Goal: Task Accomplishment & Management: Approve a new cost

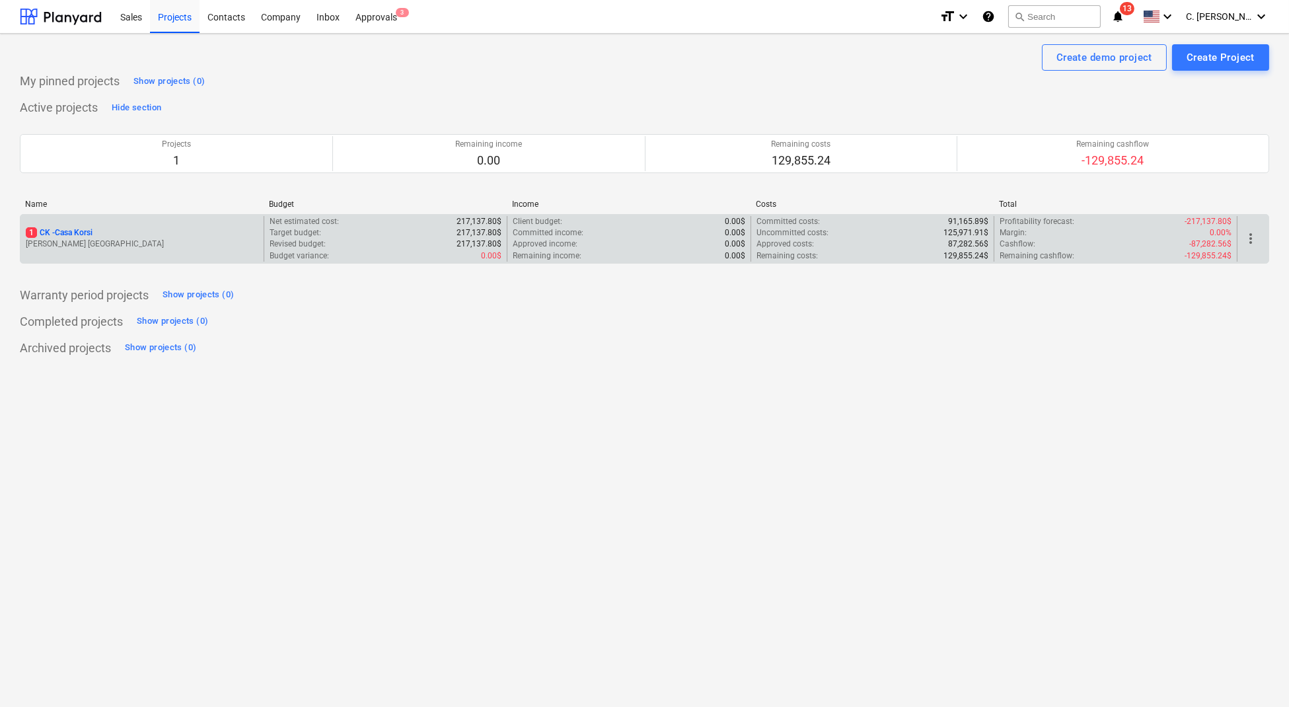
click at [78, 229] on p "1 CK - Casa Korsi" at bounding box center [59, 232] width 67 height 11
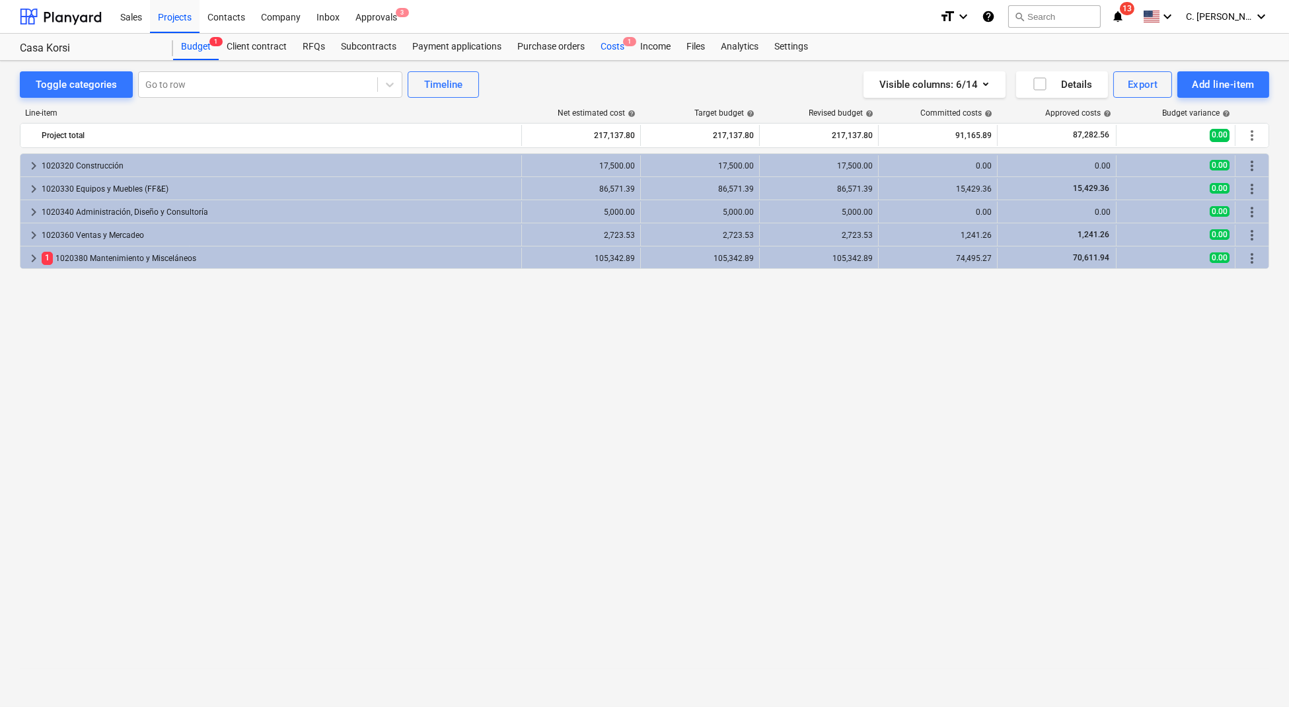
click at [625, 46] on span "1" at bounding box center [629, 41] width 13 height 9
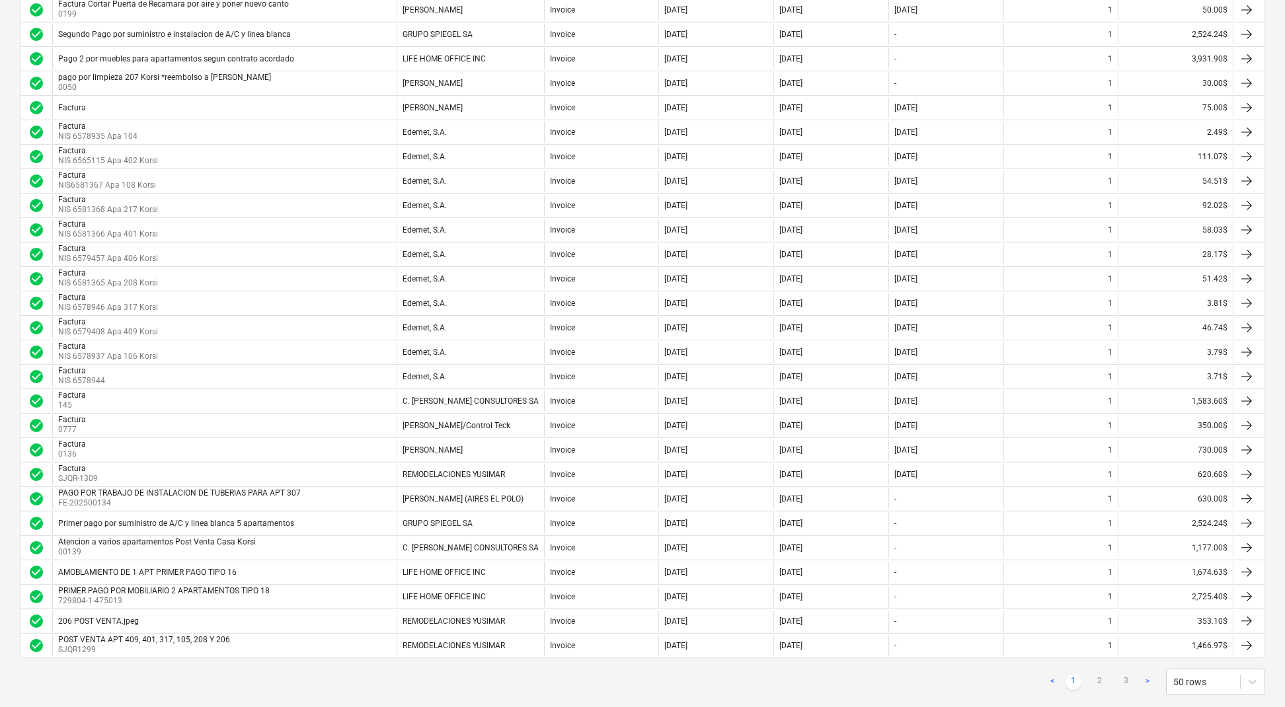
scroll to position [825, 0]
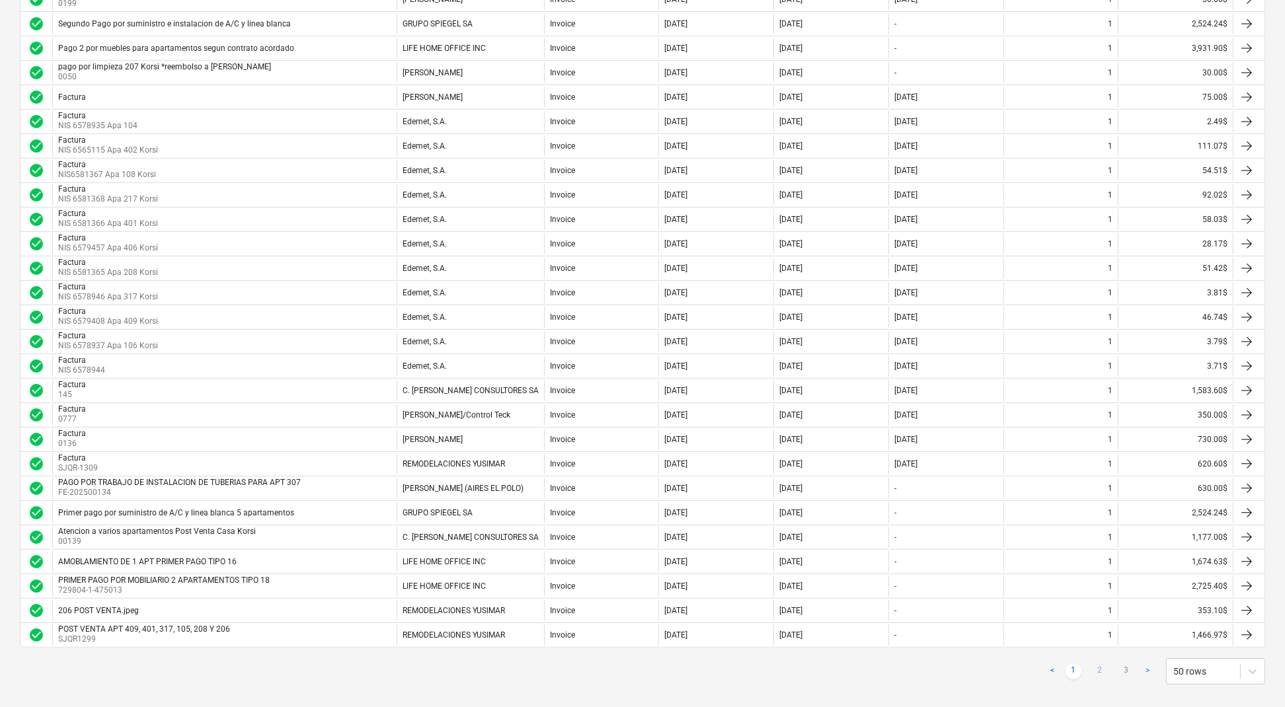
click at [1105, 663] on link "2" at bounding box center [1100, 671] width 16 height 16
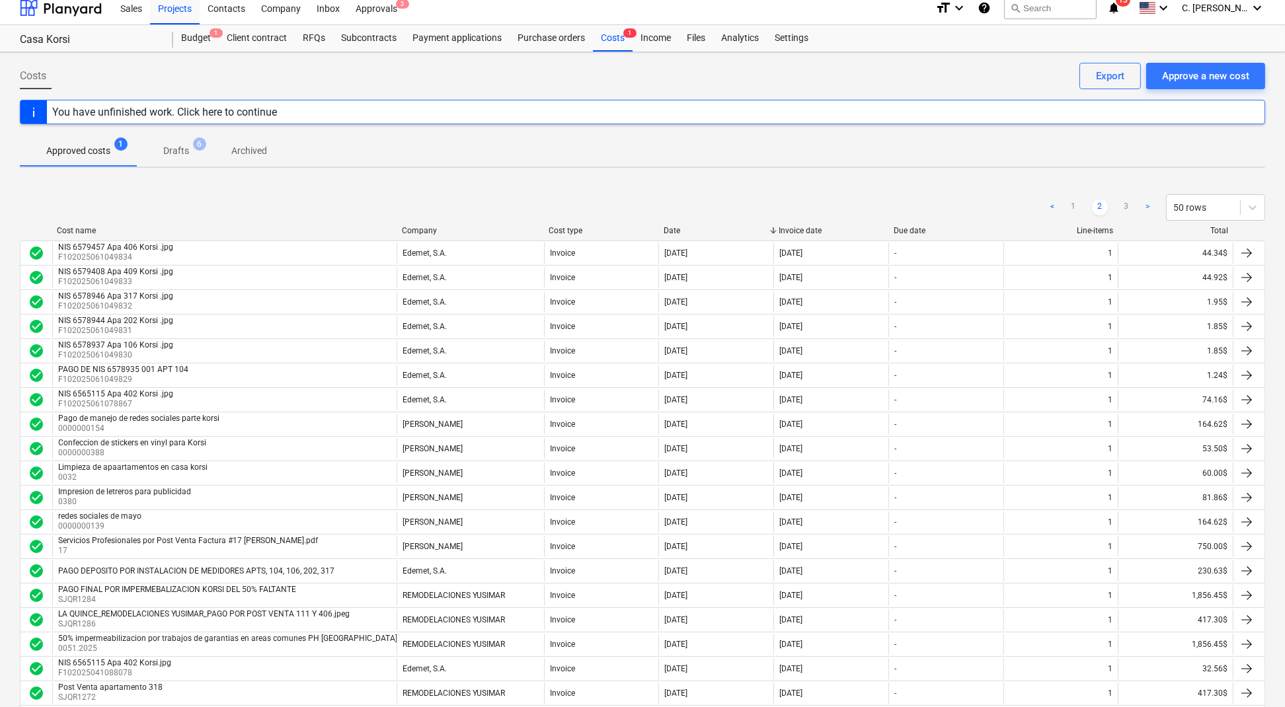
scroll to position [0, 0]
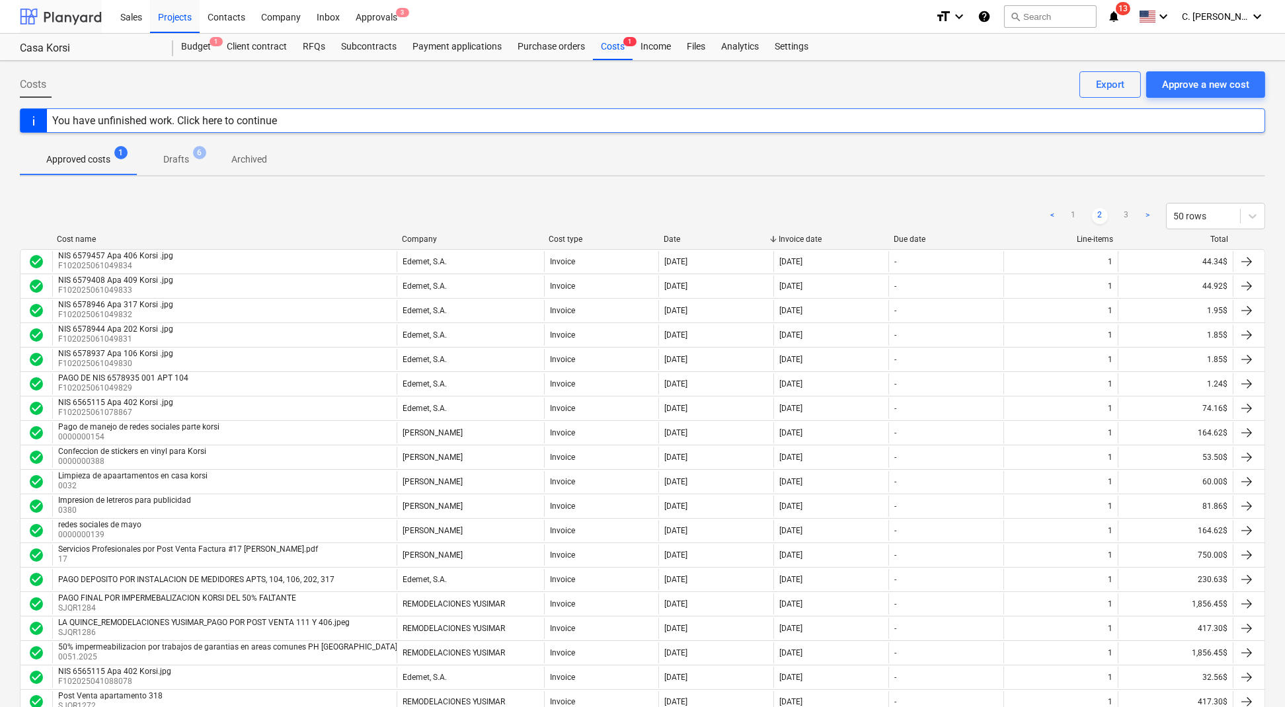
click at [63, 15] on div at bounding box center [61, 16] width 82 height 33
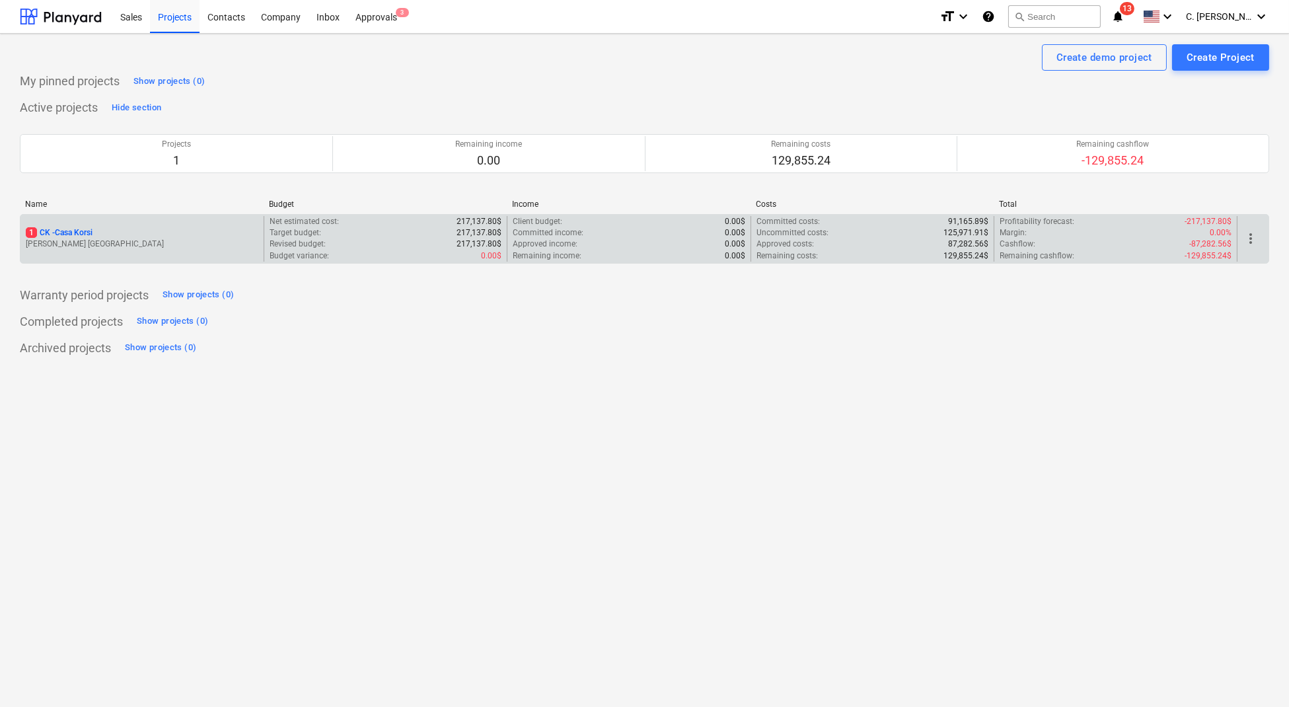
click at [75, 232] on p "1 CK - Casa Korsi" at bounding box center [59, 232] width 67 height 11
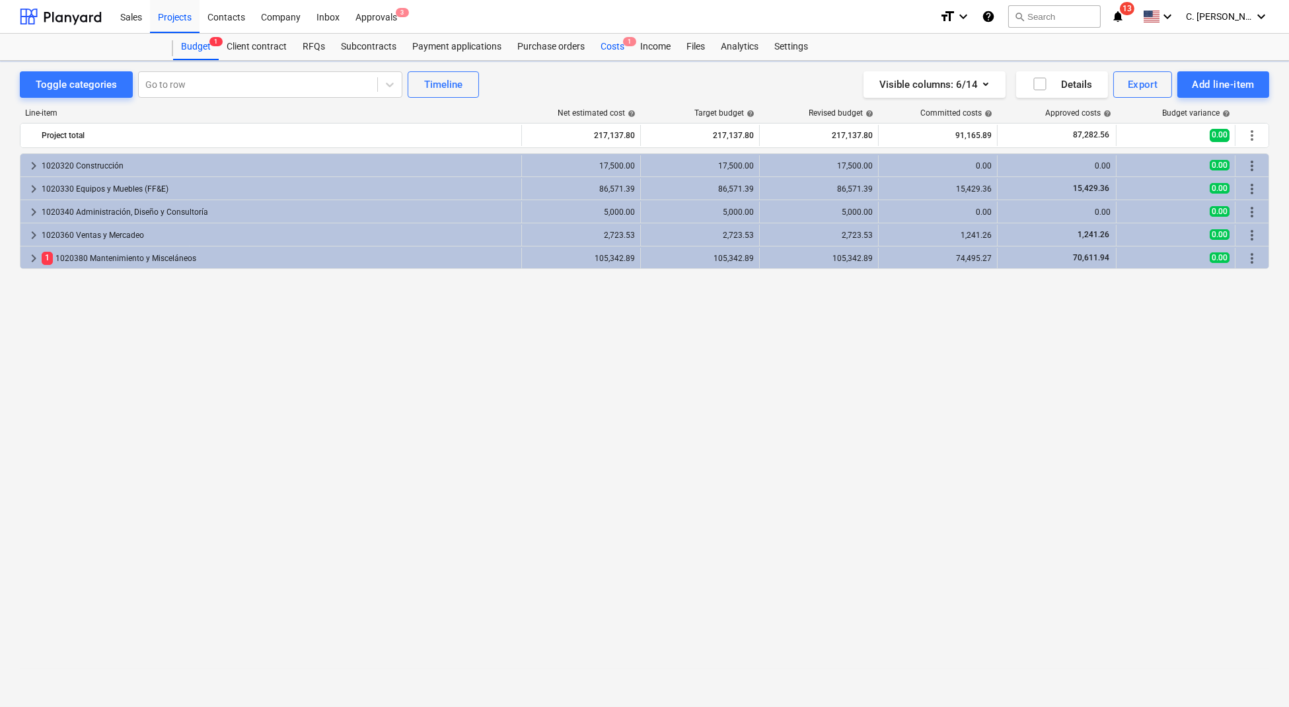
click at [609, 42] on div "Costs 1" at bounding box center [613, 47] width 40 height 26
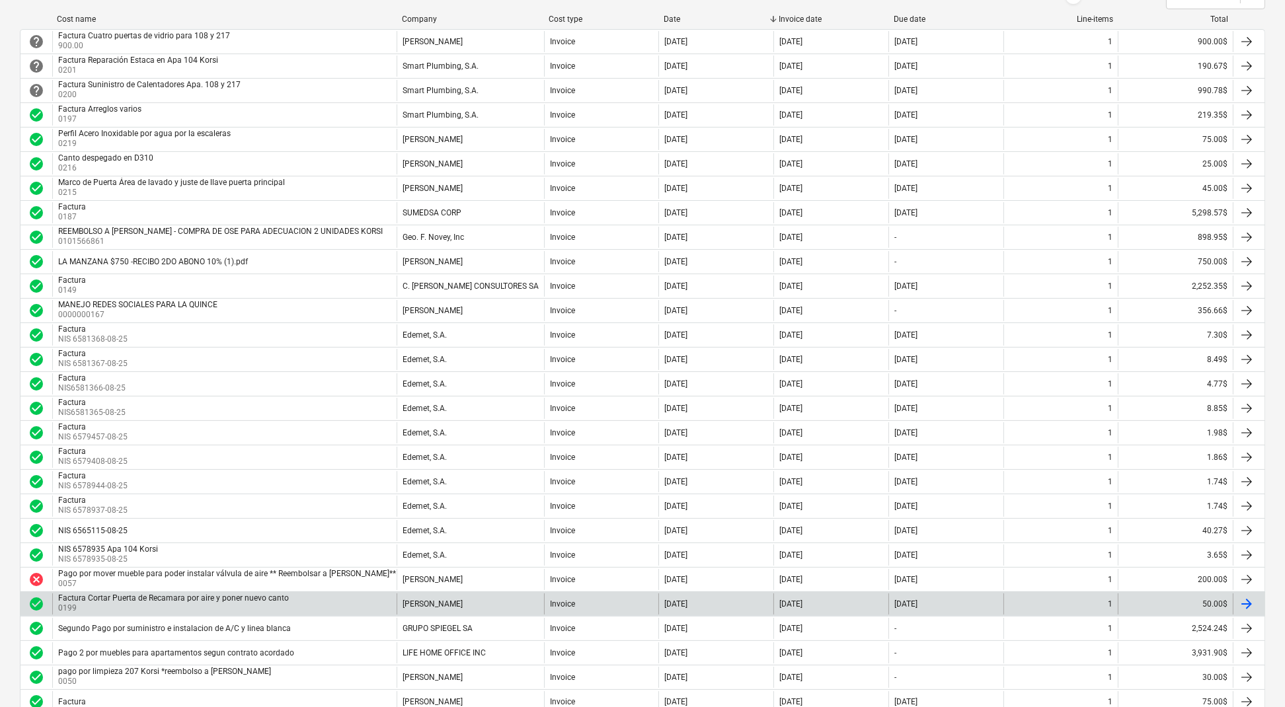
scroll to position [293, 0]
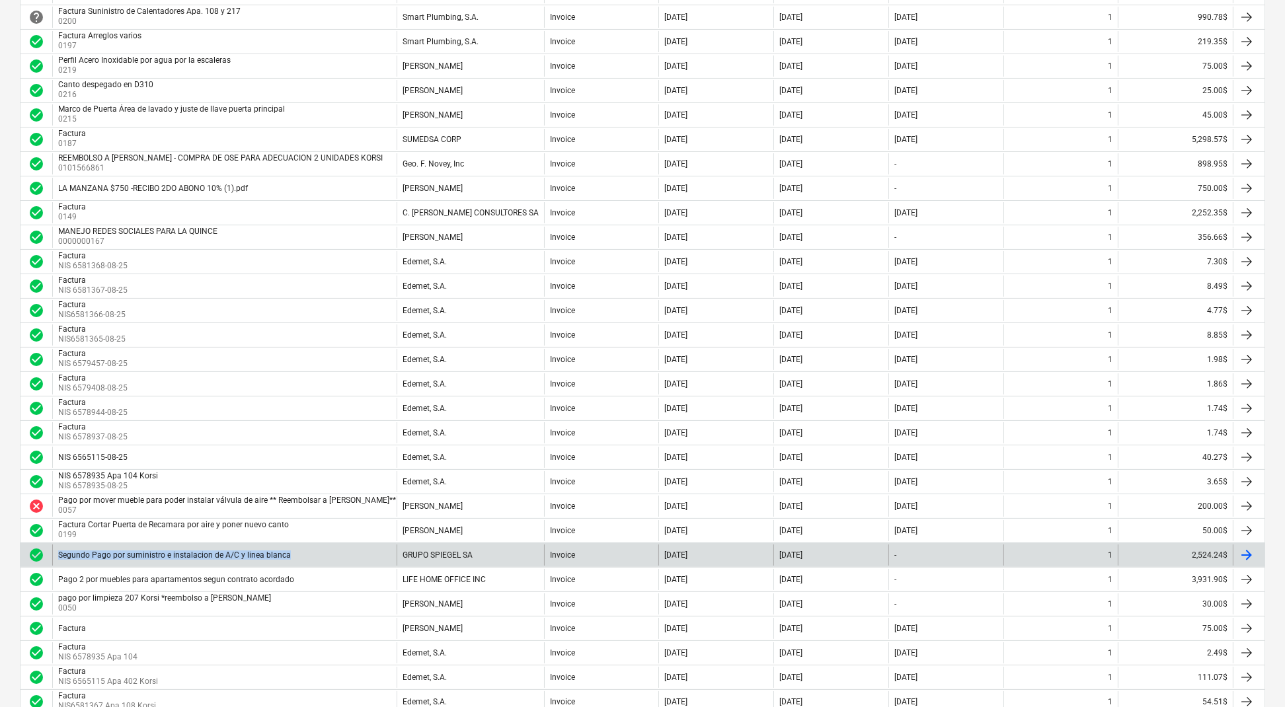
drag, startPoint x: 303, startPoint y: 546, endPoint x: 57, endPoint y: 547, distance: 245.8
click at [57, 547] on div "Segundo Pago por suministro e instalacion de A/C y linea blanca" at bounding box center [224, 555] width 344 height 21
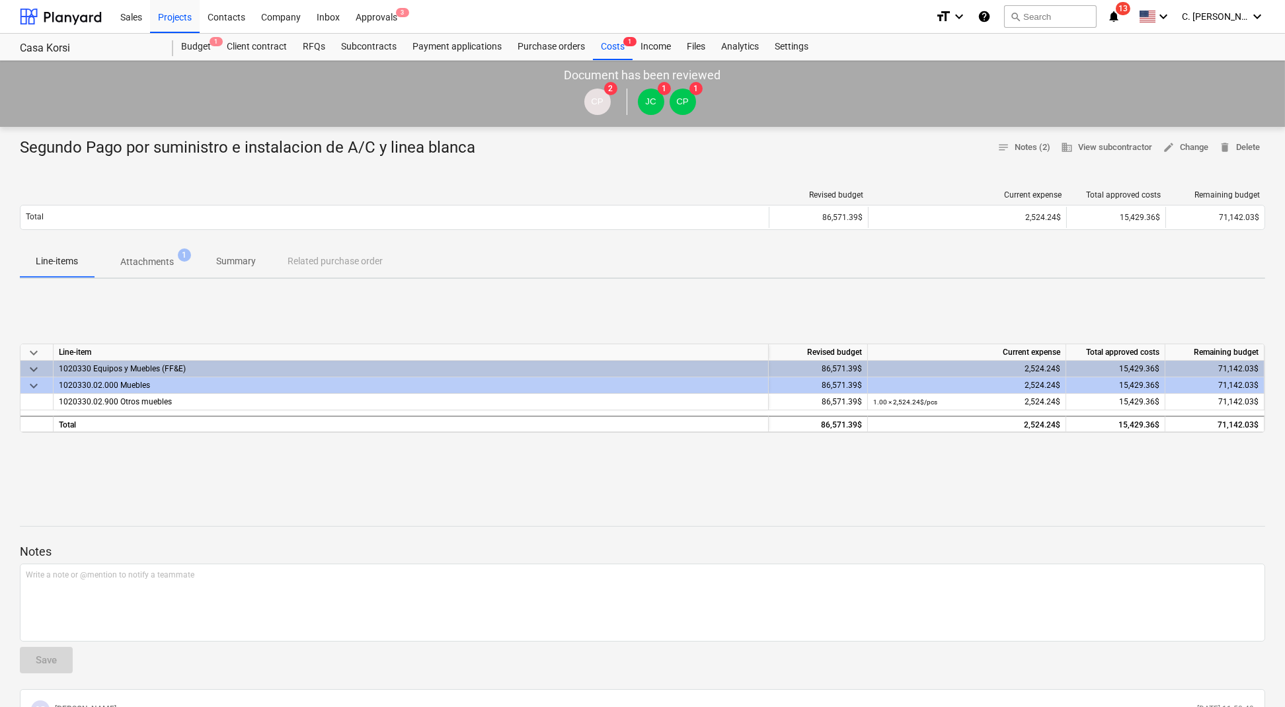
click at [135, 262] on p "Attachments" at bounding box center [147, 262] width 54 height 14
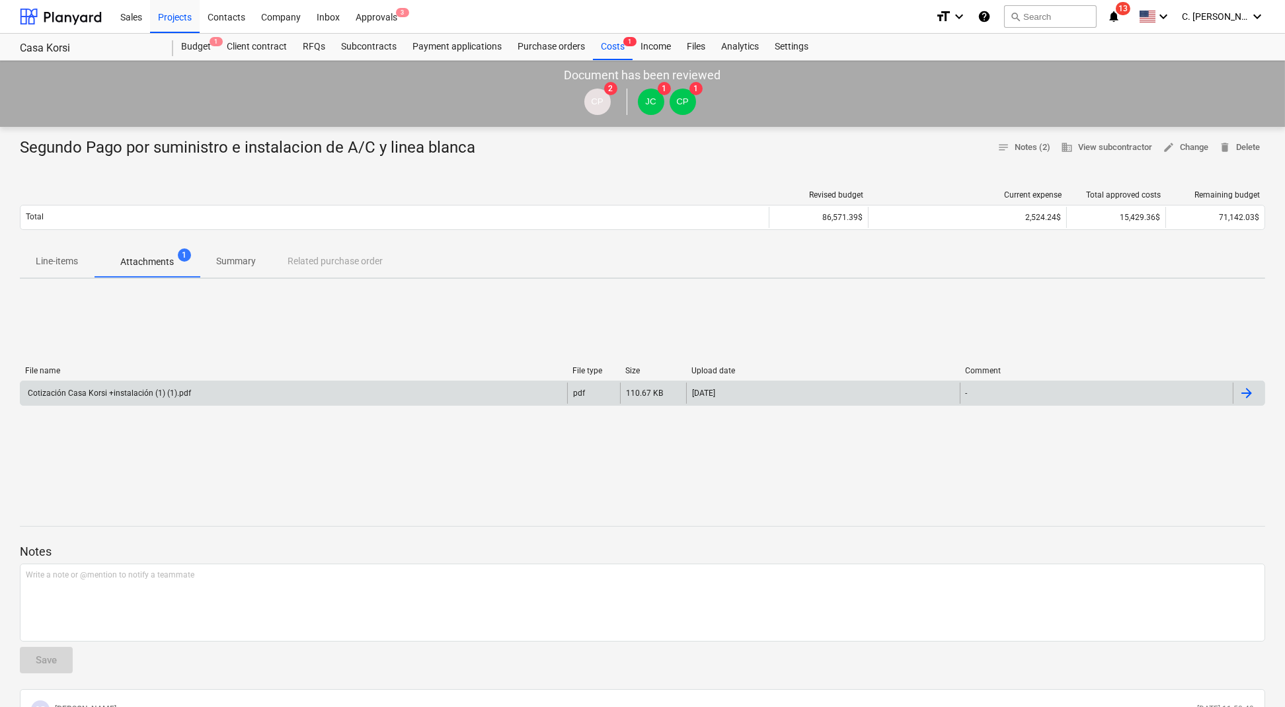
click at [135, 387] on div "Cotización Casa Korsi +instalación (1) (1).pdf" at bounding box center [293, 393] width 546 height 21
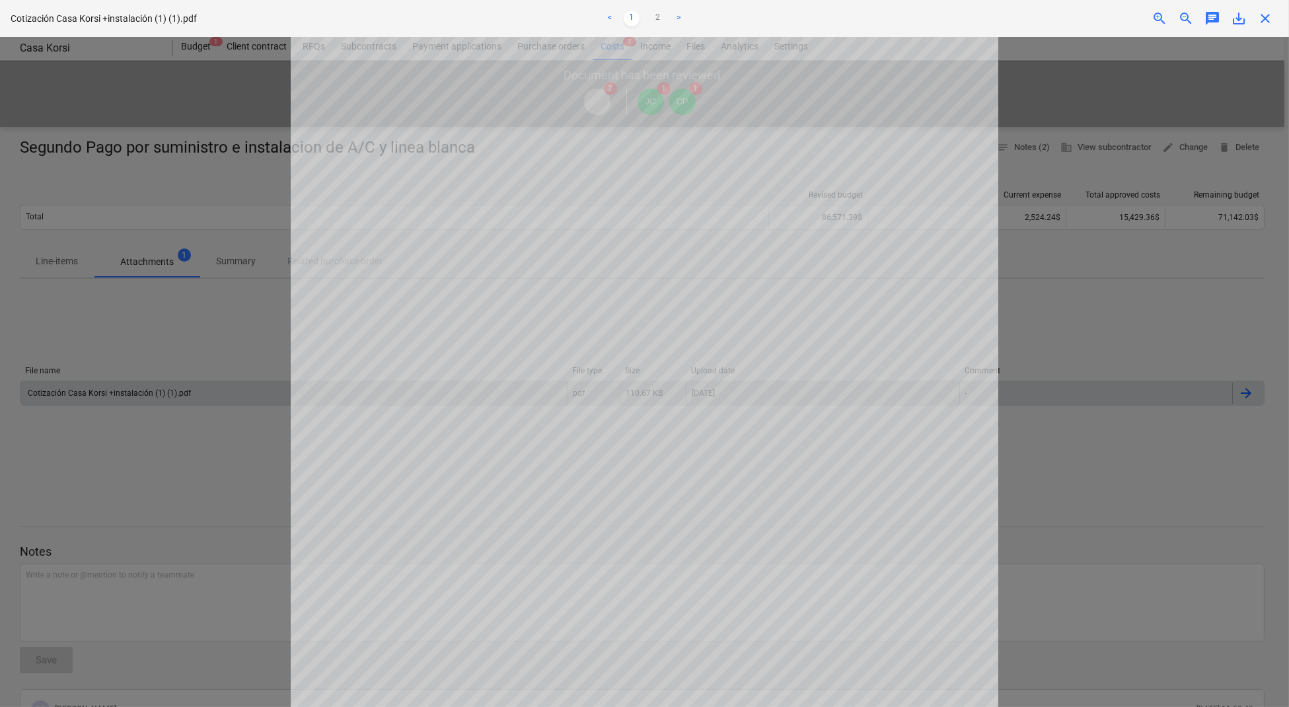
click at [1240, 22] on span "save_alt" at bounding box center [1239, 19] width 16 height 16
drag, startPoint x: 187, startPoint y: 252, endPoint x: 33, endPoint y: 10, distance: 287.3
click at [187, 252] on div at bounding box center [644, 372] width 1289 height 670
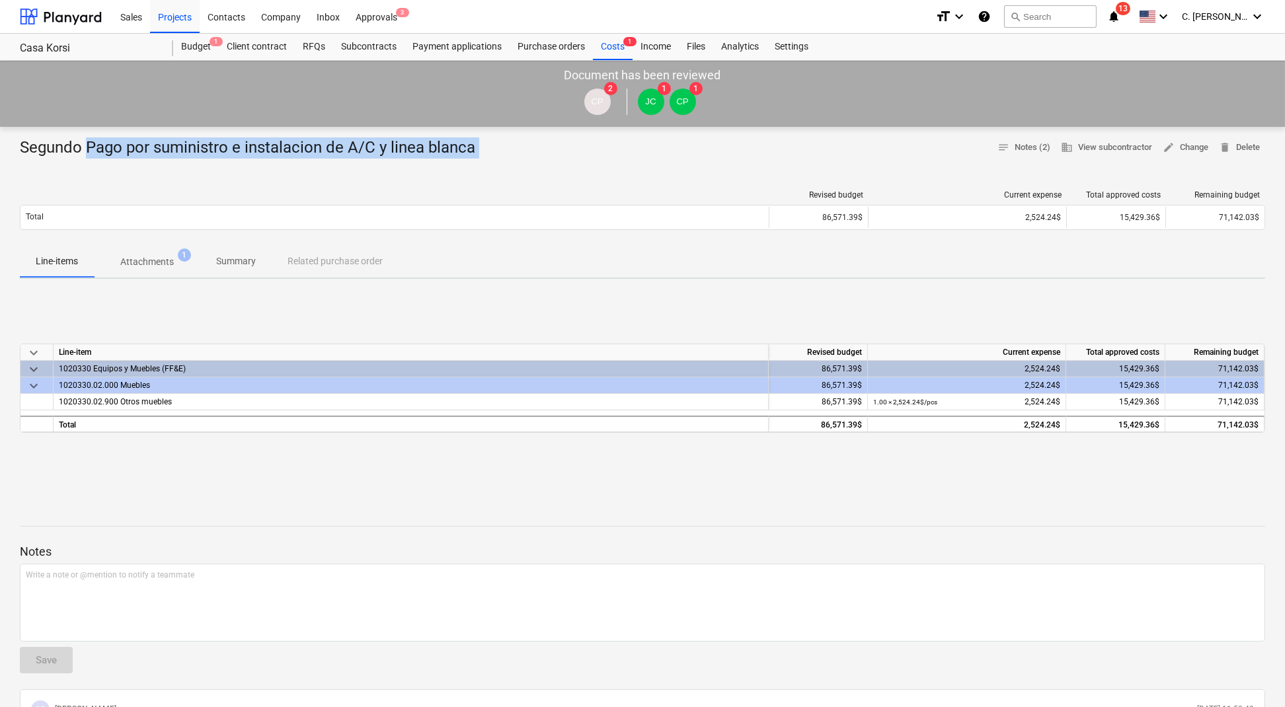
drag, startPoint x: 84, startPoint y: 143, endPoint x: 671, endPoint y: 172, distance: 587.5
click at [671, 172] on div "Segundo Pago por suministro e instalacion de A/C y linea blanca notes Notes (2)…" at bounding box center [642, 546] width 1285 height 839
copy div "Pago por suministro e instalacion de A/C y linea blanca notes Notes (2) busines…"
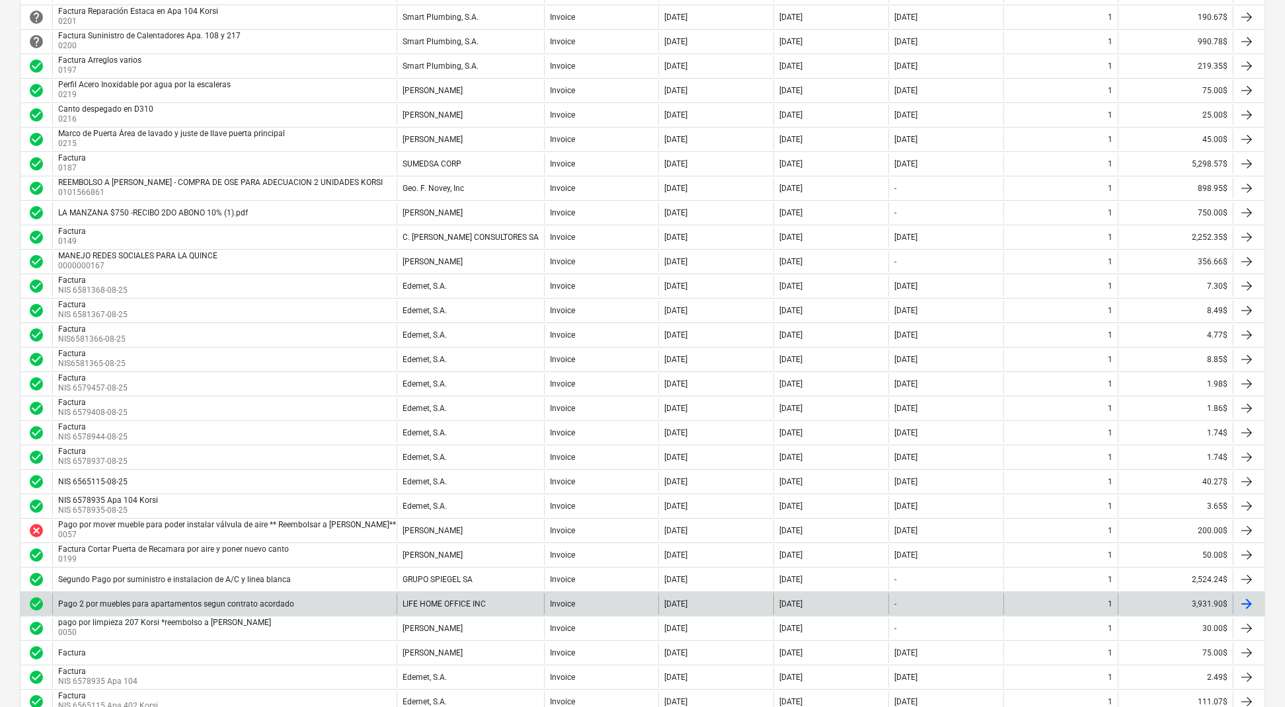
click at [269, 593] on div "Pago 2 por muebles para apartamentos segun contrato acordado" at bounding box center [224, 603] width 344 height 21
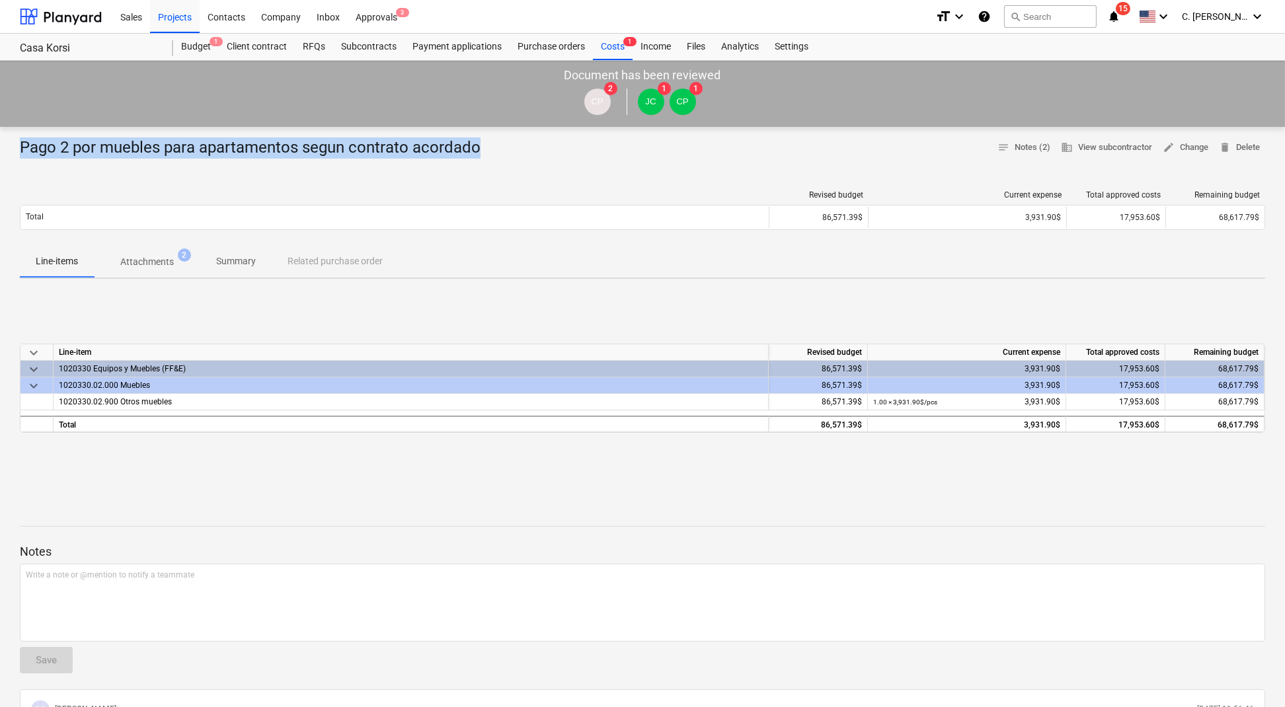
drag, startPoint x: 519, startPoint y: 137, endPoint x: 0, endPoint y: 135, distance: 518.7
click at [0, 135] on div "Pago 2 por muebles para apartamentos segun contrato acordado notes Notes (2) bu…" at bounding box center [642, 546] width 1285 height 839
copy div "Pago 2 por muebles para apartamentos segun contrato acordado"
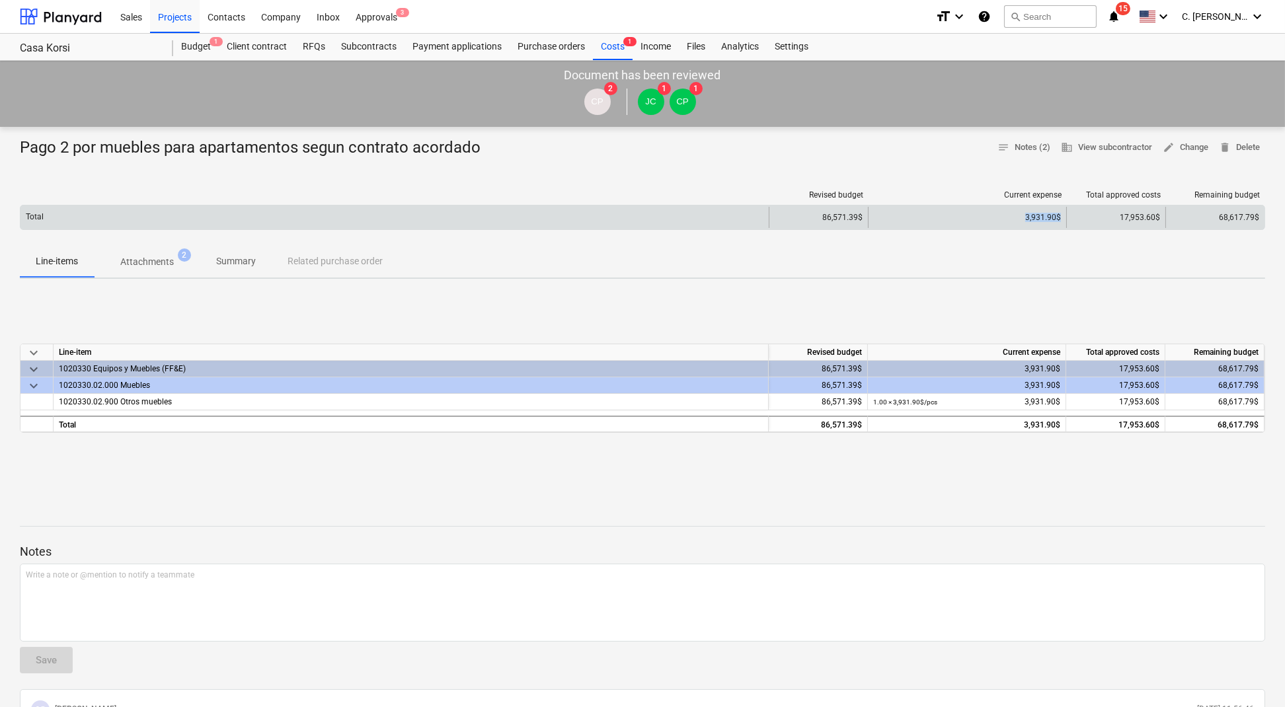
drag, startPoint x: 1022, startPoint y: 215, endPoint x: 1064, endPoint y: 215, distance: 42.3
click at [1064, 215] on div "3,931.90$" at bounding box center [967, 217] width 198 height 21
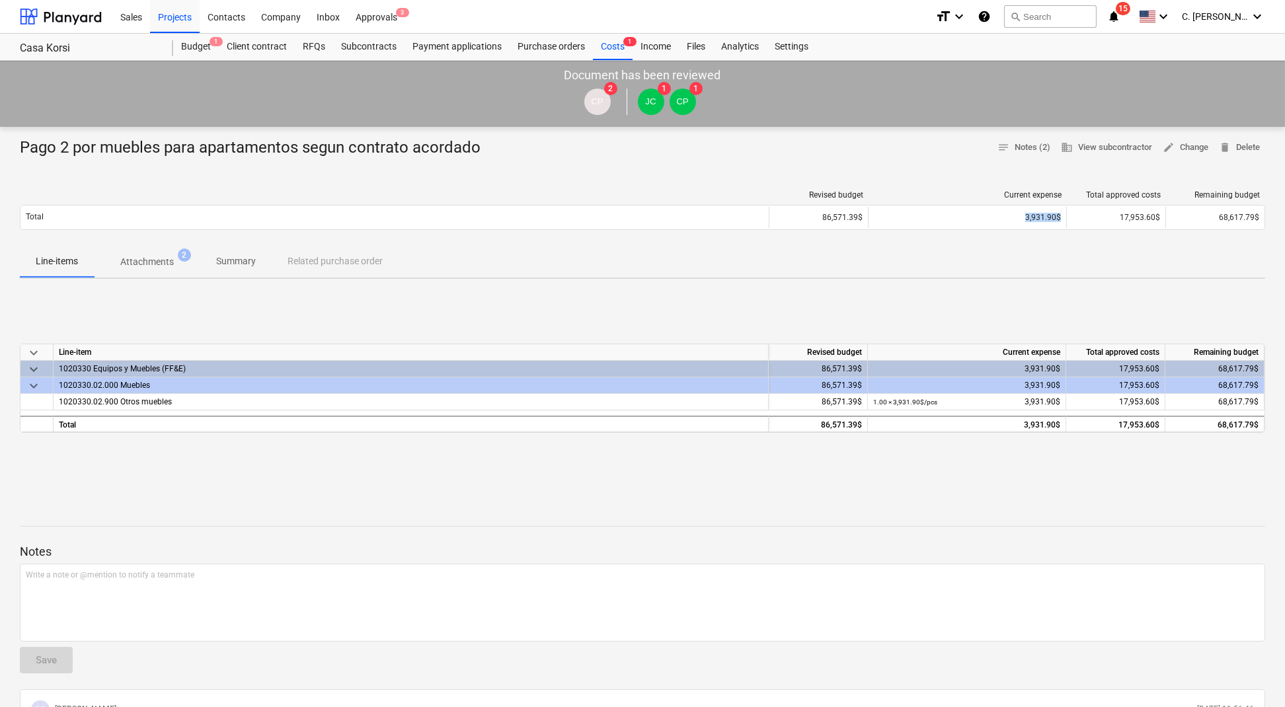
copy div "3,931.90$"
click at [174, 260] on span "Attachments 2" at bounding box center [147, 262] width 75 height 14
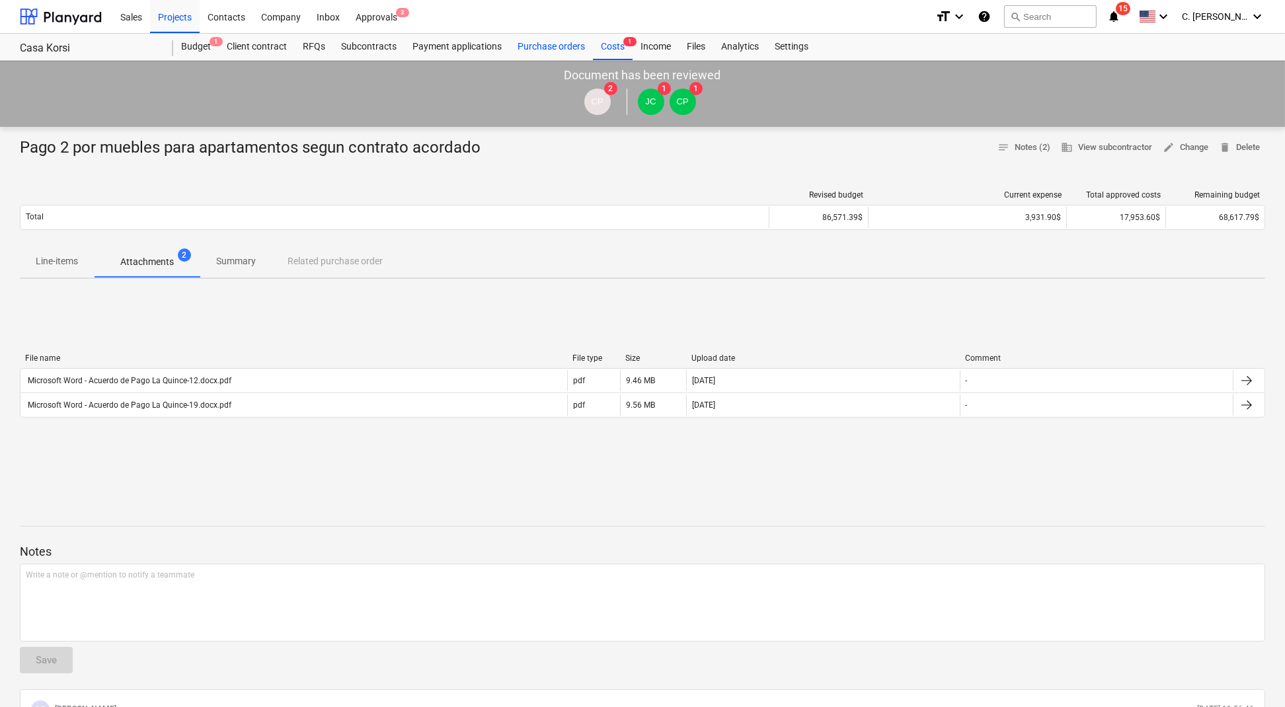
drag, startPoint x: 619, startPoint y: 49, endPoint x: 563, endPoint y: 35, distance: 57.9
click at [619, 49] on div "Costs 1" at bounding box center [613, 47] width 40 height 26
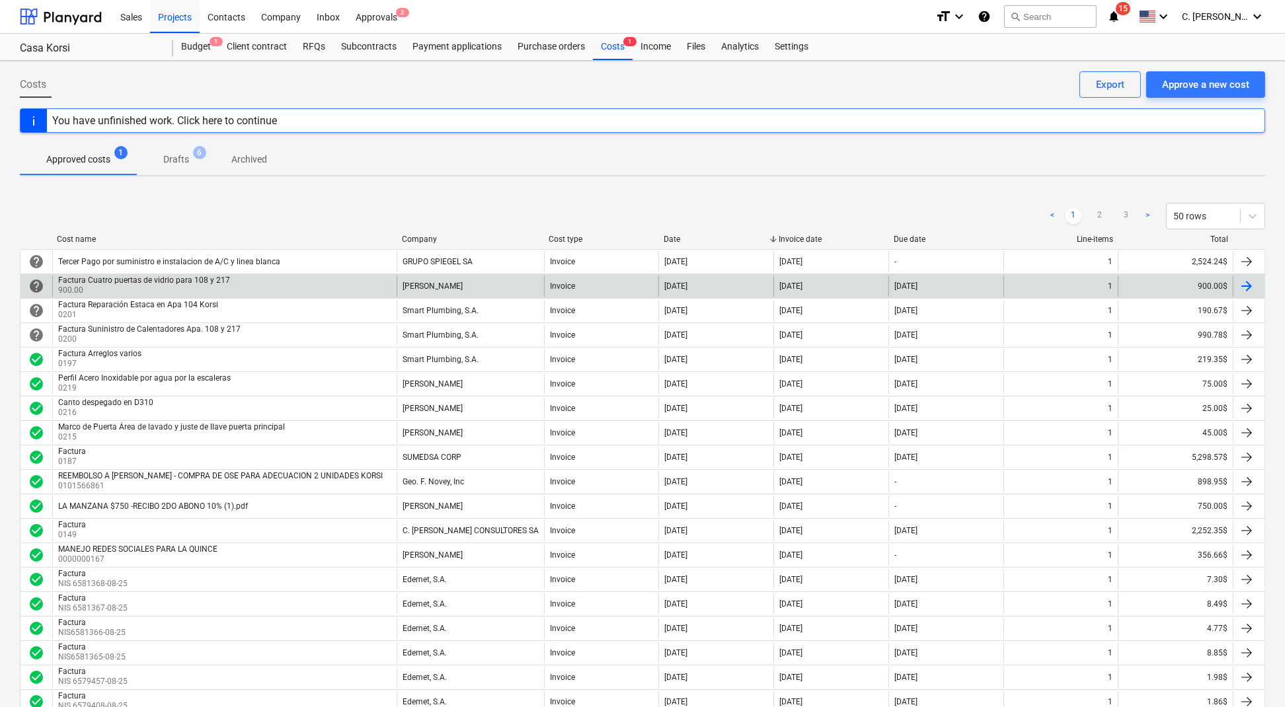
click at [207, 278] on div "Factura Cuatro puertas de vidrio para 108 y 217" at bounding box center [144, 280] width 172 height 9
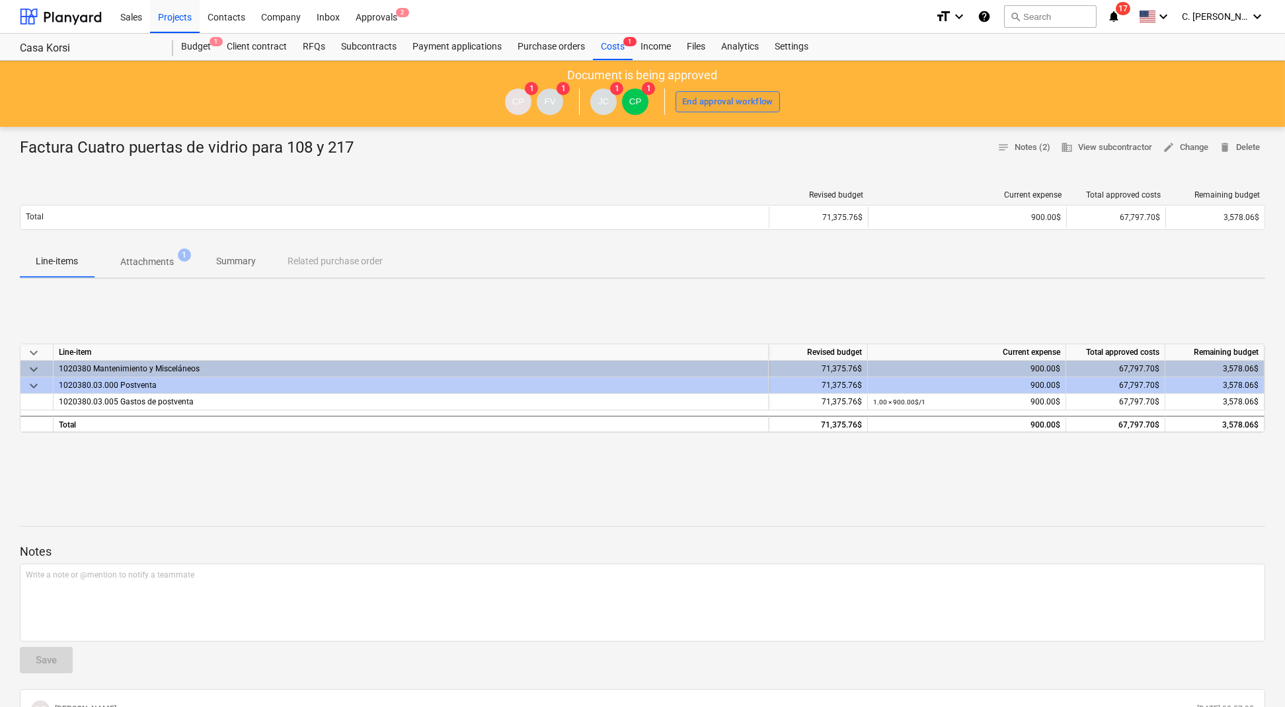
click at [716, 104] on div "End approval workflow" at bounding box center [727, 101] width 91 height 15
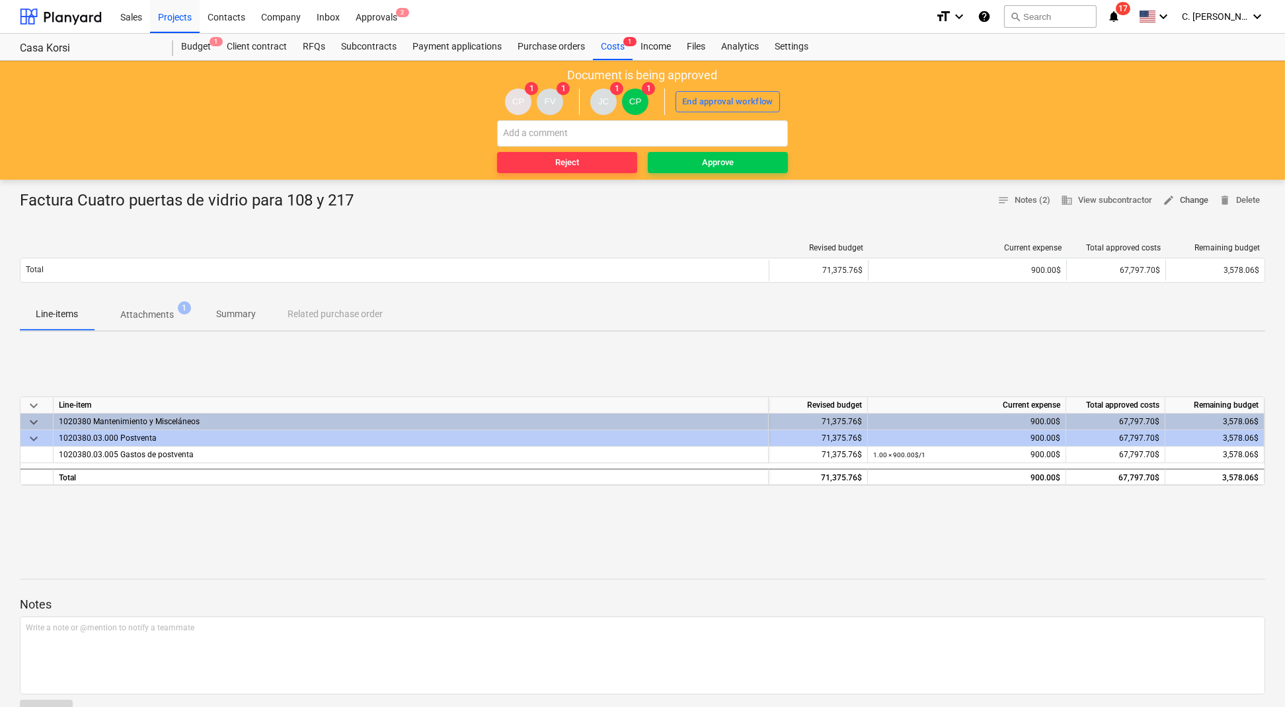
click at [1199, 196] on span "edit Change" at bounding box center [1185, 200] width 46 height 15
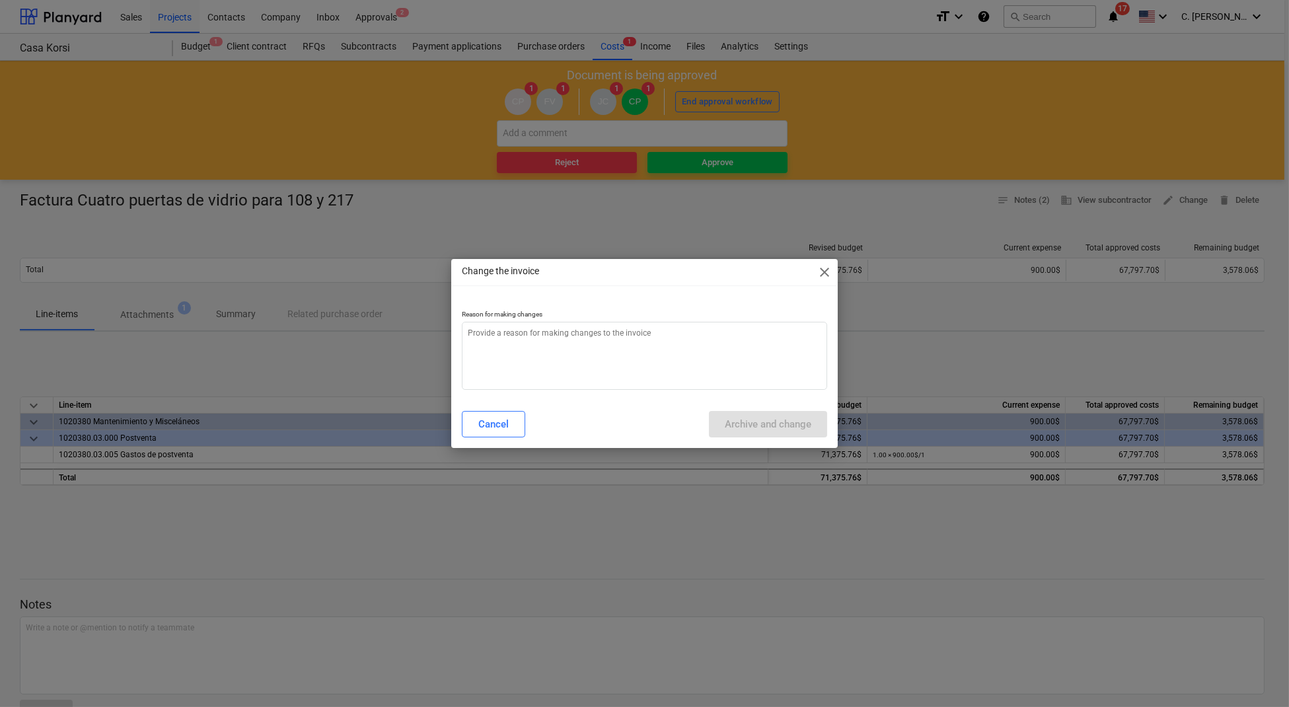
type textarea "x"
click at [591, 320] on p "Reason for making changes" at bounding box center [644, 315] width 365 height 11
click at [599, 352] on textarea at bounding box center [644, 356] width 365 height 68
type textarea "c"
type textarea "x"
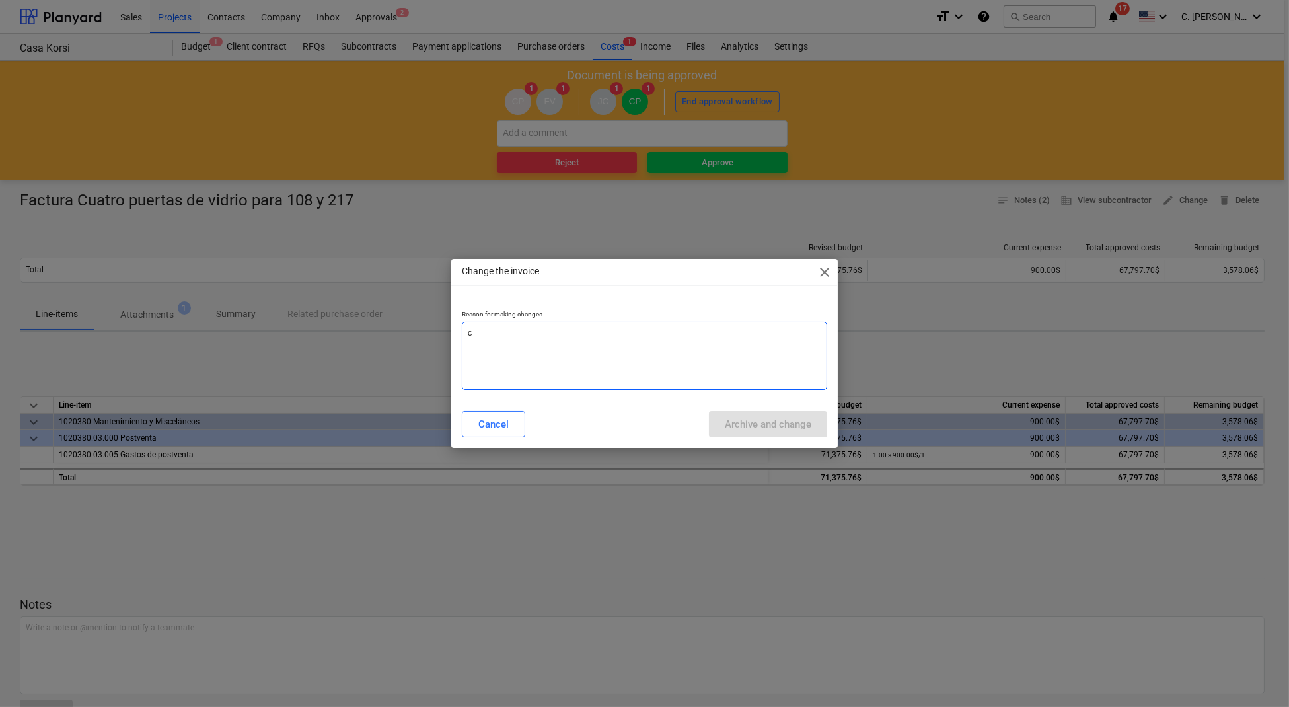
type textarea "ca"
type textarea "x"
type textarea "cam"
type textarea "x"
type textarea "camb"
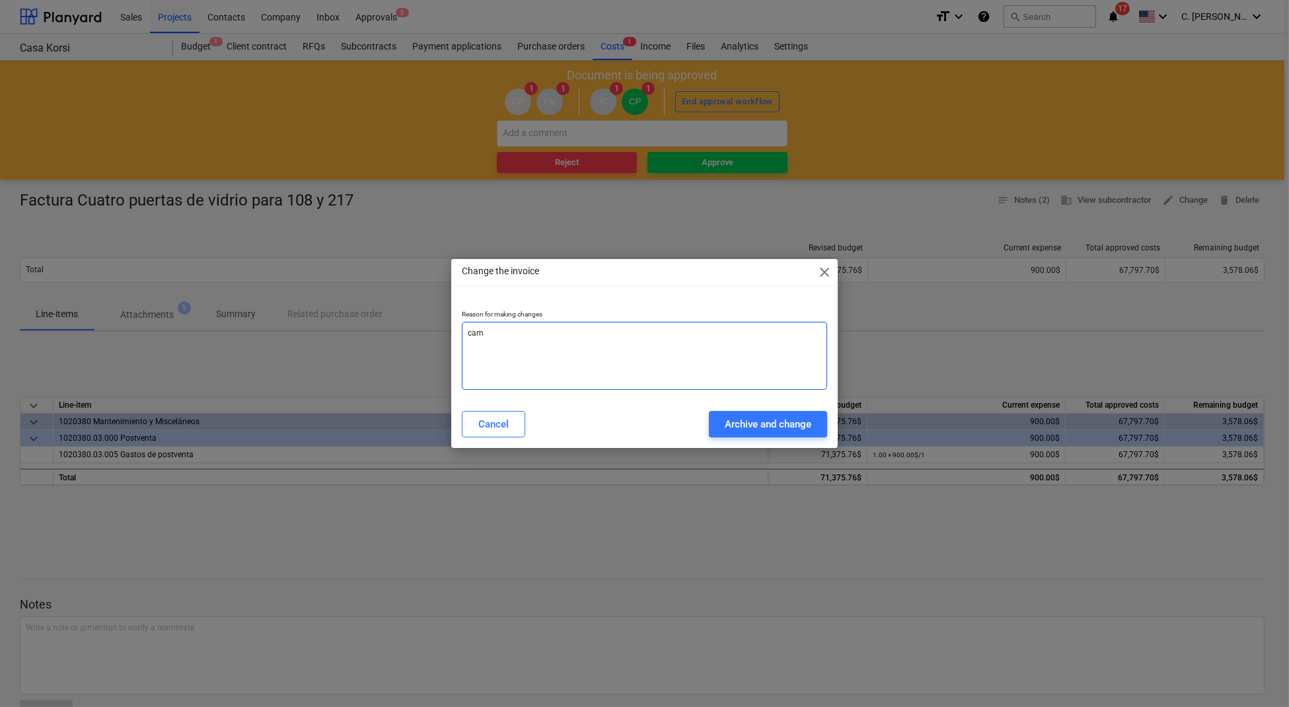
type textarea "x"
type textarea "cambi"
type textarea "x"
type textarea "cambio"
type textarea "x"
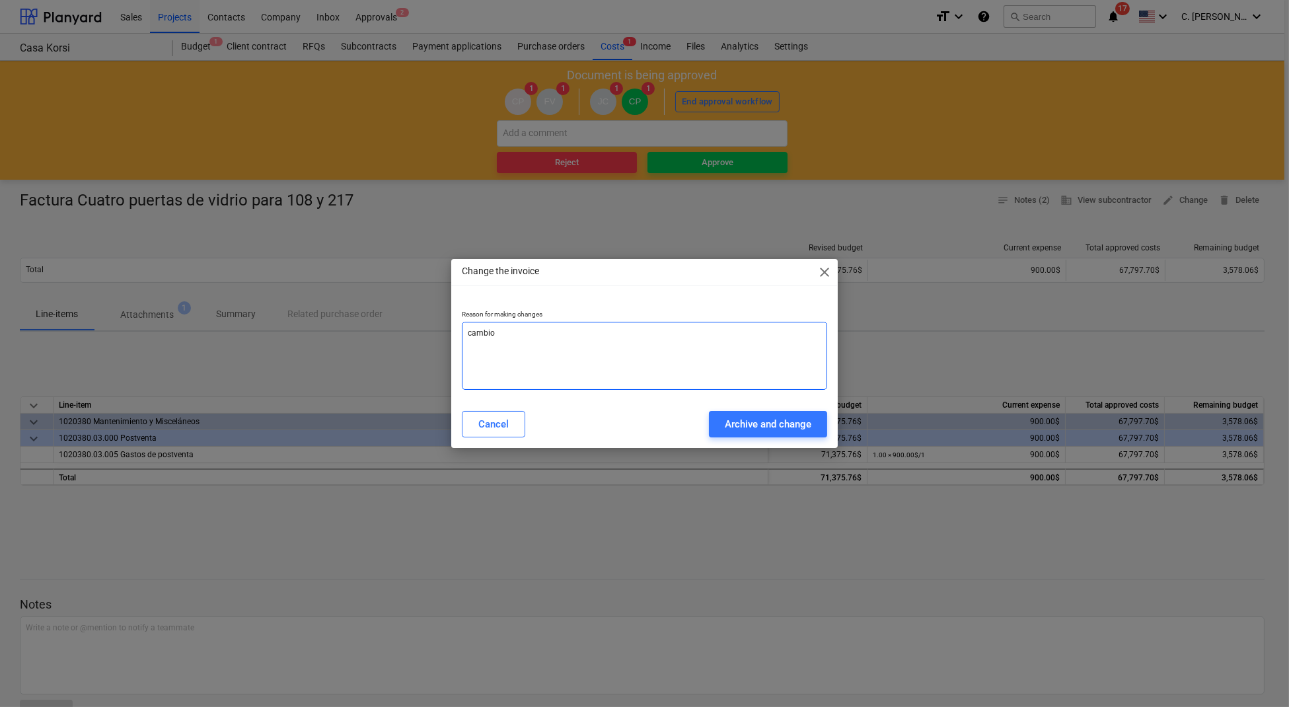
type textarea "cambio"
type textarea "x"
type textarea "cambio l"
type textarea "x"
type textarea "cambio li"
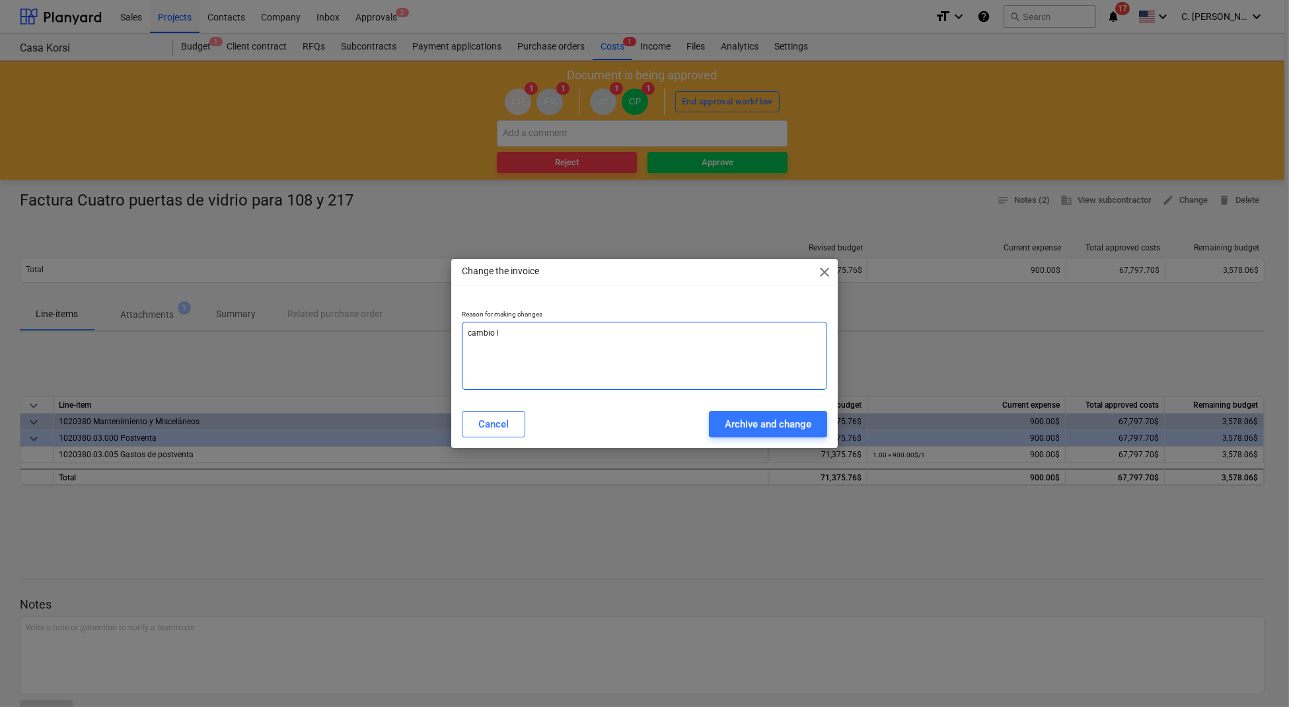
type textarea "x"
type textarea "cambio lin"
type textarea "x"
type textarea "cambio line"
type textarea "x"
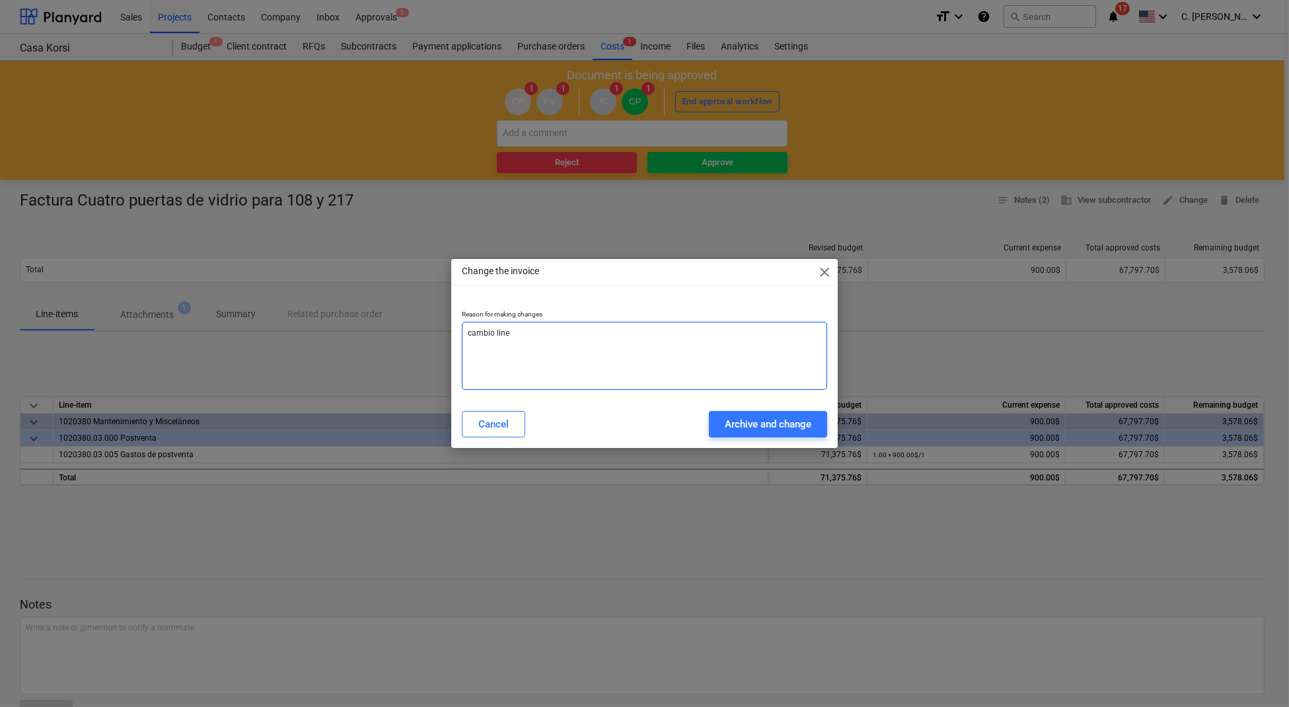
type textarea "cambio linea"
type textarea "x"
type textarea "cambio linea"
click at [792, 421] on div "Archive and change" at bounding box center [768, 424] width 87 height 17
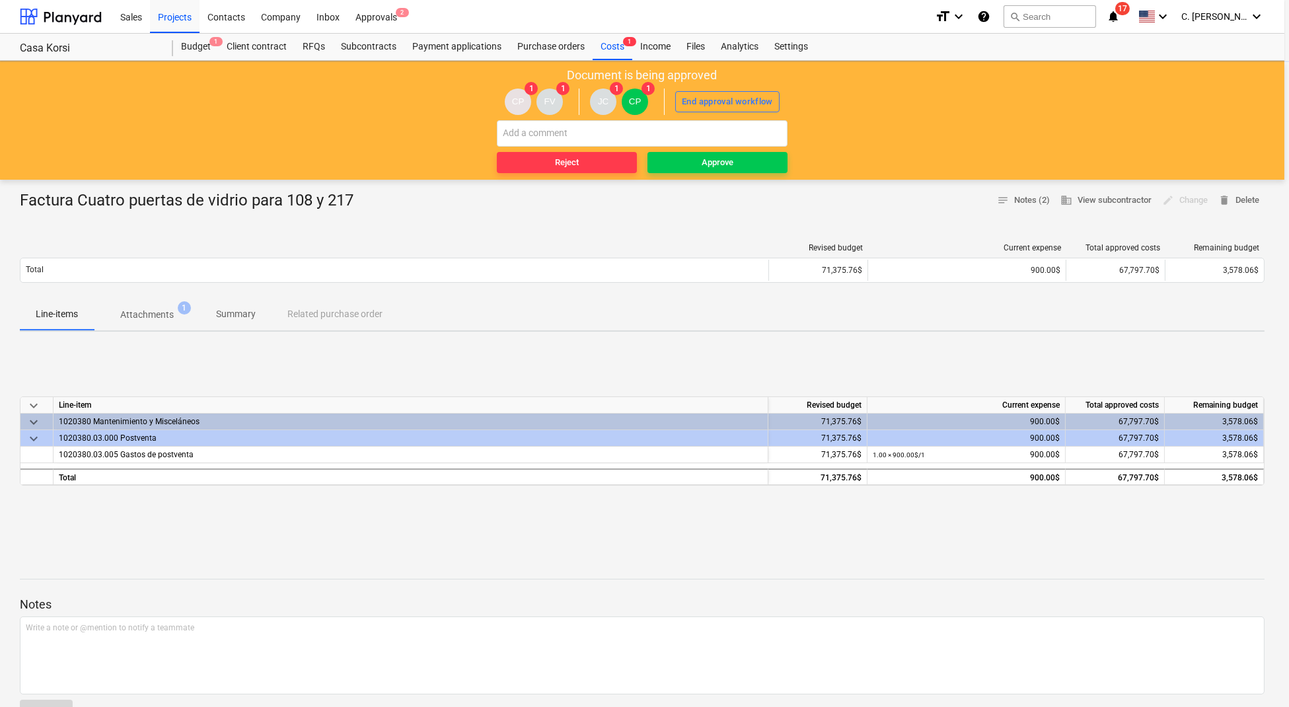
type textarea "x"
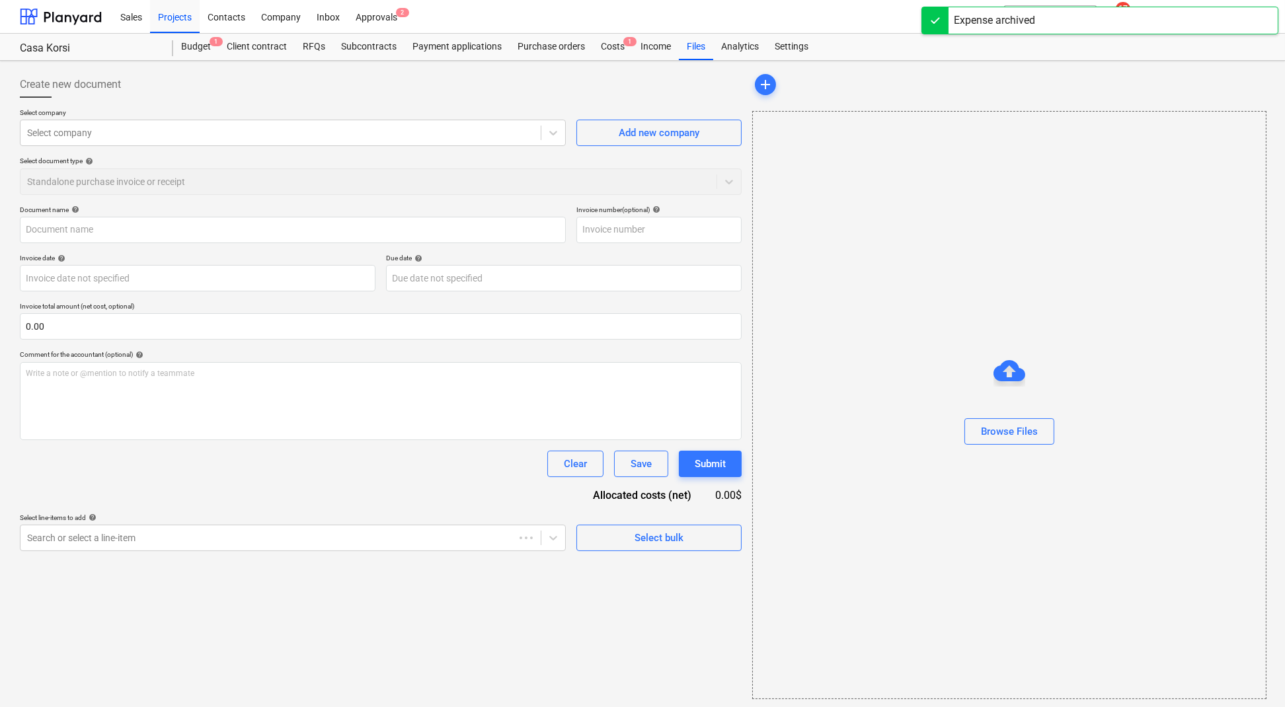
type input "Factura Cuatro puertas de vidrio para 108 y 217"
type input "900.00"
type input "[DATE]"
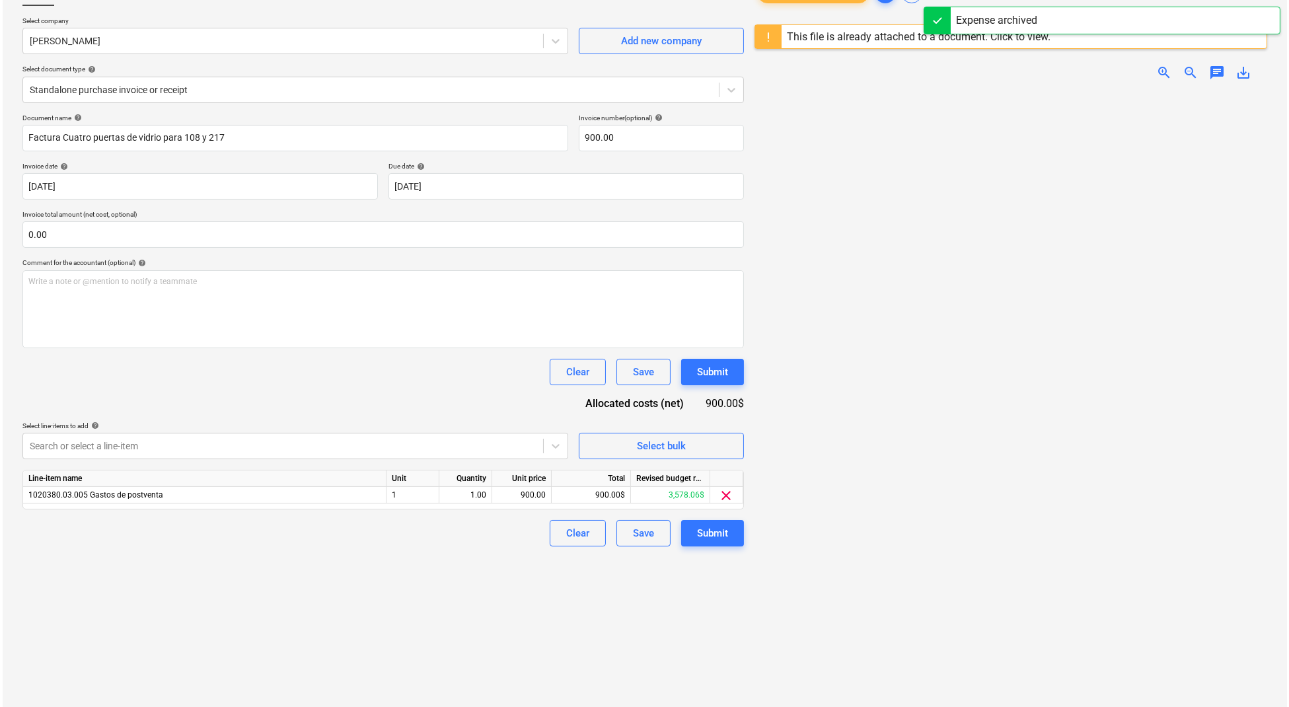
scroll to position [147, 0]
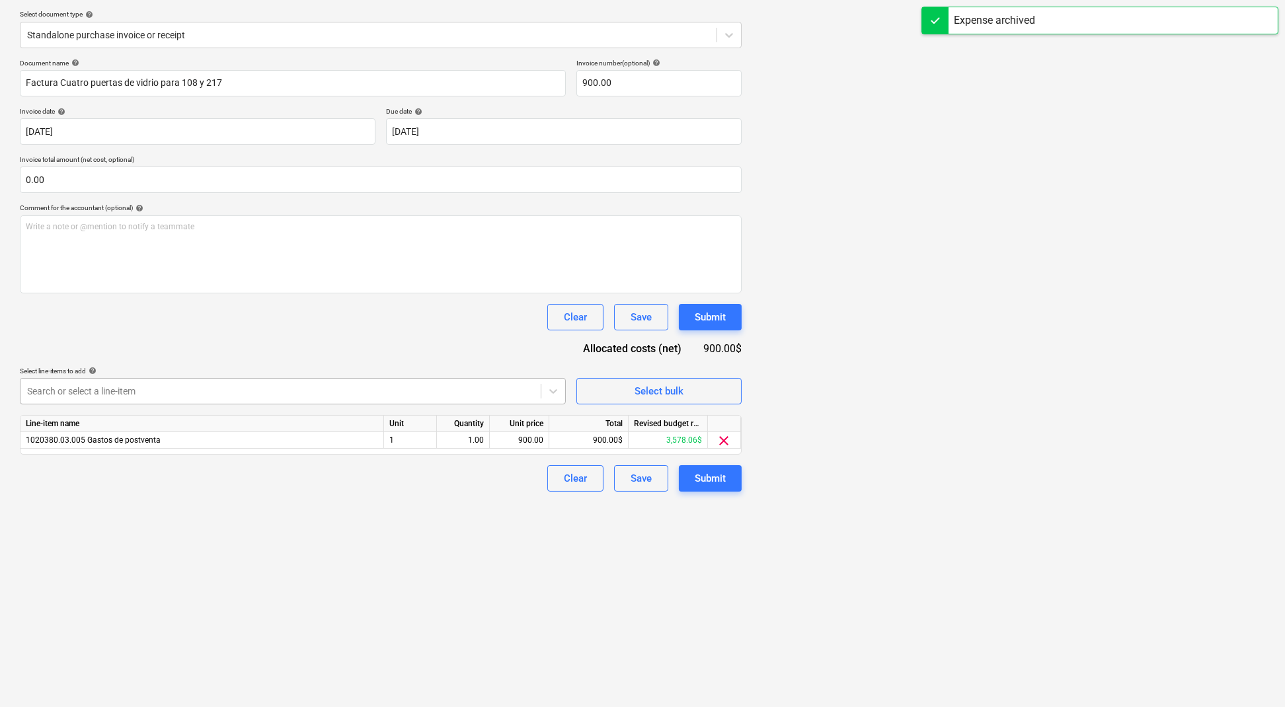
click at [378, 385] on div at bounding box center [280, 391] width 507 height 13
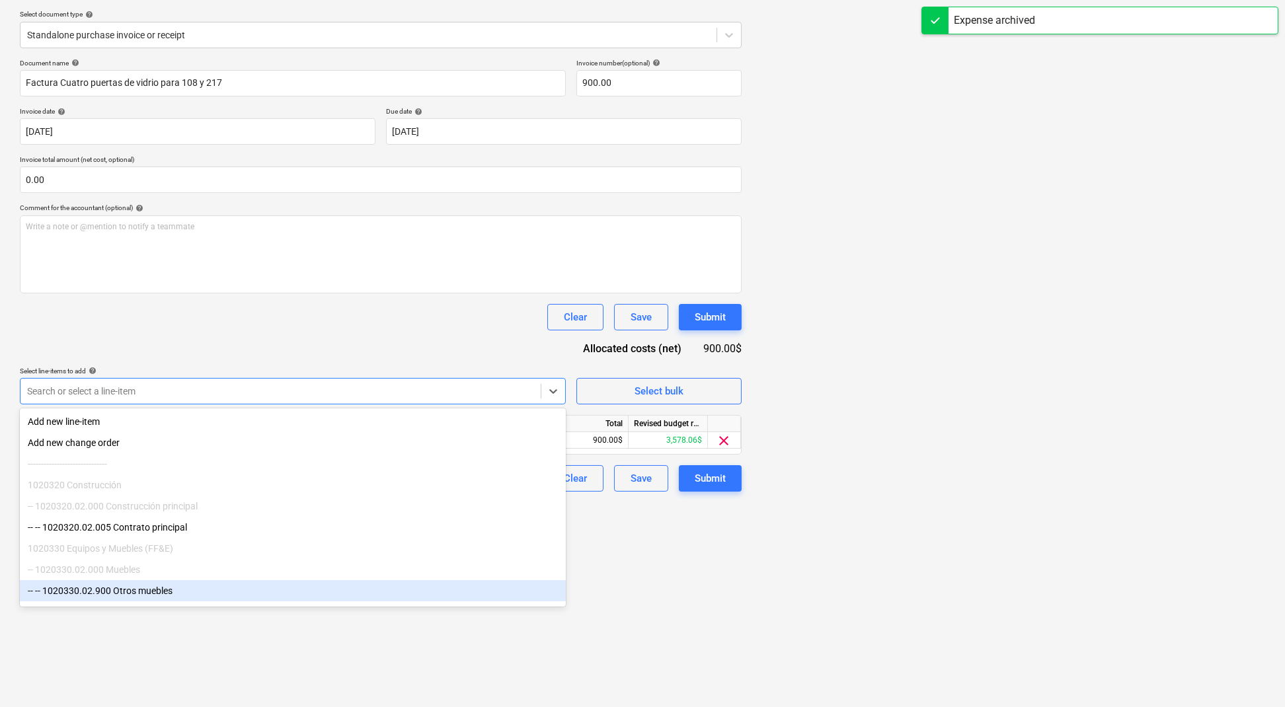
click at [185, 601] on div "-- -- 1020330.02.900 Otros muebles" at bounding box center [293, 590] width 546 height 21
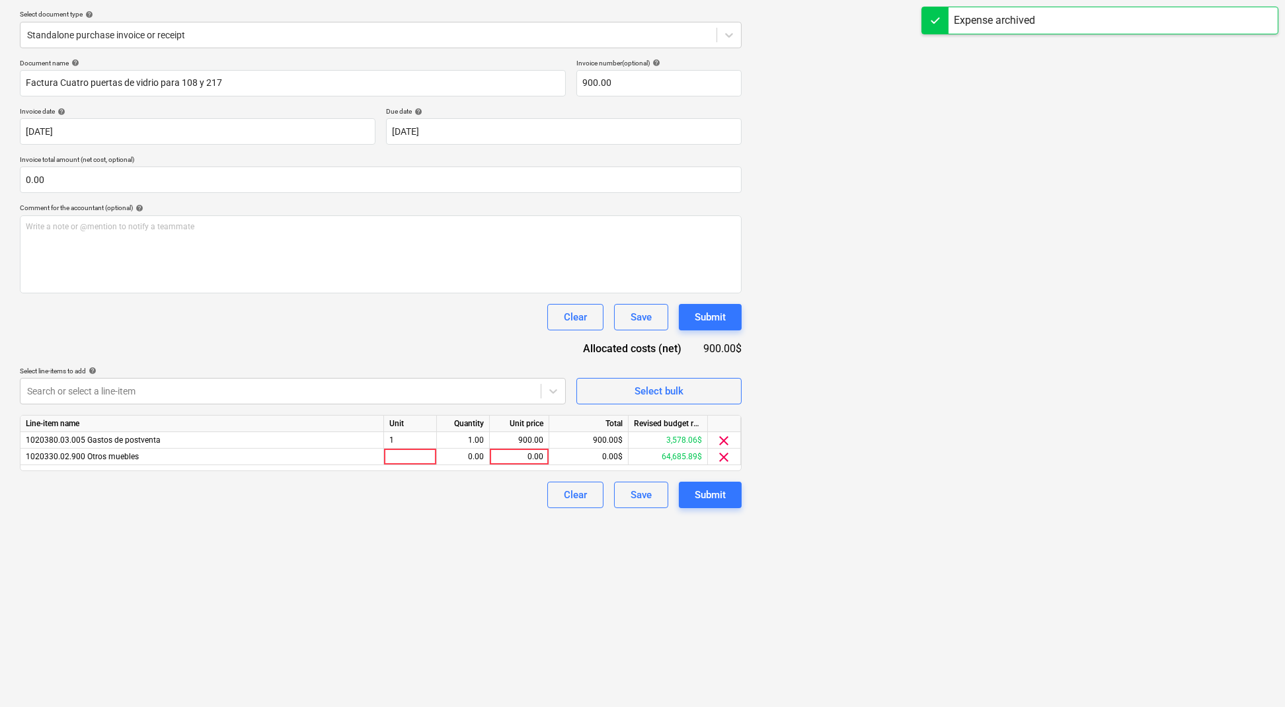
click at [679, 580] on div "Create new document Select company [PERSON_NAME] Add new company Select documen…" at bounding box center [381, 315] width 732 height 792
click at [525, 456] on div "0.00" at bounding box center [519, 457] width 48 height 17
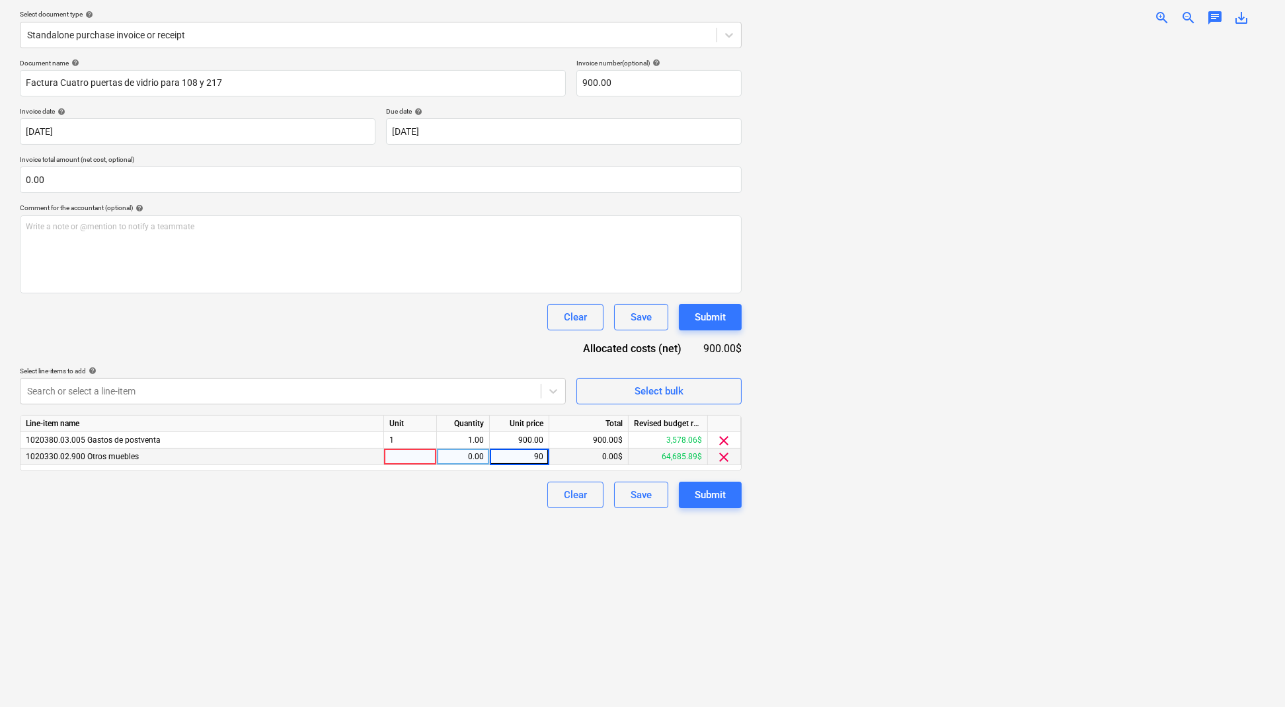
type input "900"
click at [441, 536] on div "Create new document Select company [PERSON_NAME] Add new company Select documen…" at bounding box center [381, 315] width 732 height 792
click at [721, 439] on span "clear" at bounding box center [724, 441] width 16 height 16
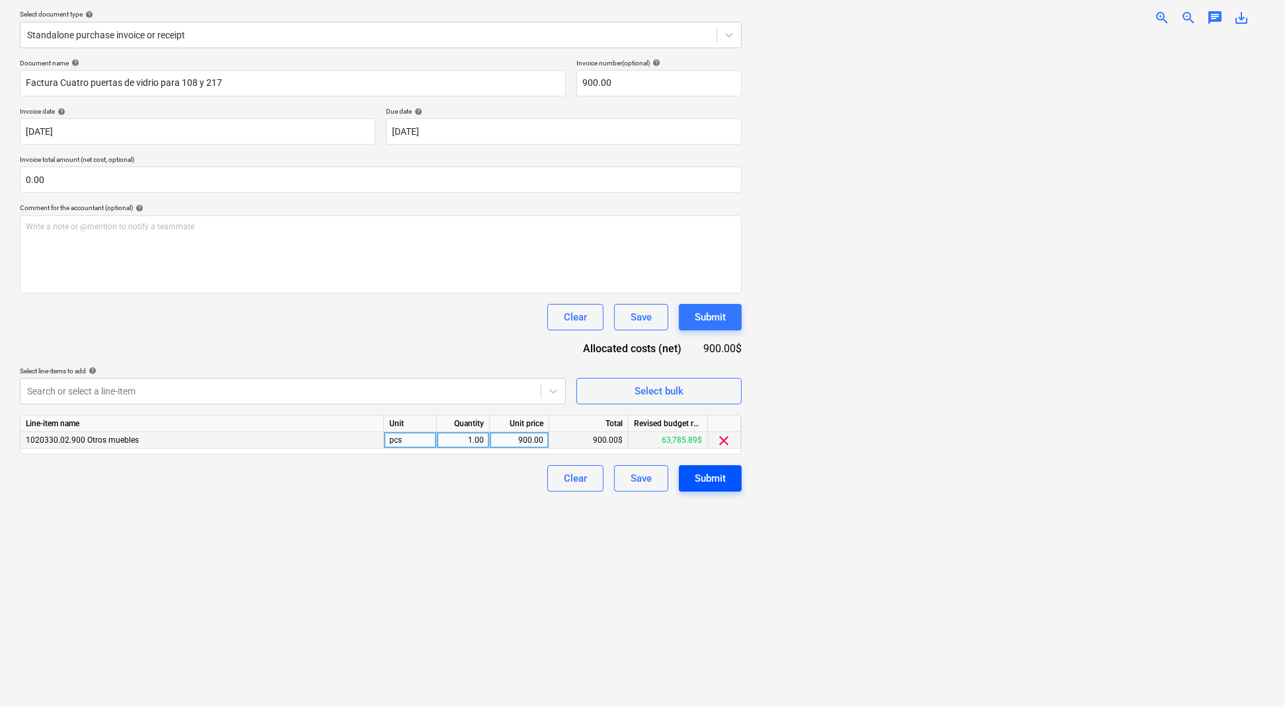
click at [726, 474] on button "Submit" at bounding box center [710, 478] width 63 height 26
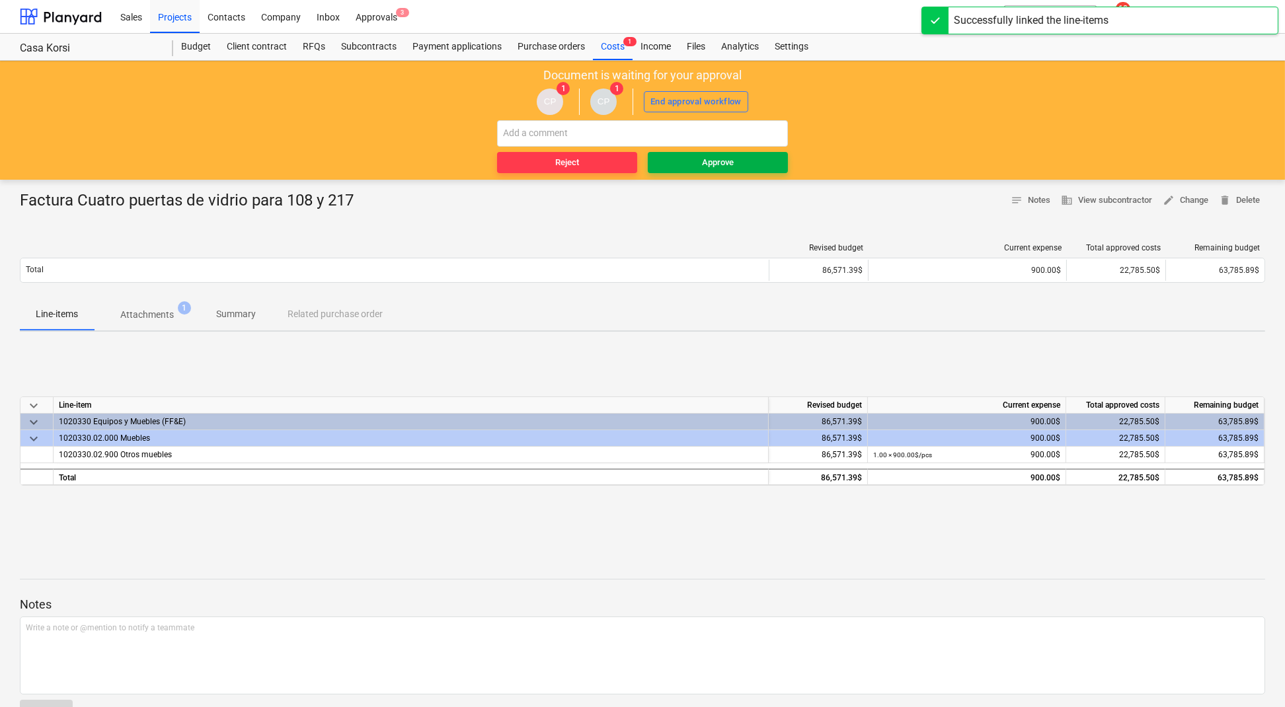
click at [683, 163] on span "Approve" at bounding box center [718, 162] width 130 height 15
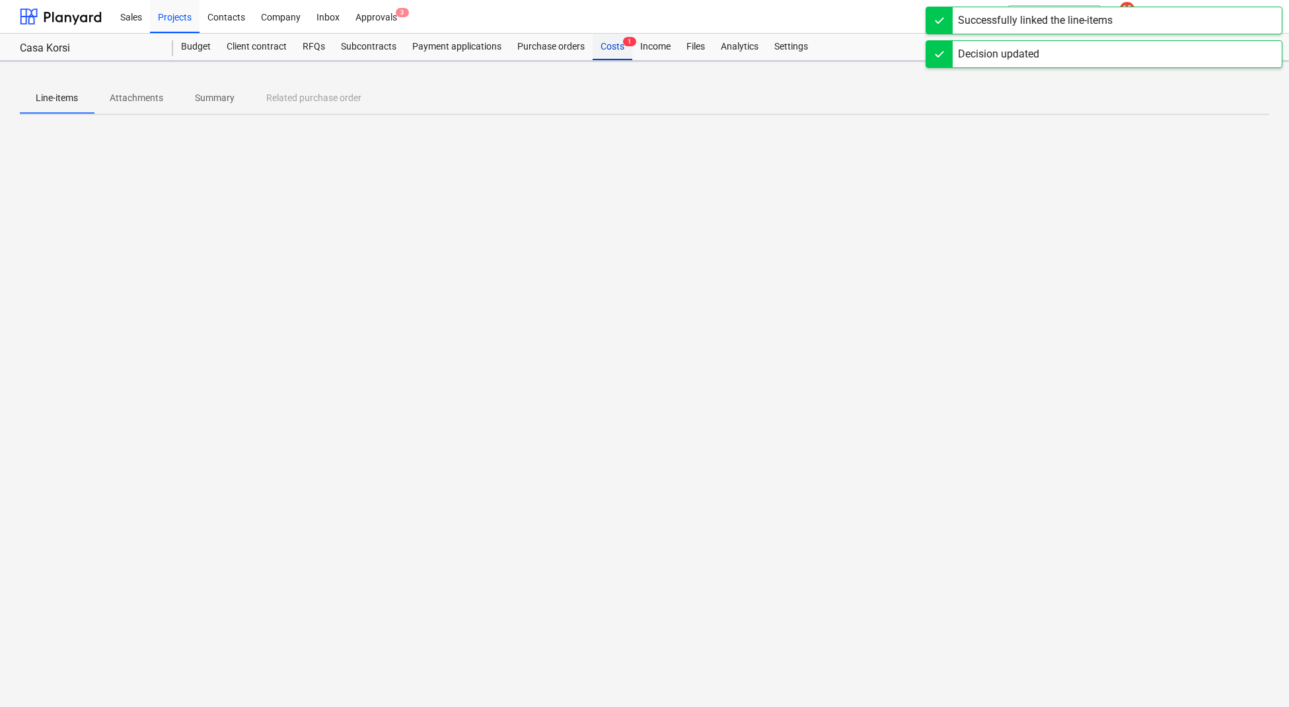
click at [608, 49] on div "Costs 1" at bounding box center [613, 47] width 40 height 26
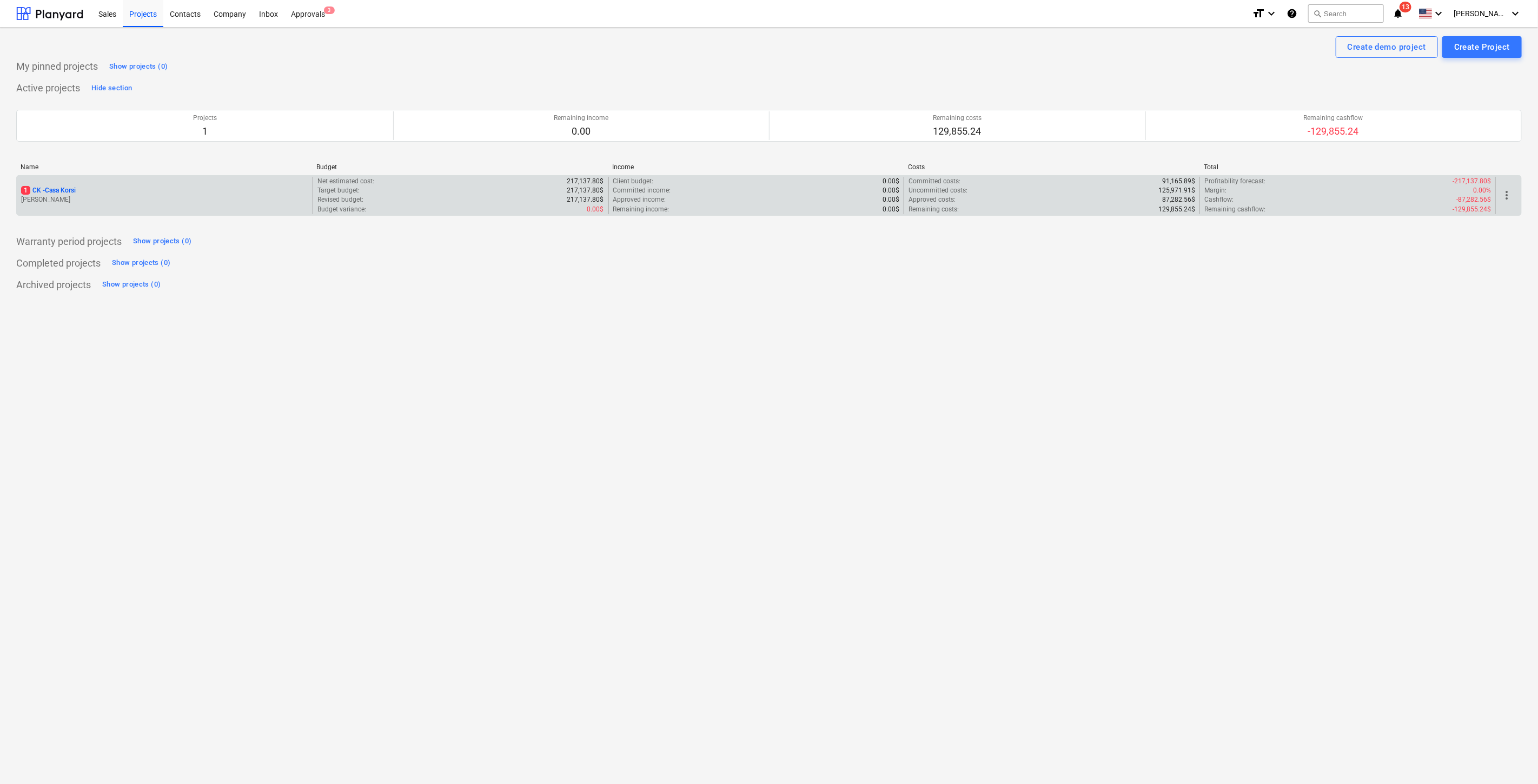
click at [75, 201] on p "[PERSON_NAME] [GEOGRAPHIC_DATA]" at bounding box center [165, 200] width 287 height 9
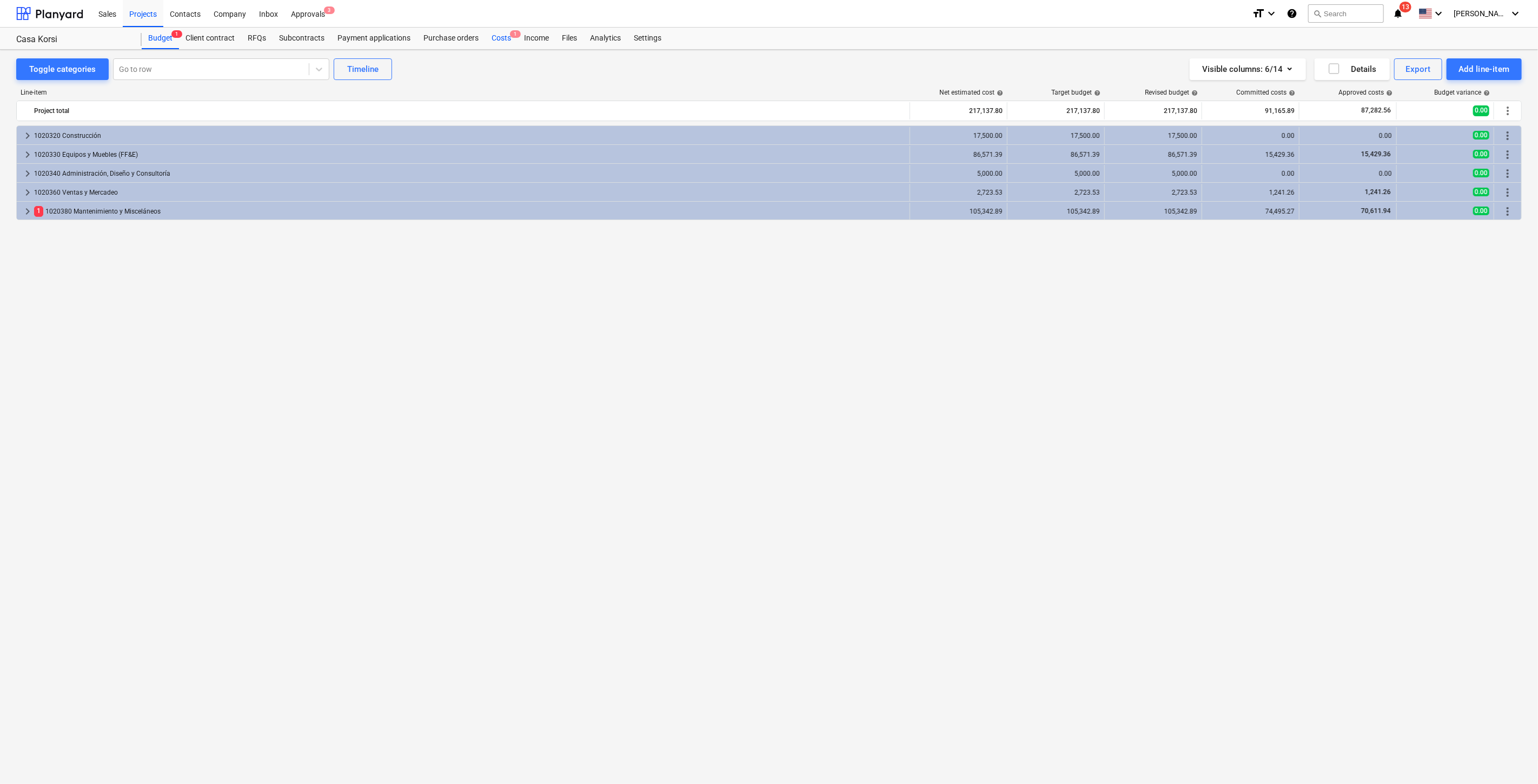
click at [498, 38] on div "Costs 1" at bounding box center [502, 38] width 33 height 21
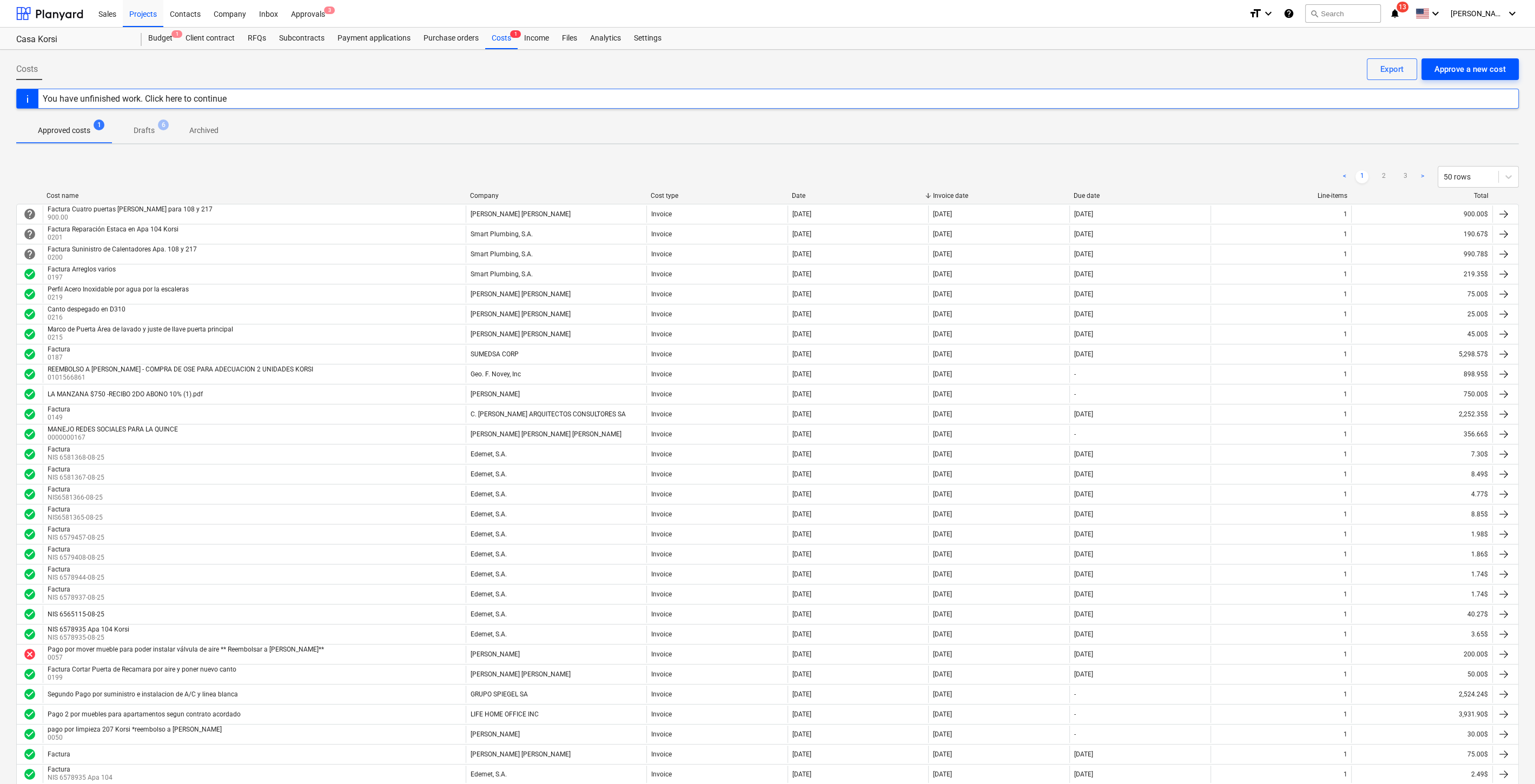
click at [1055, 71] on div "Approve a new cost" at bounding box center [1470, 69] width 71 height 14
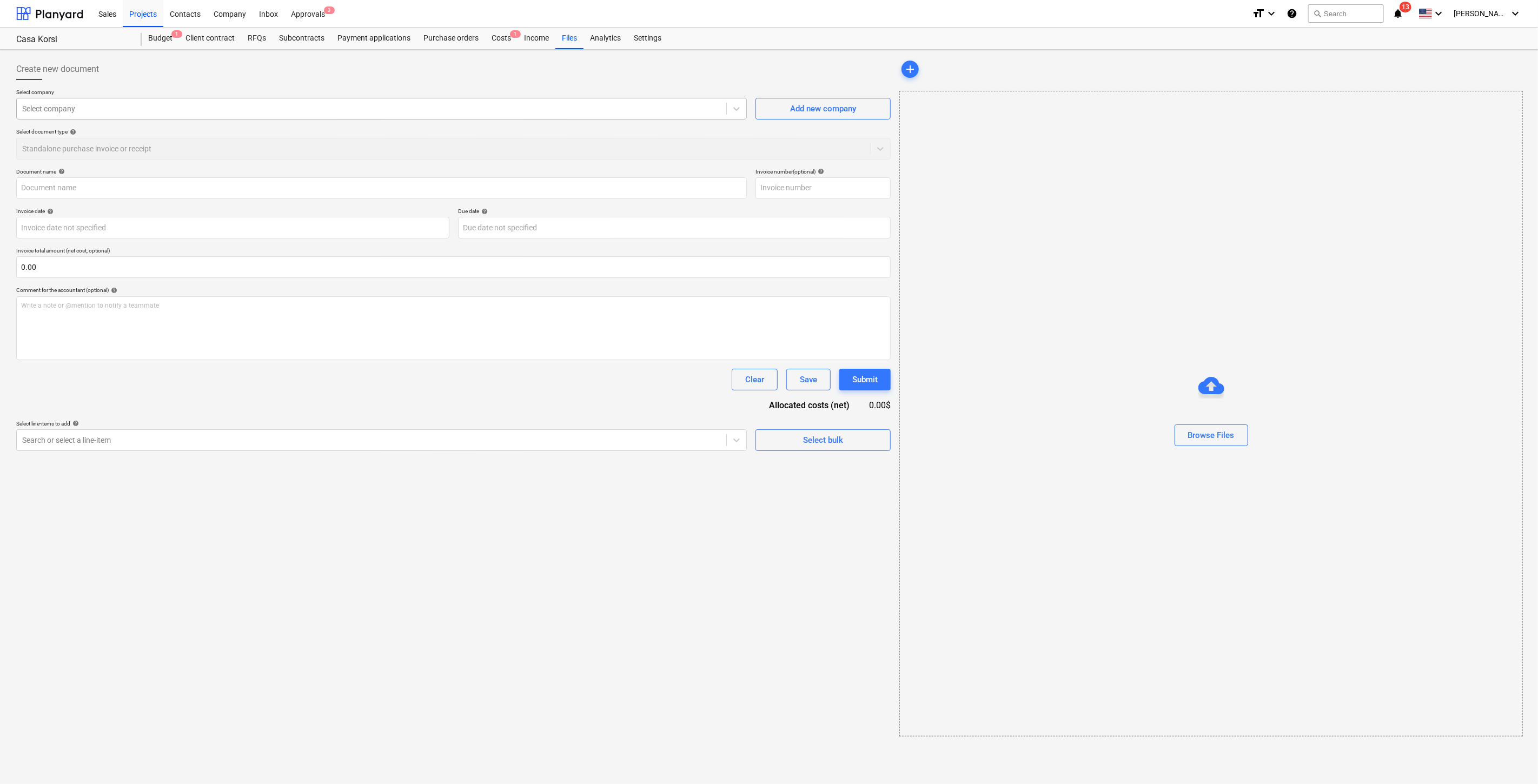
click at [347, 112] on div at bounding box center [372, 108] width 699 height 11
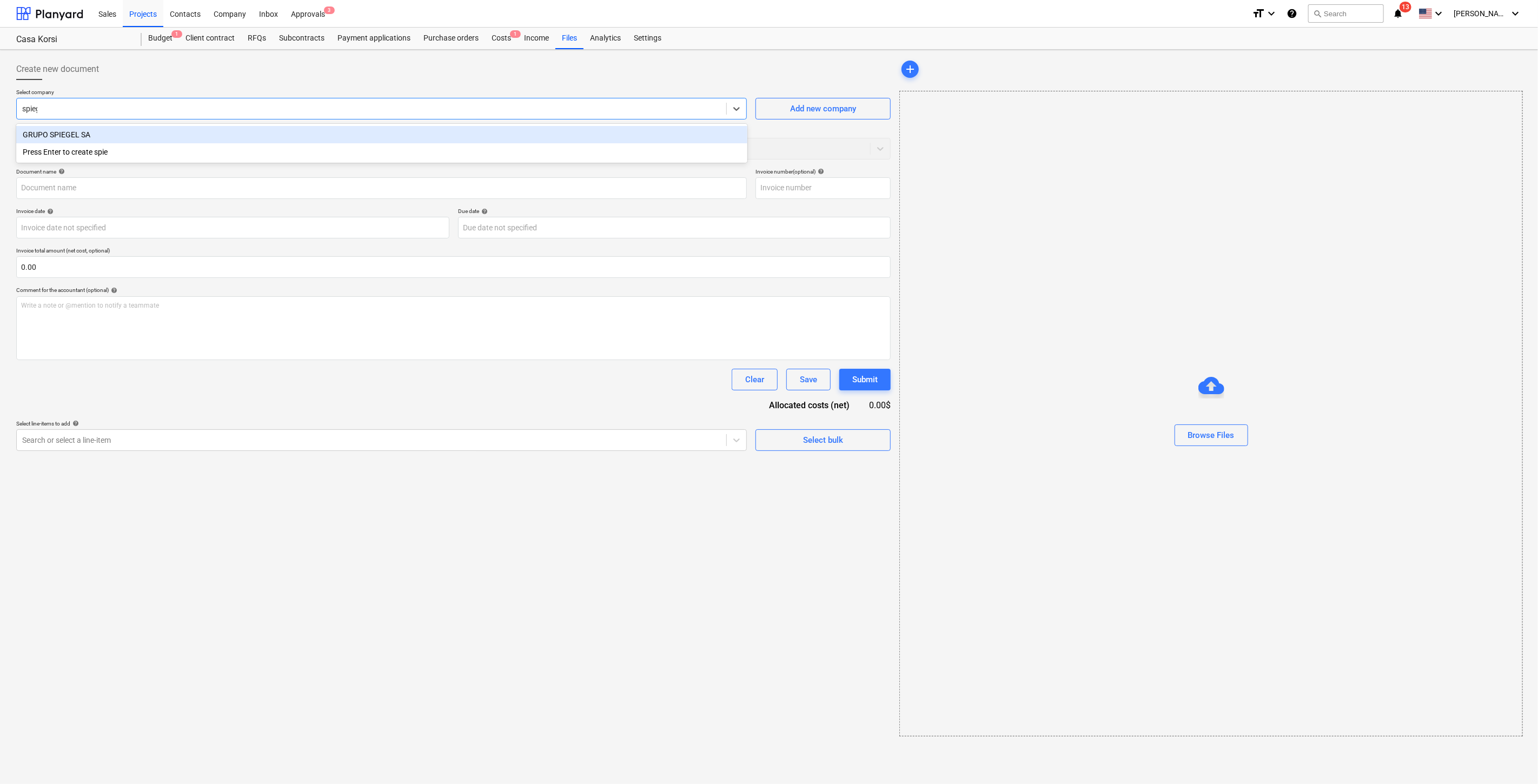
type input "spiege"
click at [347, 139] on div "GRUPO SPIEGEL SA" at bounding box center [381, 134] width 731 height 17
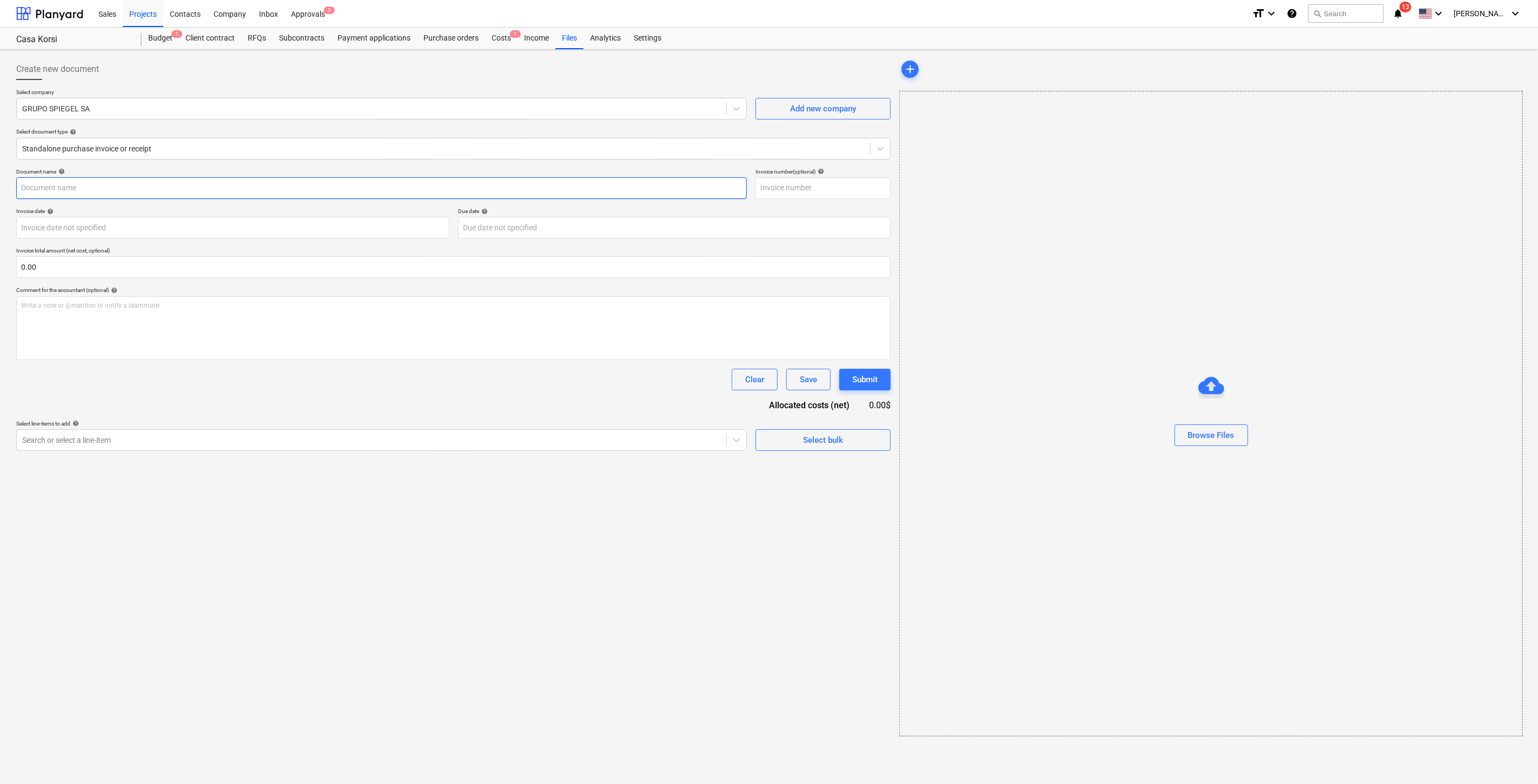
click at [101, 190] on input "text" at bounding box center [381, 188] width 731 height 21
click at [58, 182] on input "text" at bounding box center [381, 188] width 731 height 21
click at [141, 187] on input "text" at bounding box center [381, 188] width 731 height 21
paste input "Pago por suministro e instalacion de A/C y linea blanca"
type input "Tercer Pago por suministro e instalacion de A/C y linea blanca"
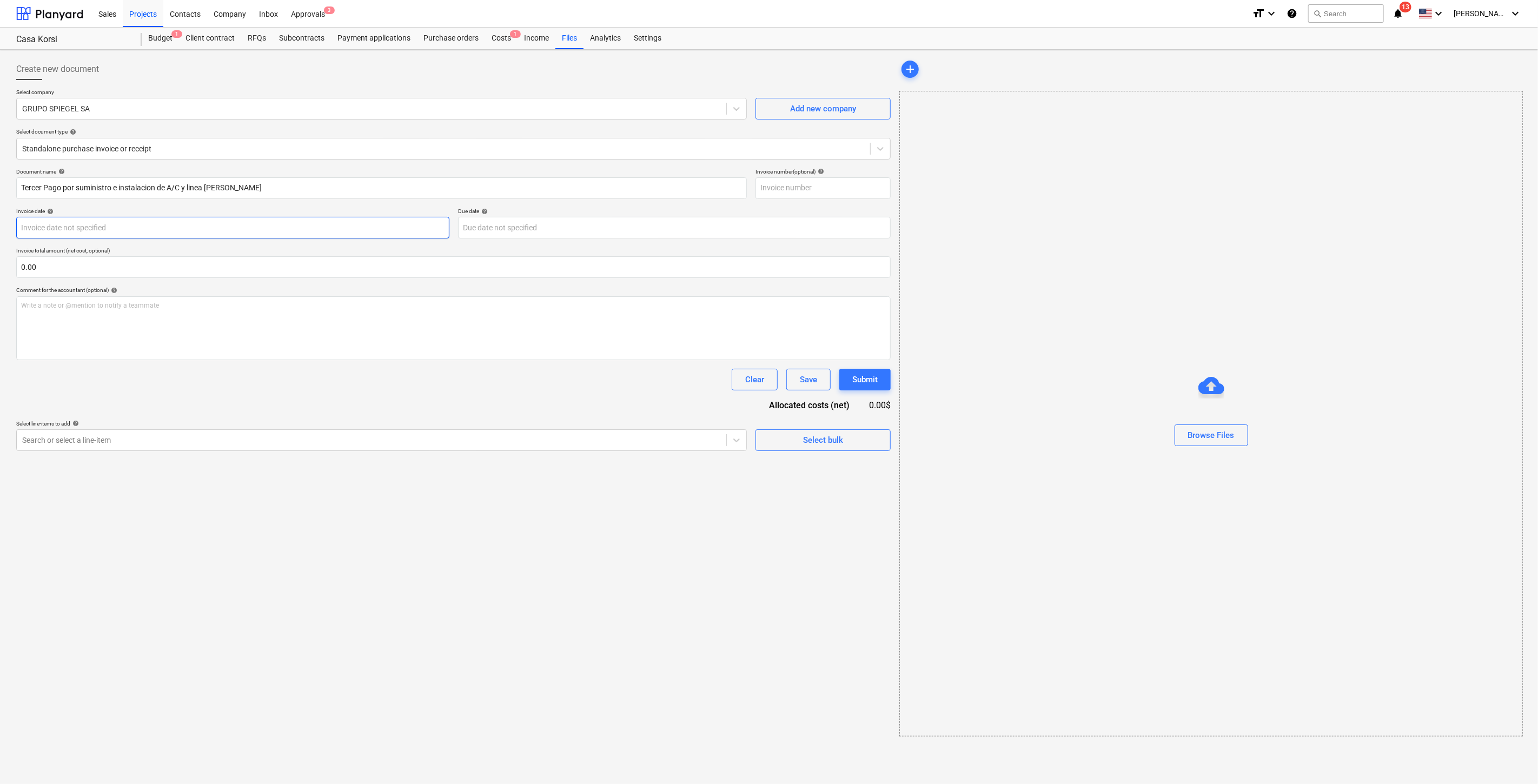
click at [223, 228] on body "Sales Projects Contacts Company Inbox Approvals 3 format_size keyboard_arrow_do…" at bounding box center [769, 392] width 1538 height 784
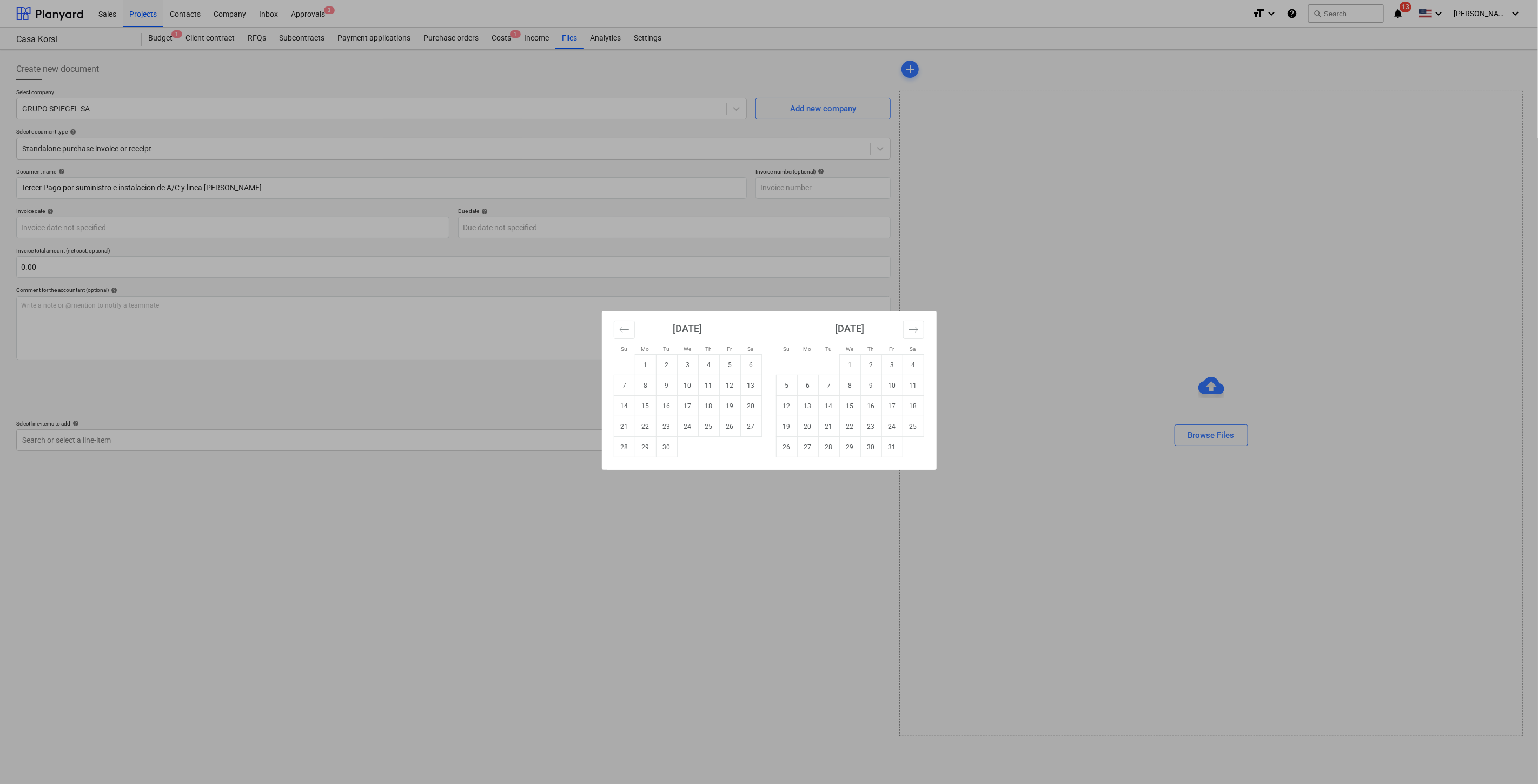
click at [262, 443] on div "Su Mo Tu We Th Fr Sa Su Mo Tu We Th Fr Sa August 2025 1 2 3 4 5 6 7 8 9 10 11 1…" at bounding box center [769, 392] width 1538 height 784
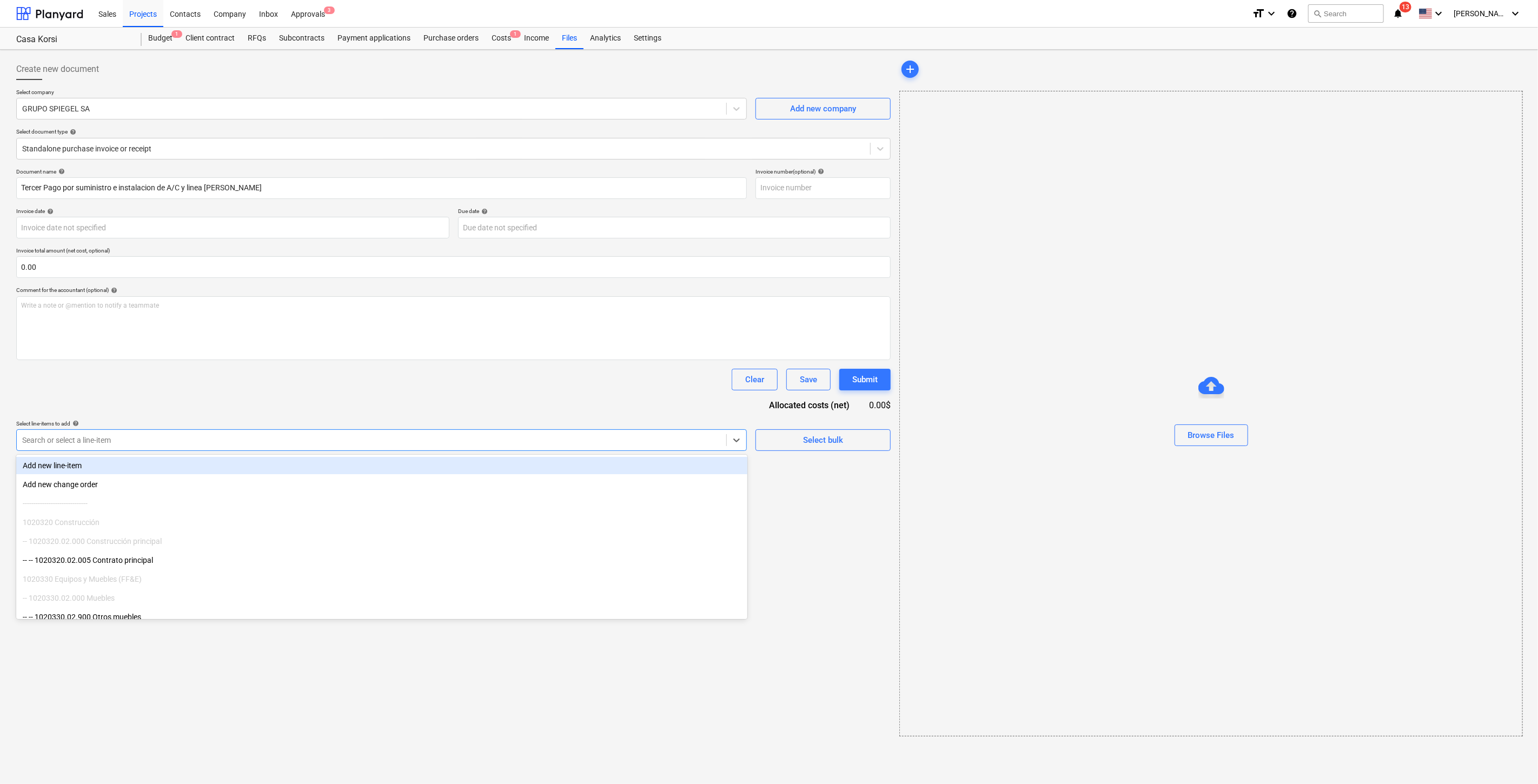
click at [387, 448] on div "Search or select a line-item" at bounding box center [381, 440] width 731 height 21
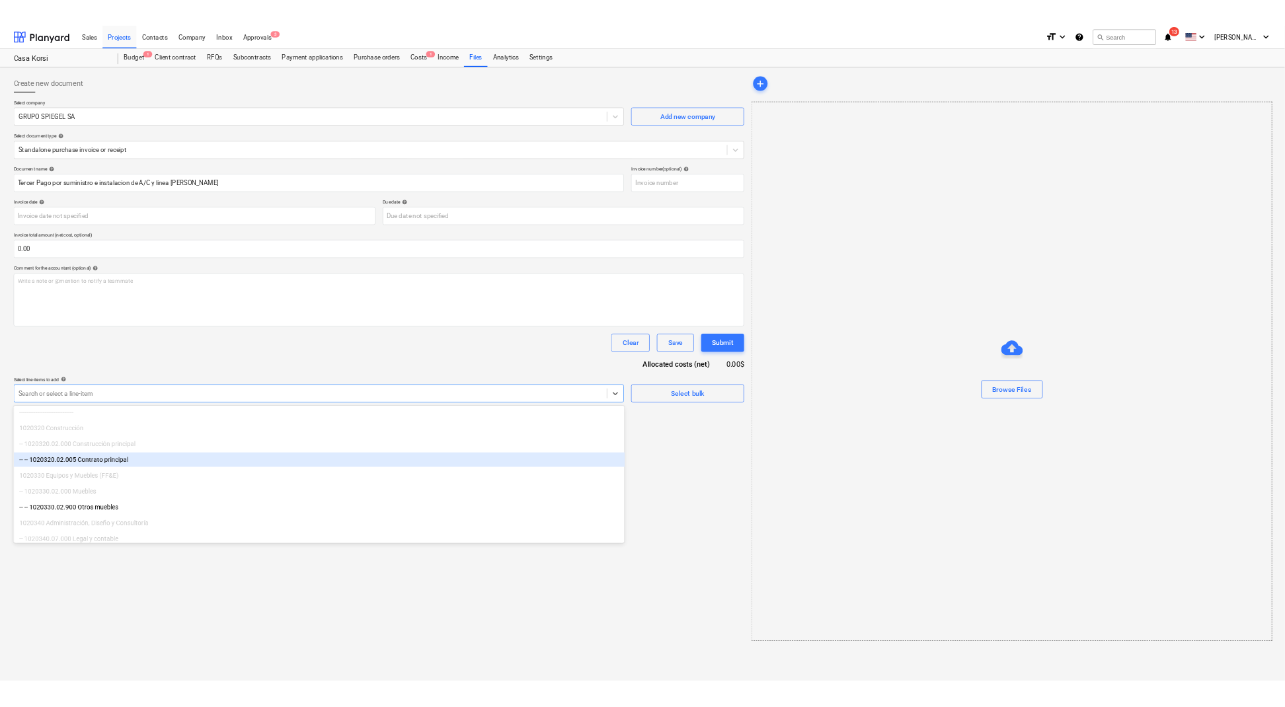
scroll to position [73, 0]
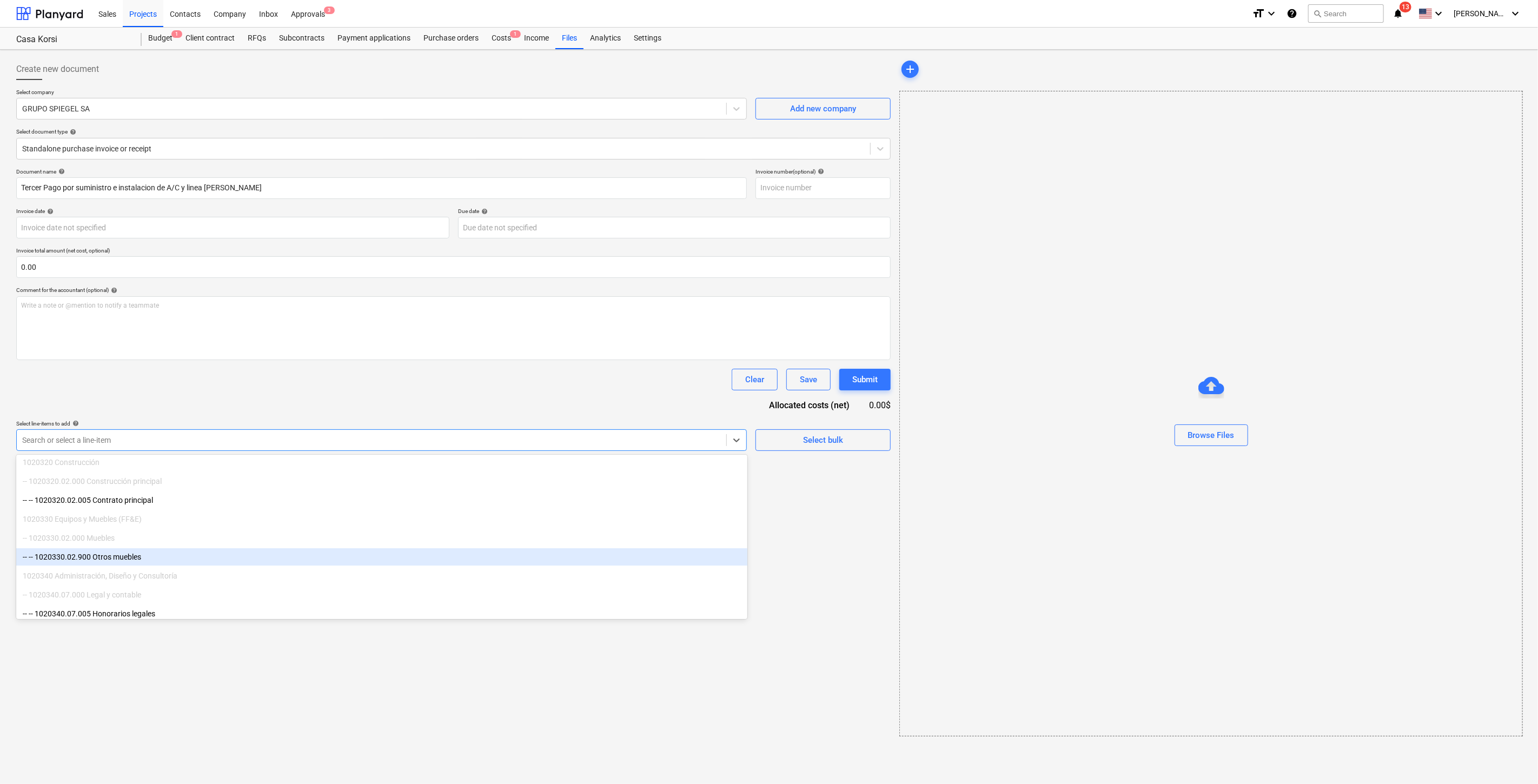
click at [211, 562] on div "-- -- 1020330.02.900 Otros muebles" at bounding box center [381, 556] width 731 height 17
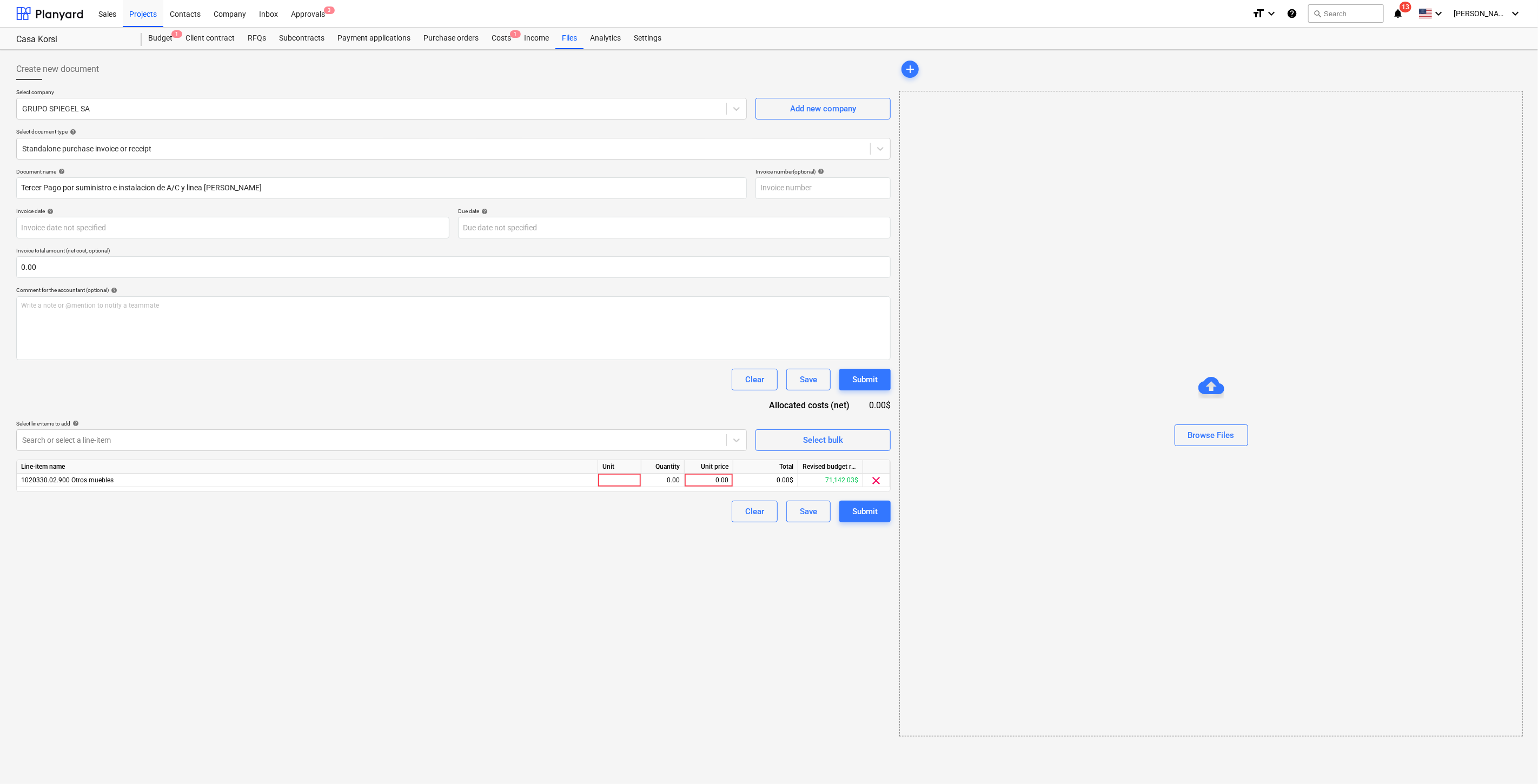
click at [805, 578] on div "Create new document Select company GRUPO SPIEGEL SA Add new company Select docu…" at bounding box center [453, 397] width 883 height 687
click at [715, 480] on div "0.00" at bounding box center [709, 480] width 39 height 14
type input "2524.24"
click at [644, 529] on div "Create new document Select company GRUPO SPIEGEL SA Add new company Select docu…" at bounding box center [453, 397] width 883 height 687
click at [1055, 446] on button "Browse Files" at bounding box center [1211, 435] width 74 height 21
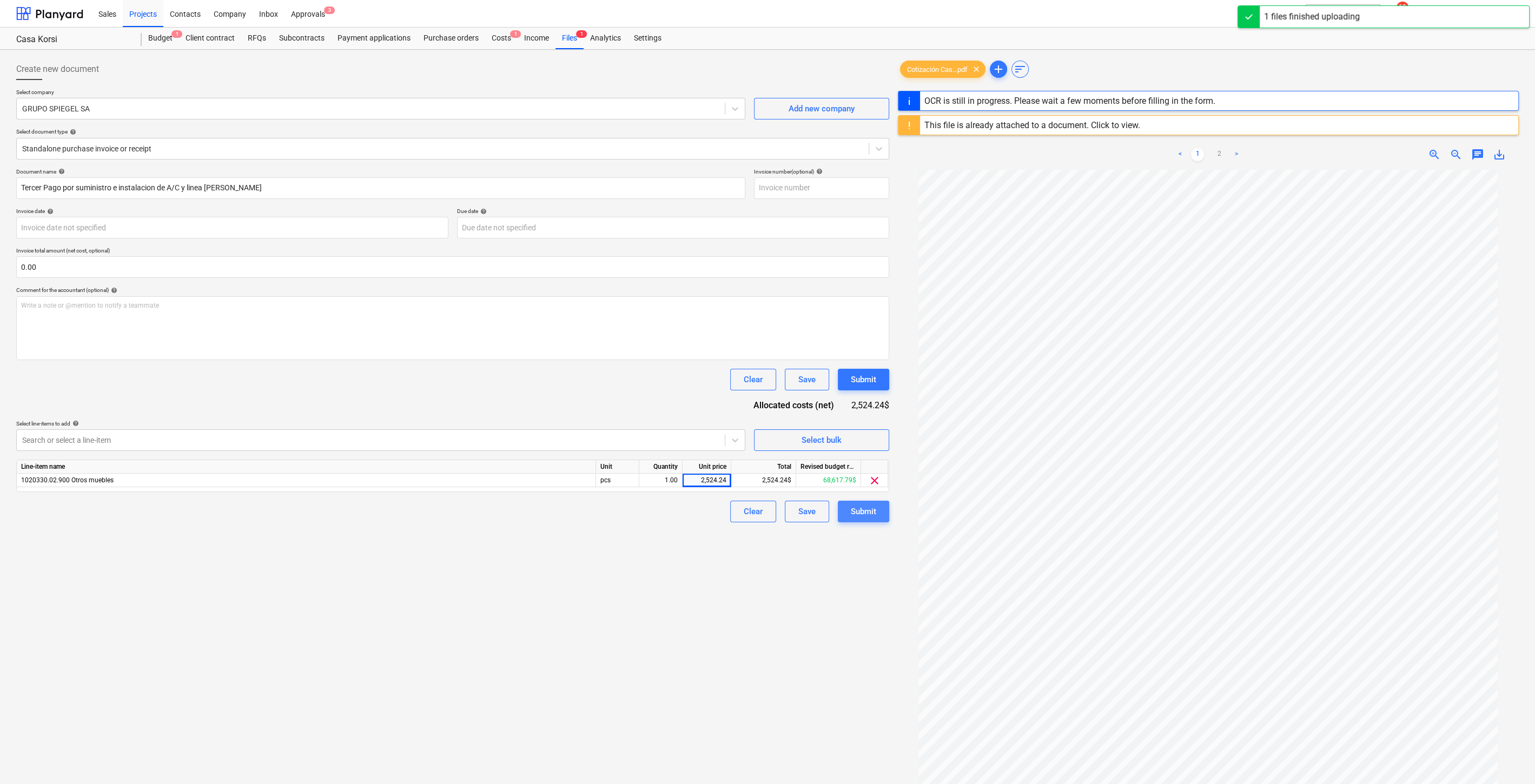
click at [881, 511] on button "Submit" at bounding box center [864, 511] width 52 height 21
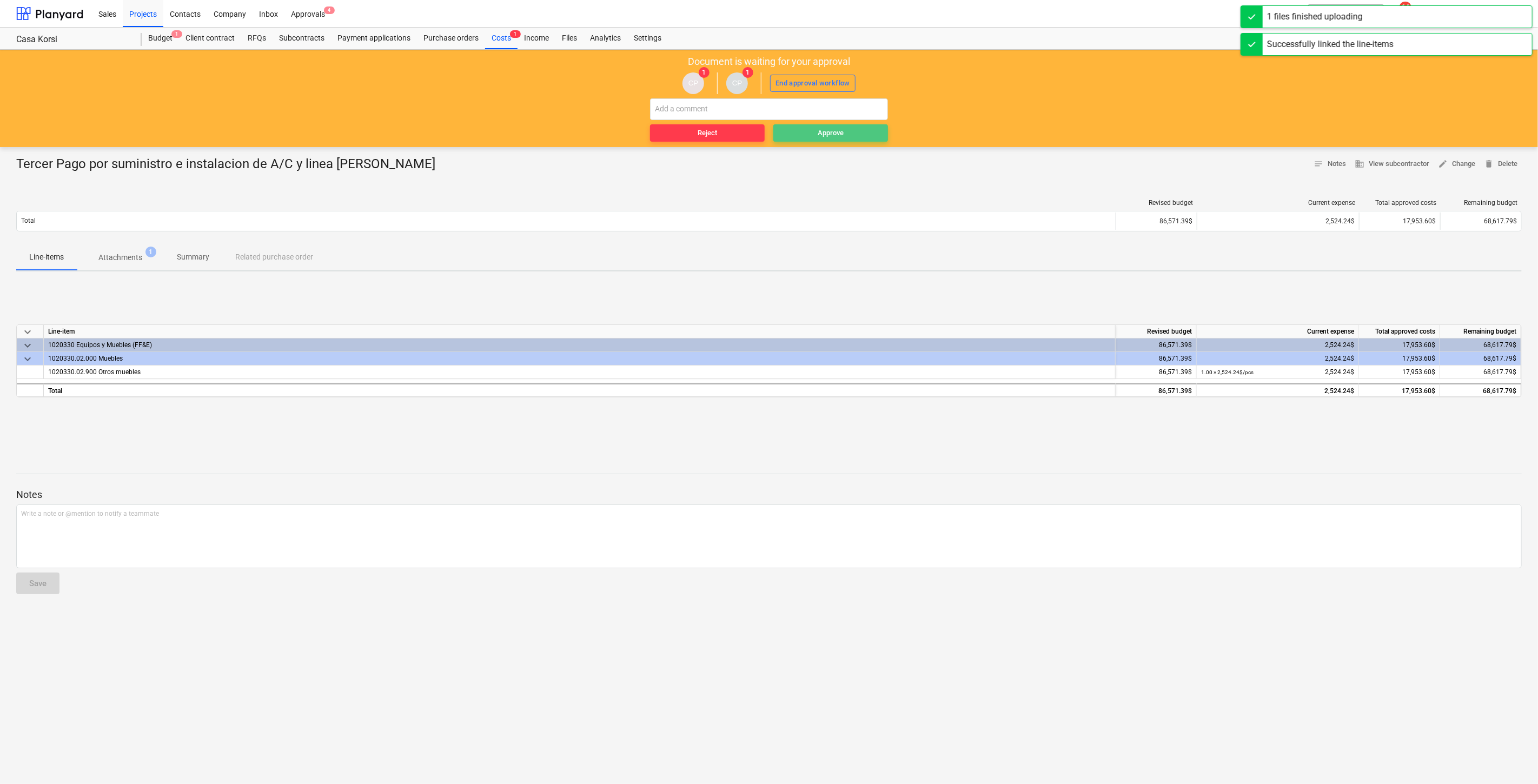
click at [820, 137] on div "Approve" at bounding box center [831, 133] width 26 height 12
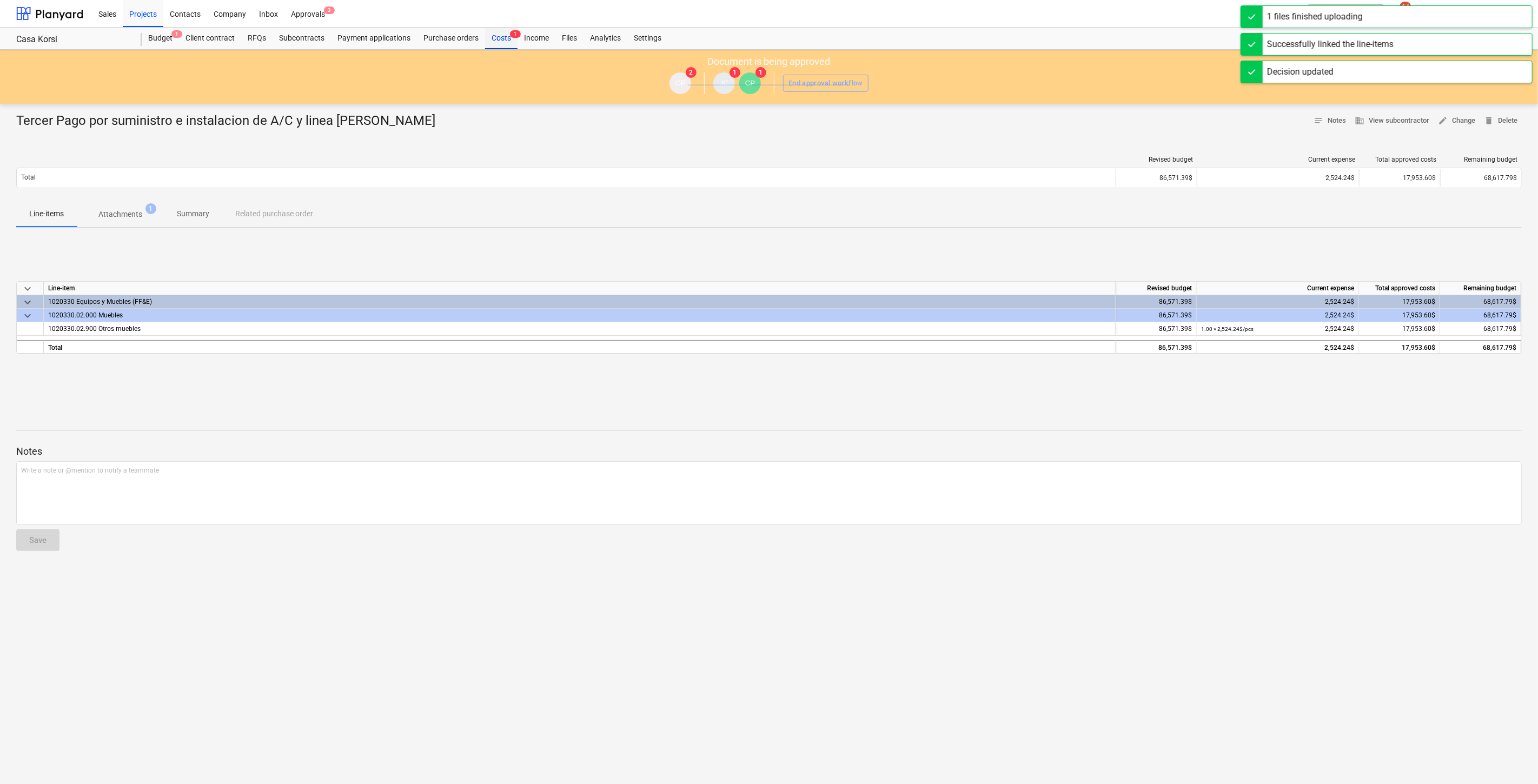
click at [493, 35] on div "Costs 1" at bounding box center [502, 38] width 33 height 21
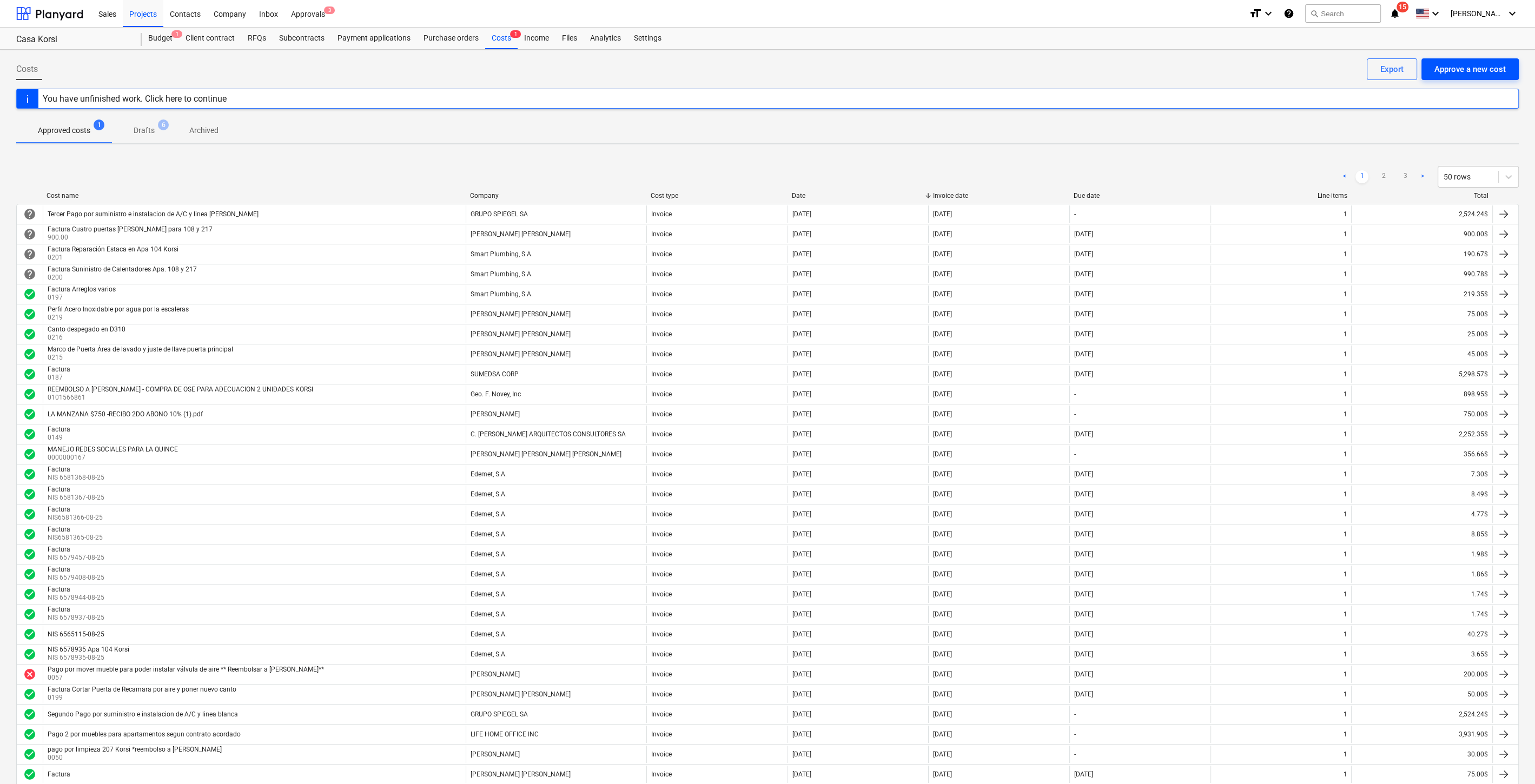
click at [1055, 66] on div "Approve a new cost" at bounding box center [1470, 69] width 71 height 14
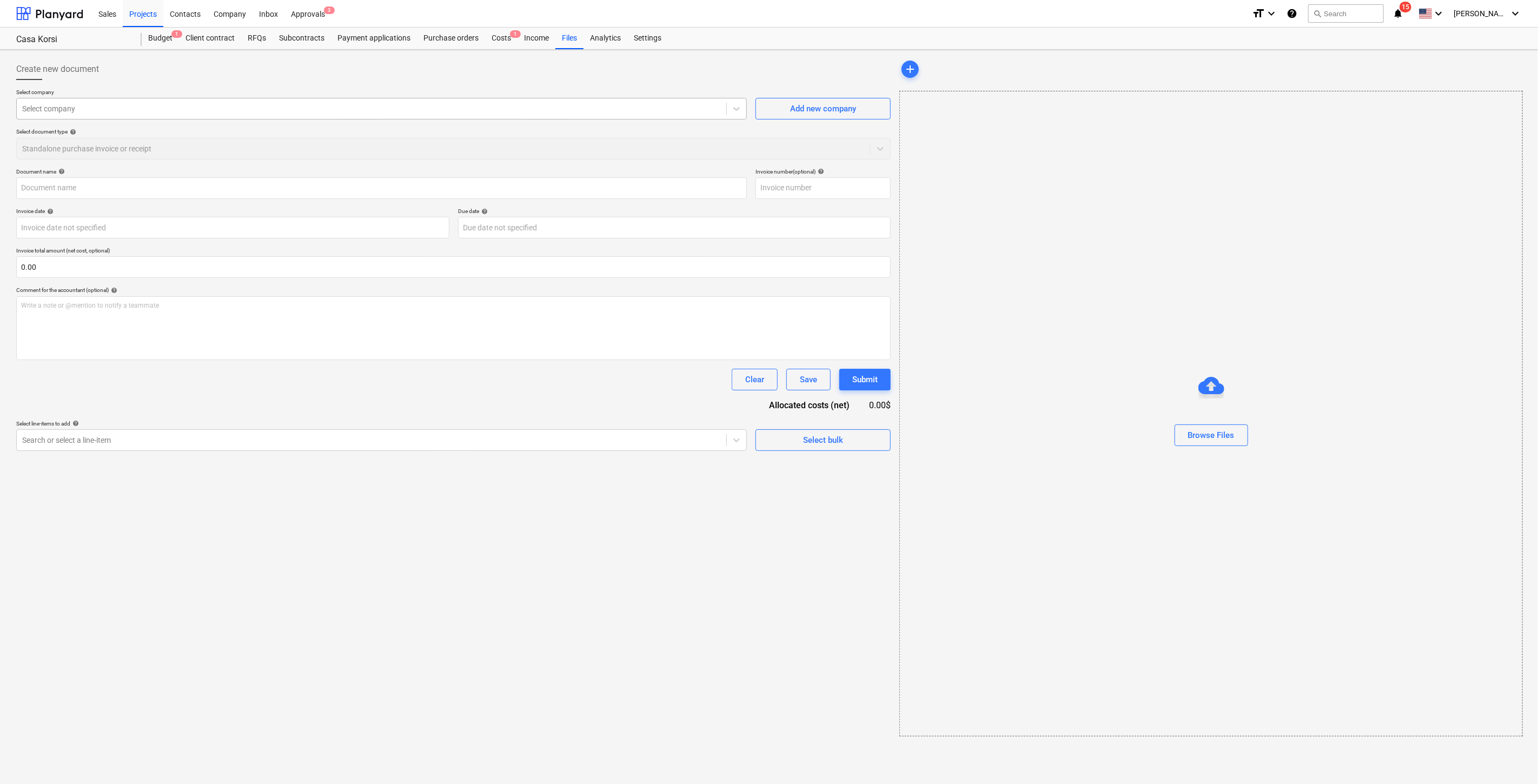
click at [172, 114] on div at bounding box center [372, 108] width 699 height 11
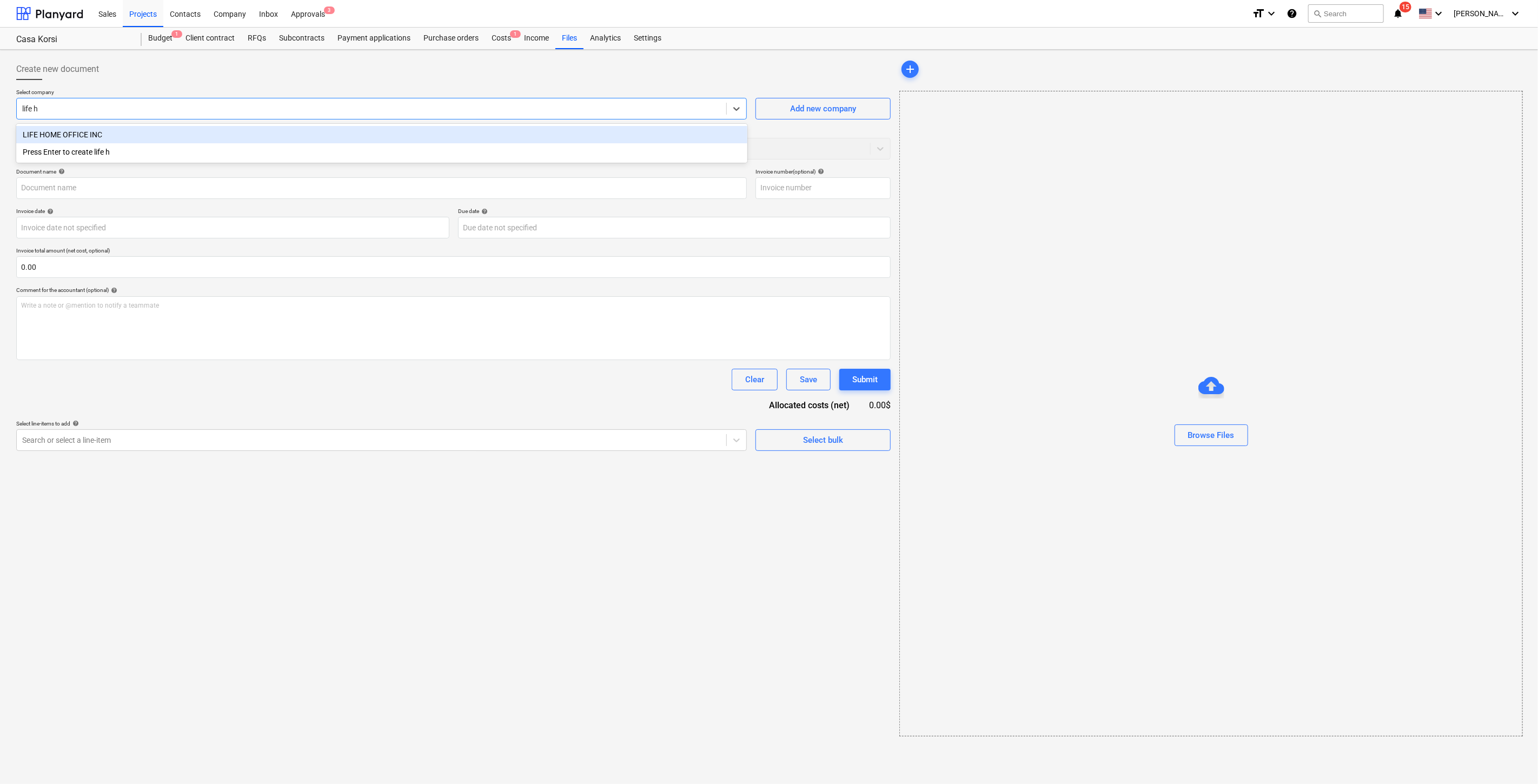
type input "life ho"
click at [171, 127] on div "LIFE HOME OFFICE INC" at bounding box center [381, 134] width 731 height 17
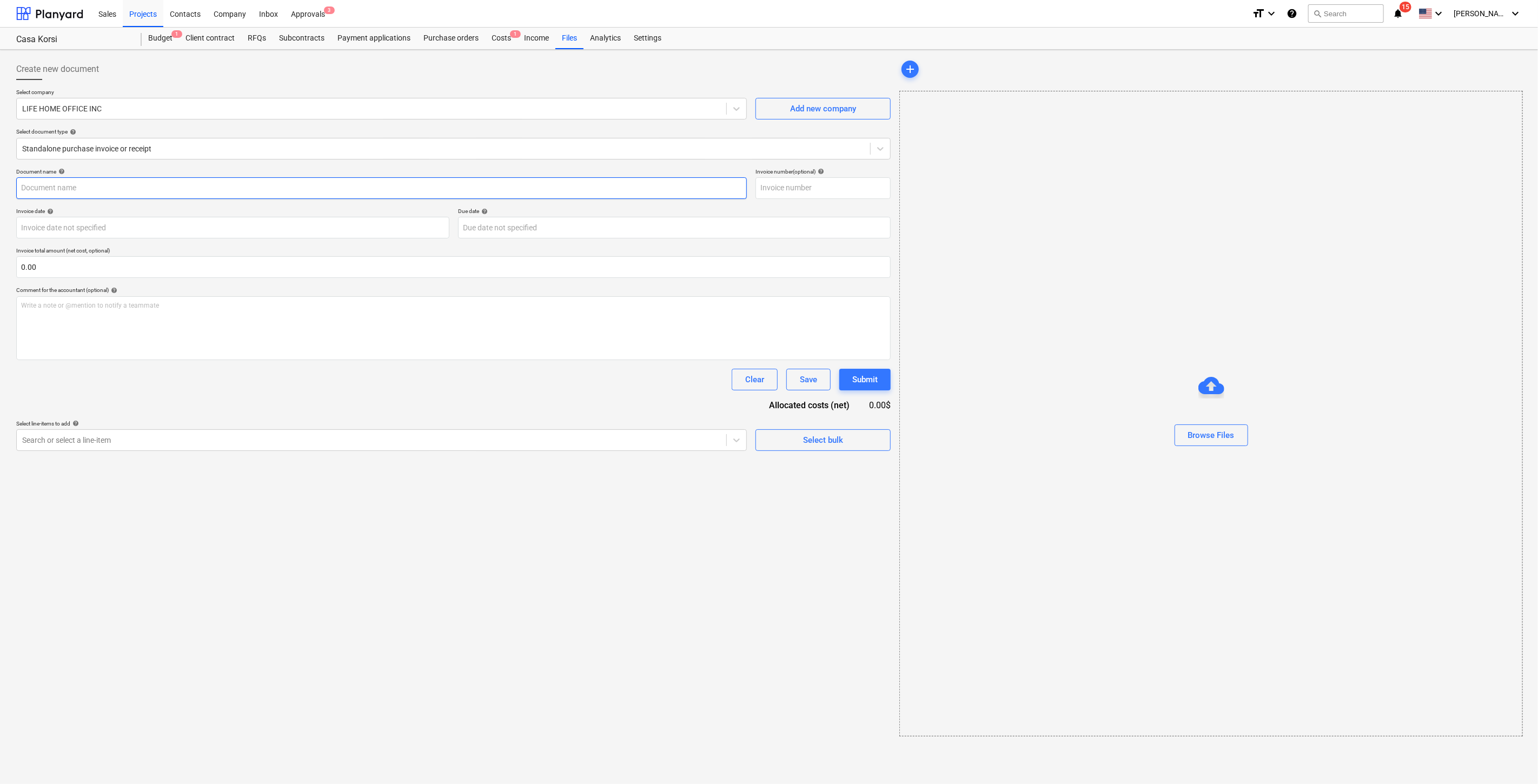
click at [71, 178] on input "text" at bounding box center [381, 188] width 731 height 21
paste input "Pago 2 por muebles para apartamentos segun contrato acordado"
click at [43, 181] on input "Pago 2 por muebles para apartamentos segun contrato acordado" at bounding box center [381, 188] width 731 height 21
type input "Pago 3 por muebles para apartamentos segun contrato acordado"
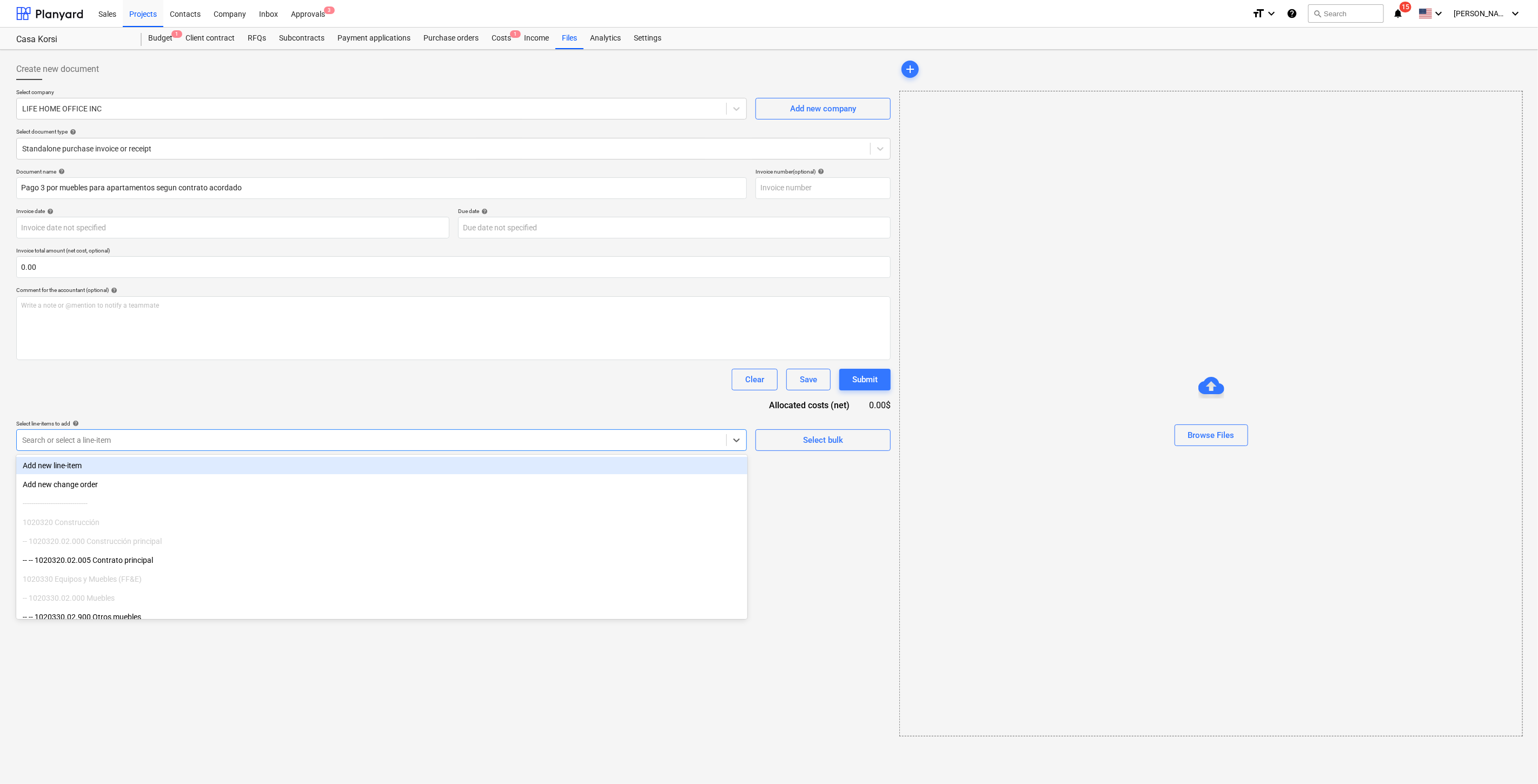
click at [670, 441] on div at bounding box center [372, 439] width 699 height 11
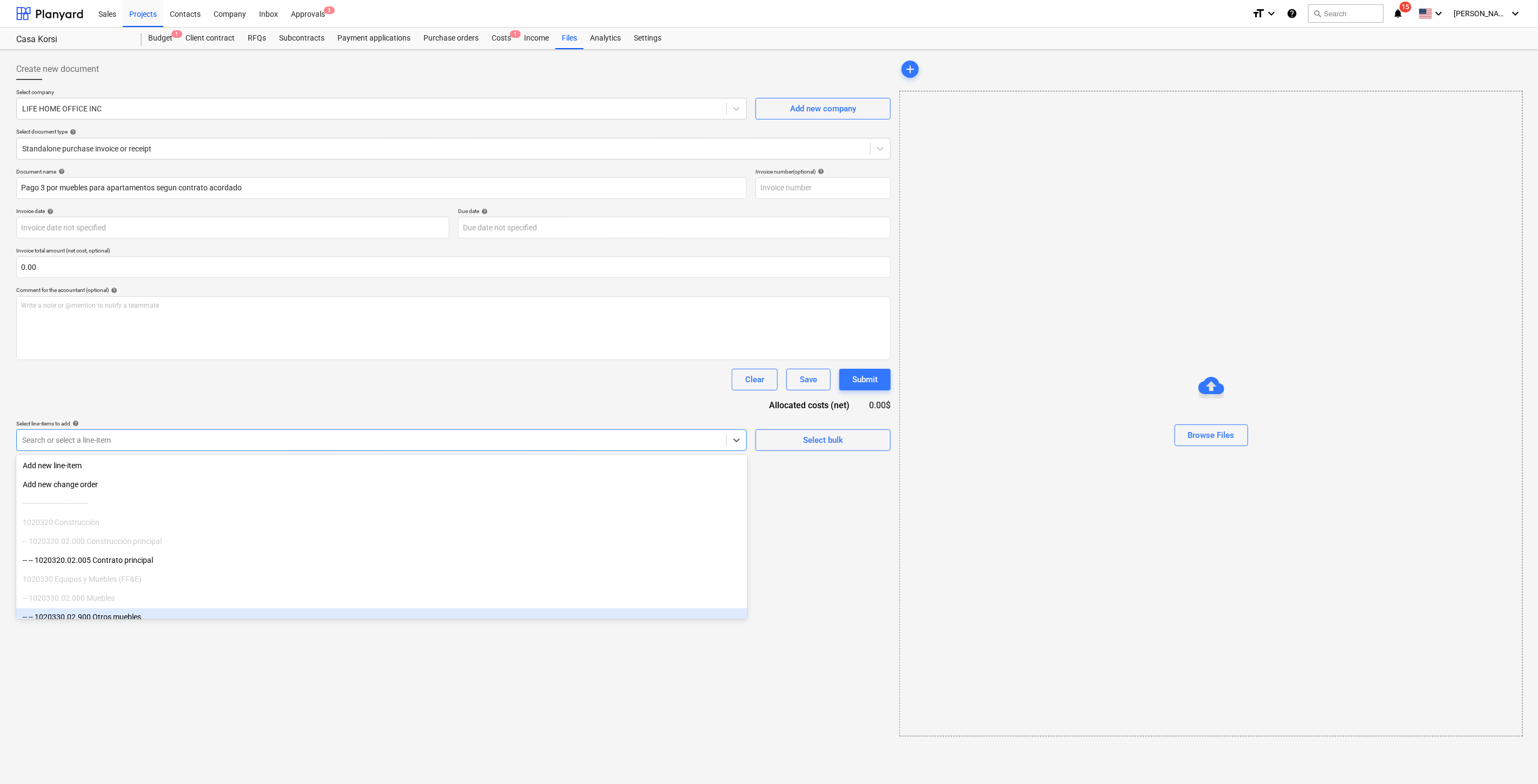
click at [284, 578] on div "-- -- 1020330.02.900 Otros muebles" at bounding box center [381, 616] width 731 height 17
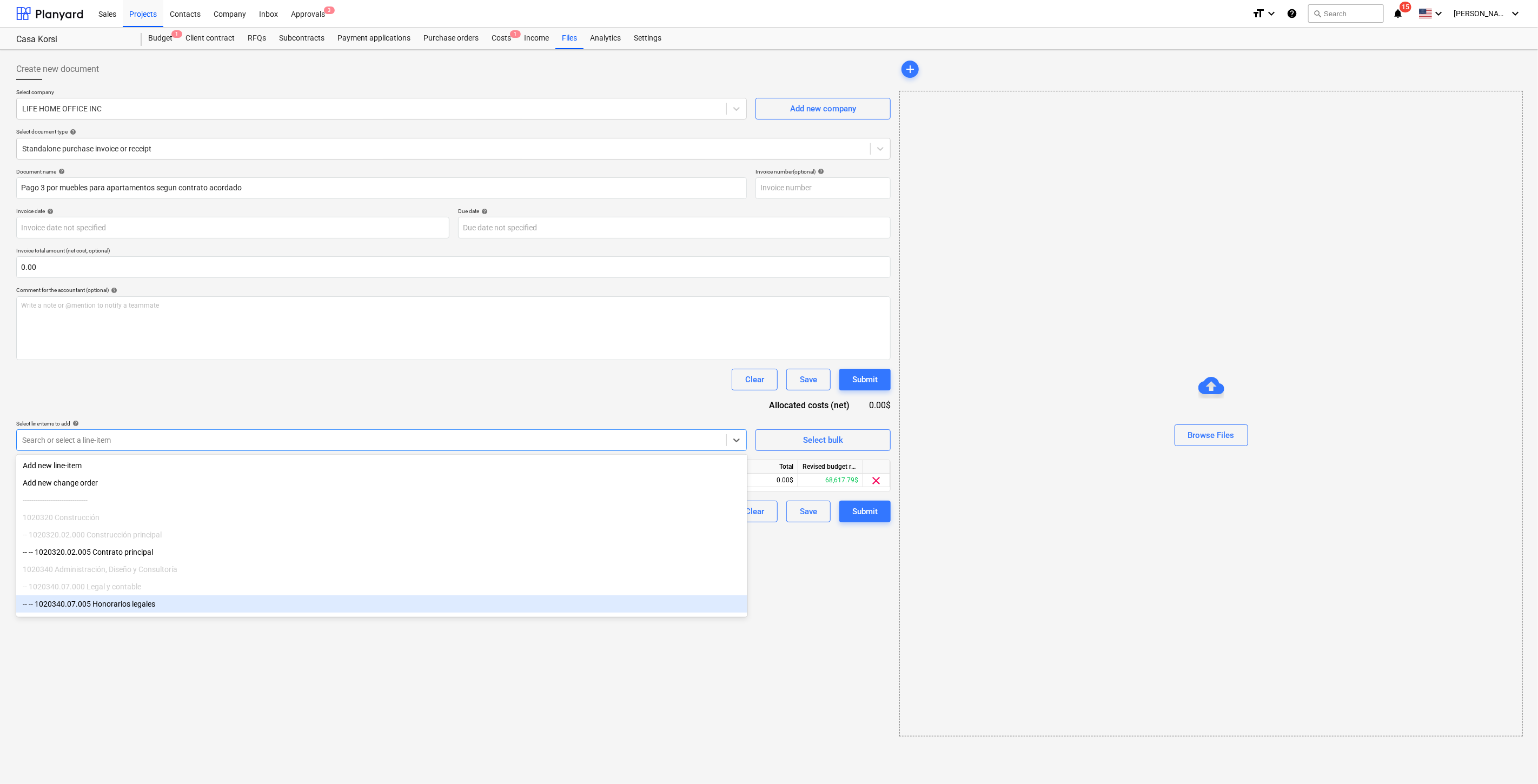
click at [806, 578] on div "Create new document Select company LIFE HOME OFFICE INC Add new company Select …" at bounding box center [453, 397] width 883 height 687
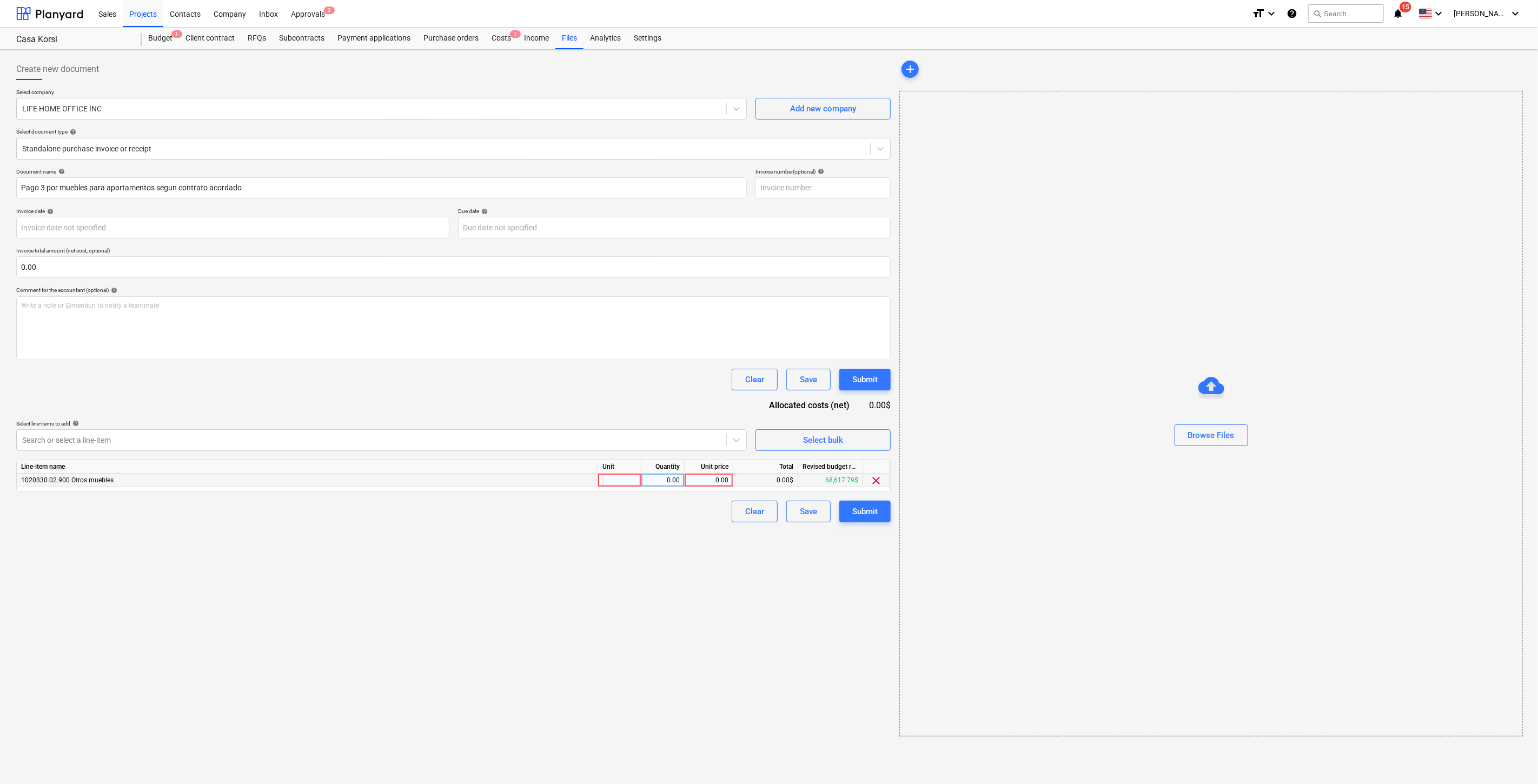
click at [715, 486] on div "0.00" at bounding box center [709, 480] width 39 height 14
type input "3,931.90"
click at [640, 574] on div "Create new document Select company LIFE HOME OFFICE INC Add new company Select …" at bounding box center [453, 397] width 883 height 687
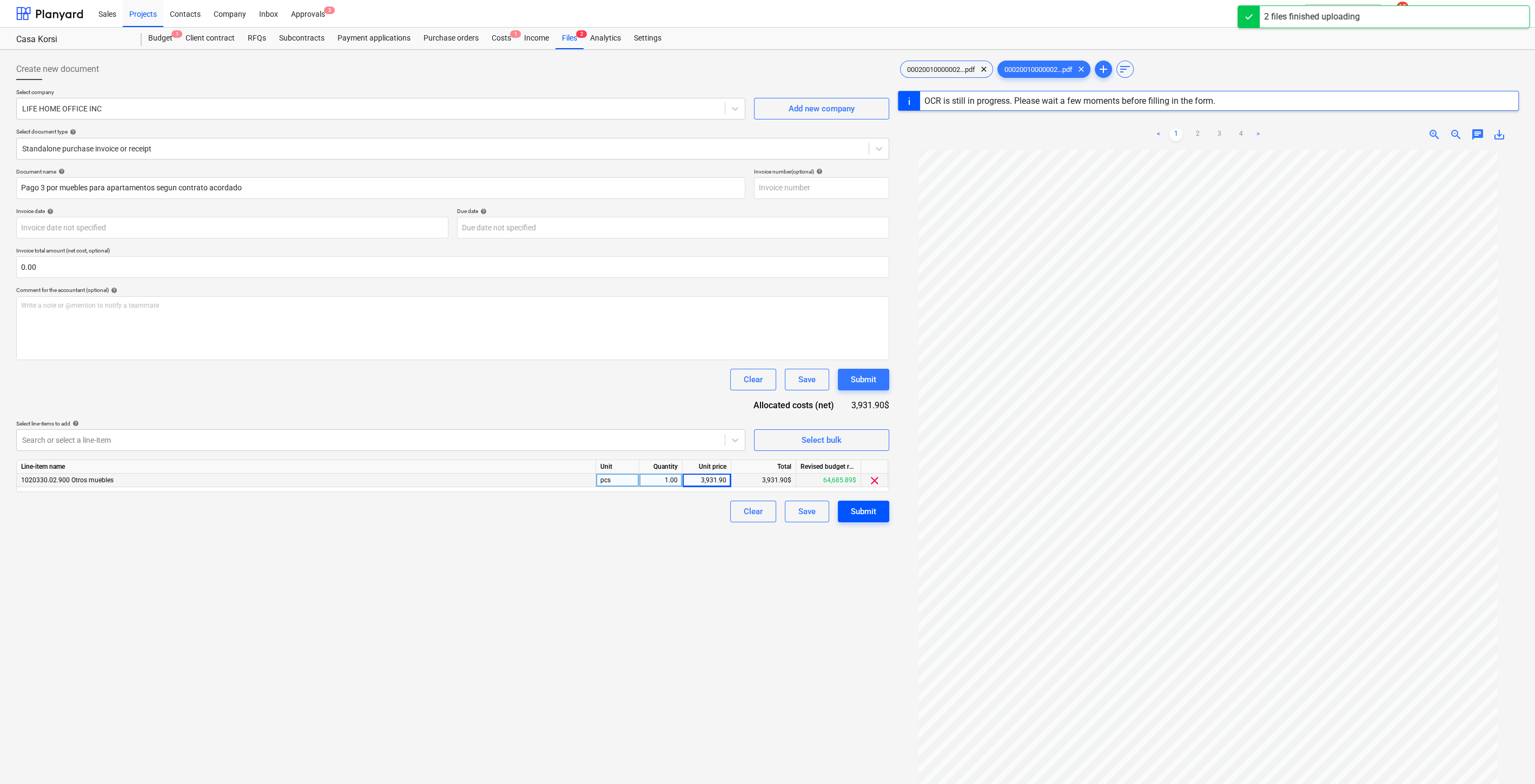
click at [867, 514] on div "Submit" at bounding box center [863, 511] width 25 height 14
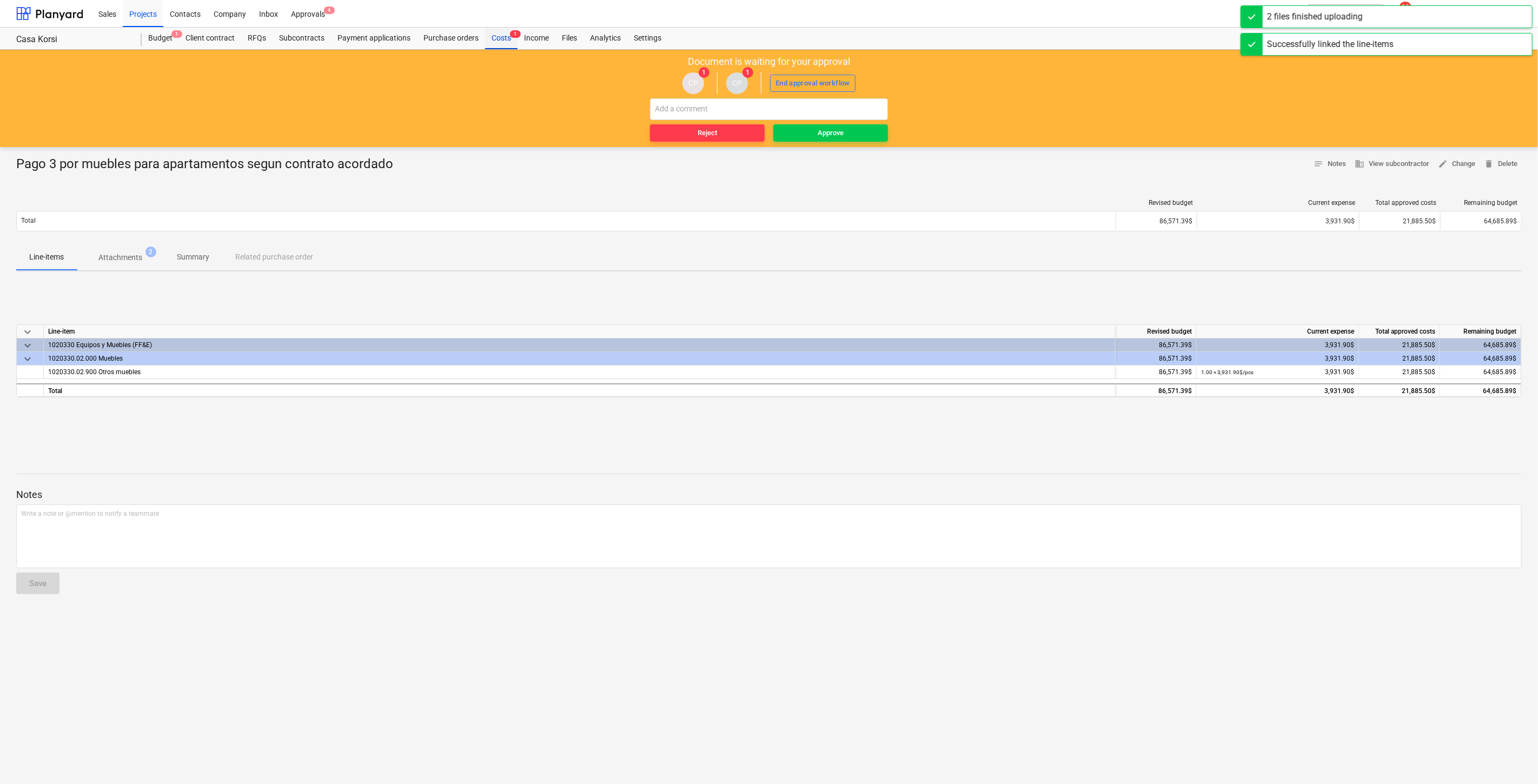
click at [503, 38] on div "Costs 1" at bounding box center [502, 38] width 33 height 21
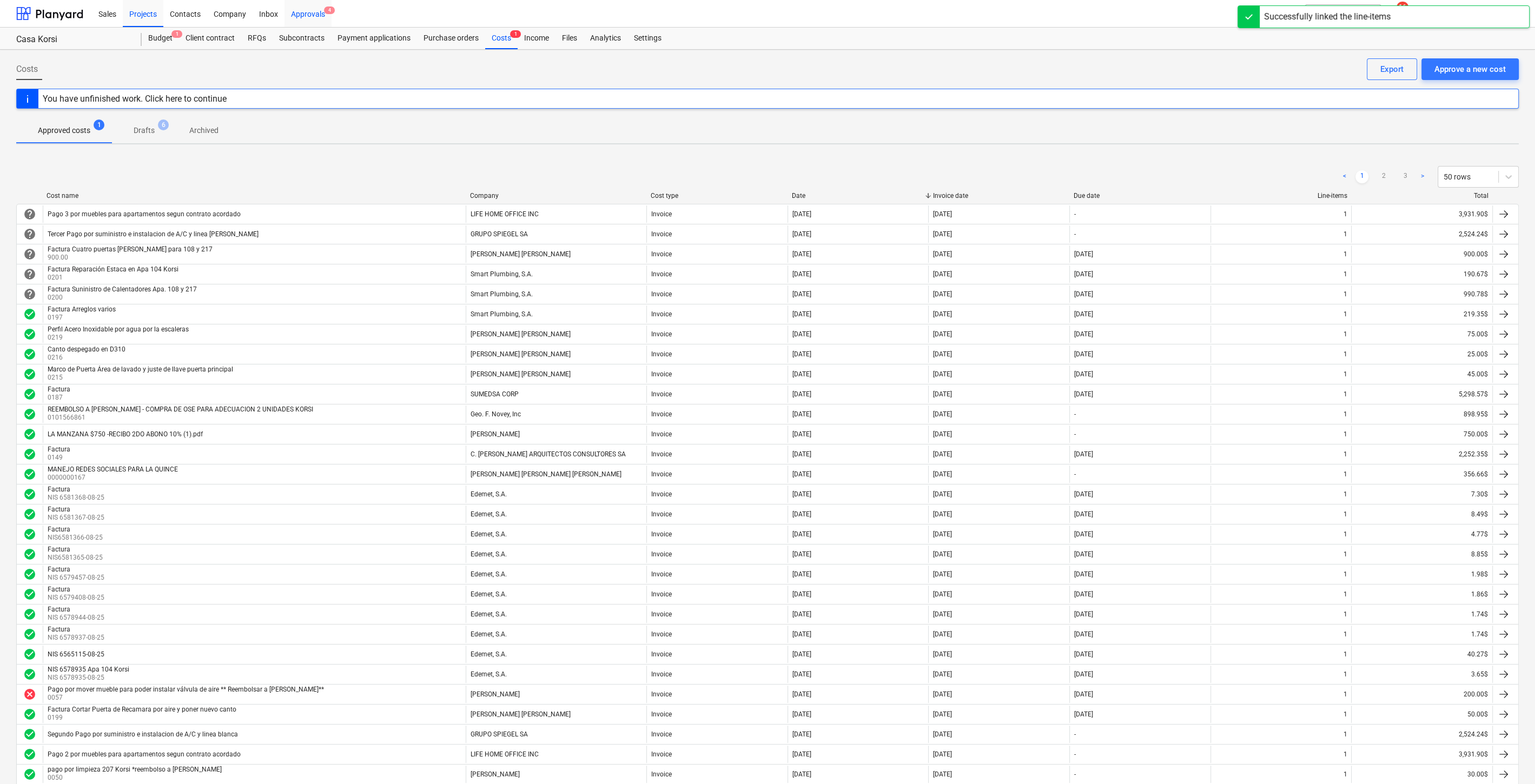
click at [324, 16] on div "Approvals 4" at bounding box center [308, 13] width 47 height 28
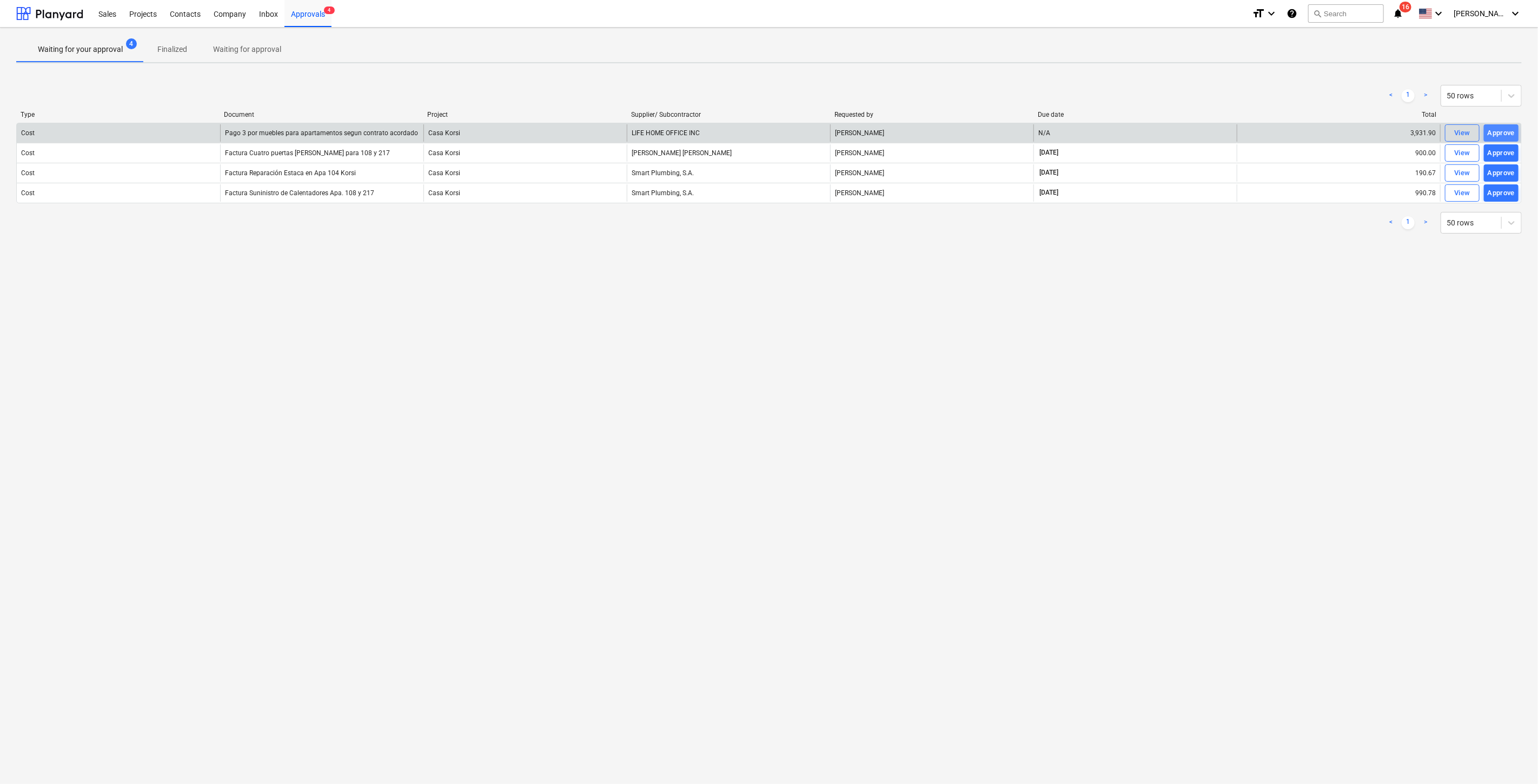
click at [1055, 131] on div "Approve" at bounding box center [1502, 133] width 28 height 12
click at [1055, 131] on div "Approve" at bounding box center [1502, 137] width 28 height 12
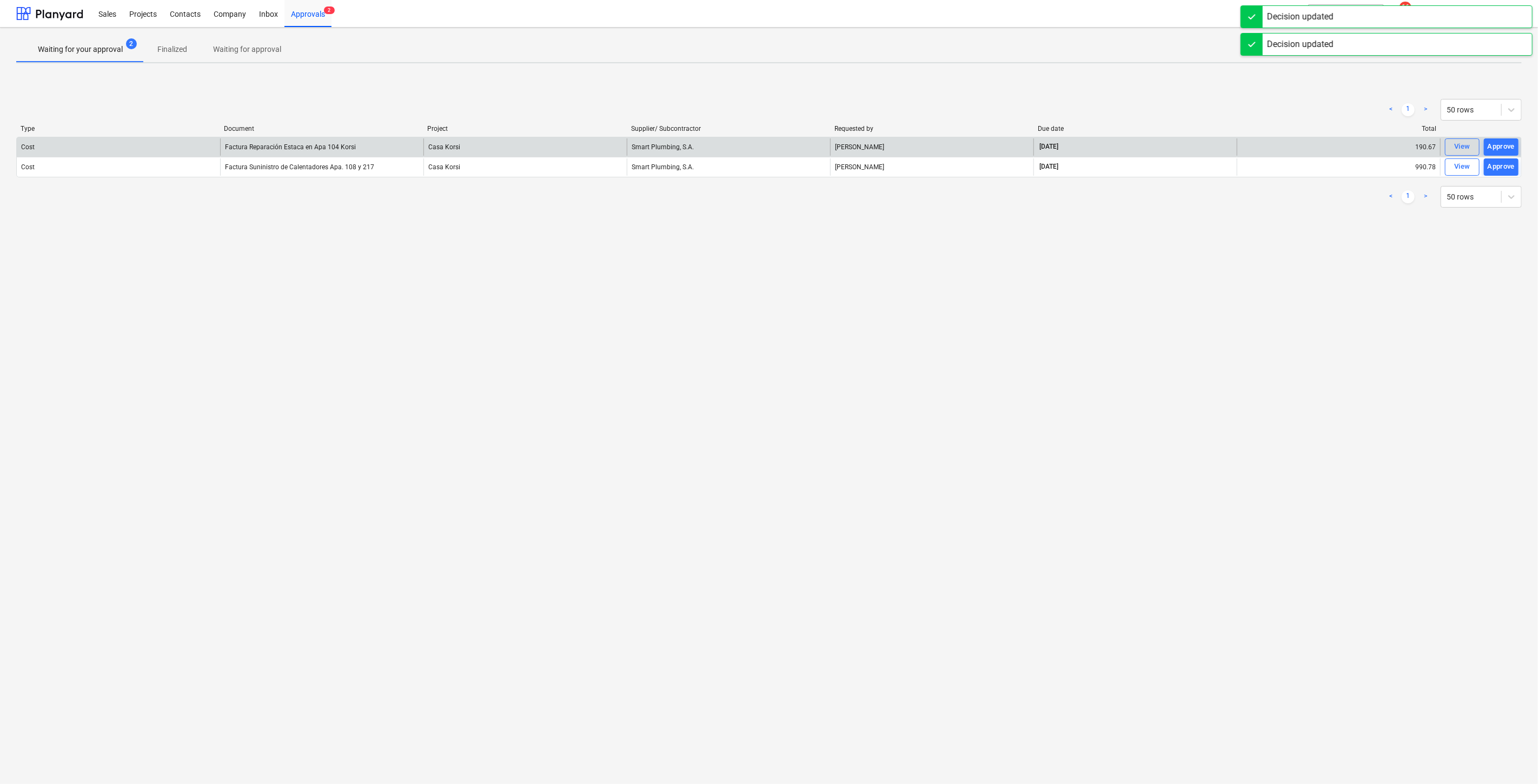
click at [1055, 131] on div at bounding box center [1481, 128] width 81 height 7
click at [1055, 146] on div "Approve" at bounding box center [1502, 146] width 28 height 12
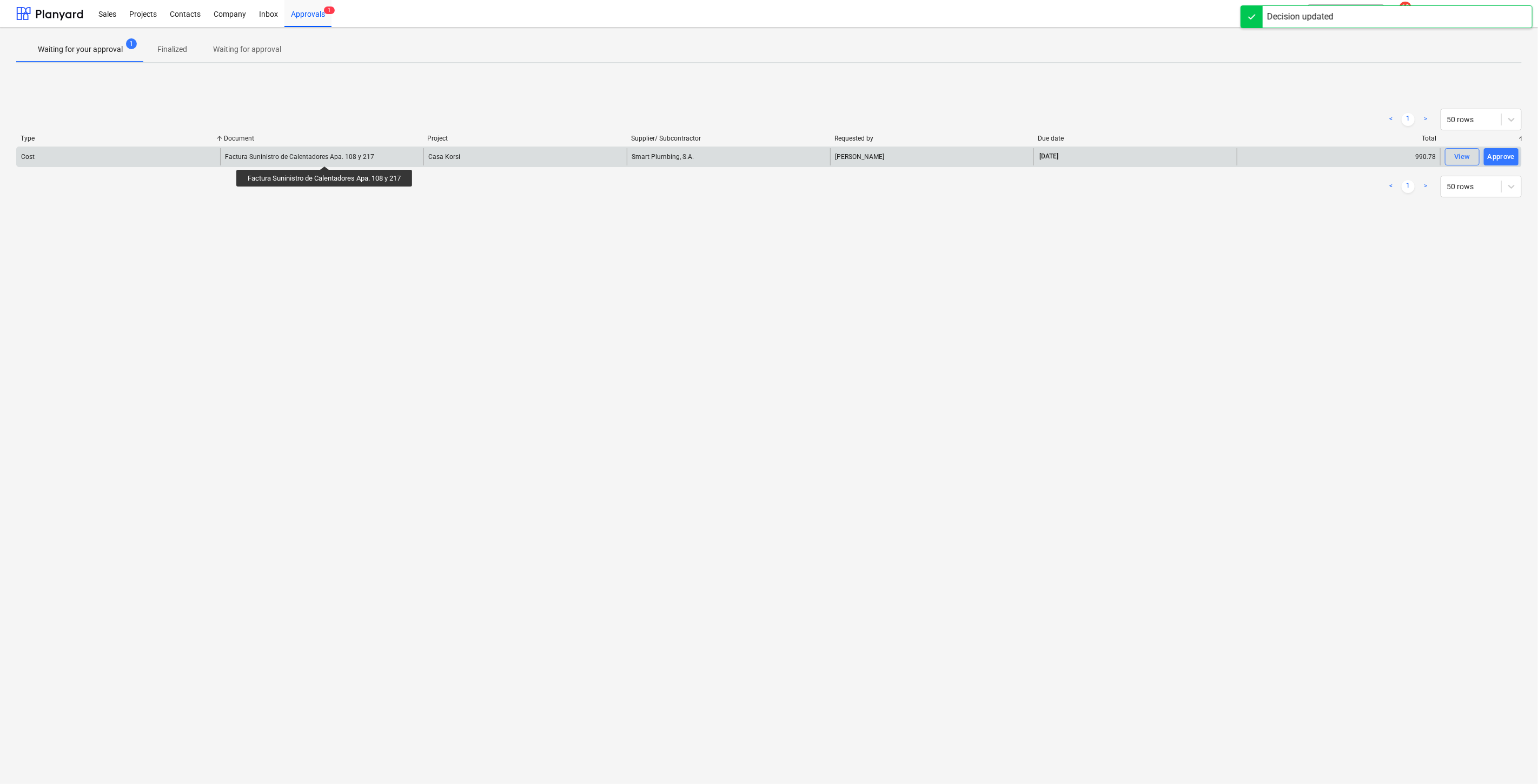
click at [327, 156] on div "Factura Suninistro de Calentadores Apa. 108 y 217" at bounding box center [300, 156] width 149 height 7
click at [26, 155] on div "Cost" at bounding box center [28, 156] width 14 height 7
click at [572, 157] on div "Casa Korsi" at bounding box center [525, 156] width 203 height 17
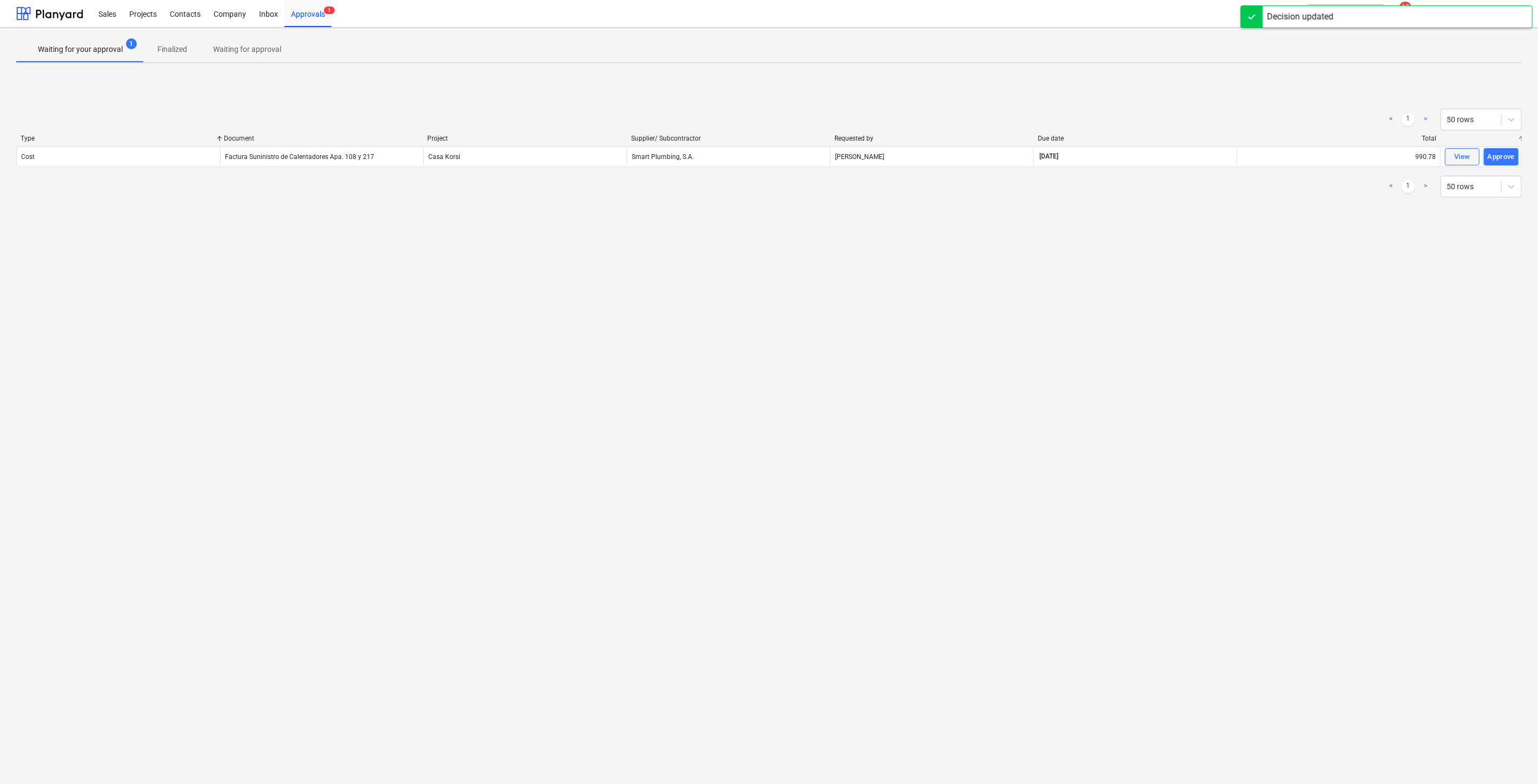
click at [1055, 151] on div "View" at bounding box center [1463, 156] width 16 height 12
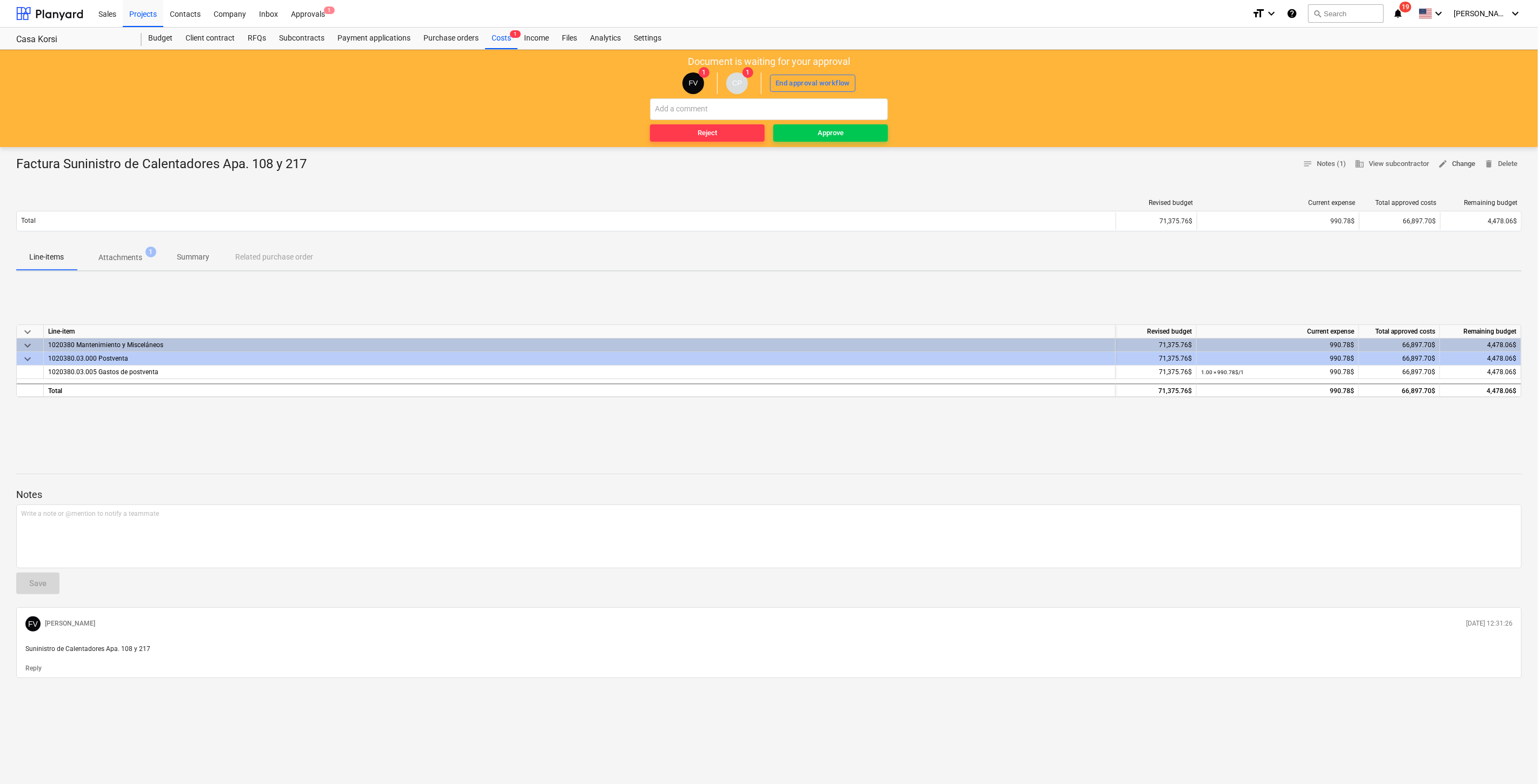
click at [1055, 163] on span "edit Change" at bounding box center [1457, 164] width 38 height 12
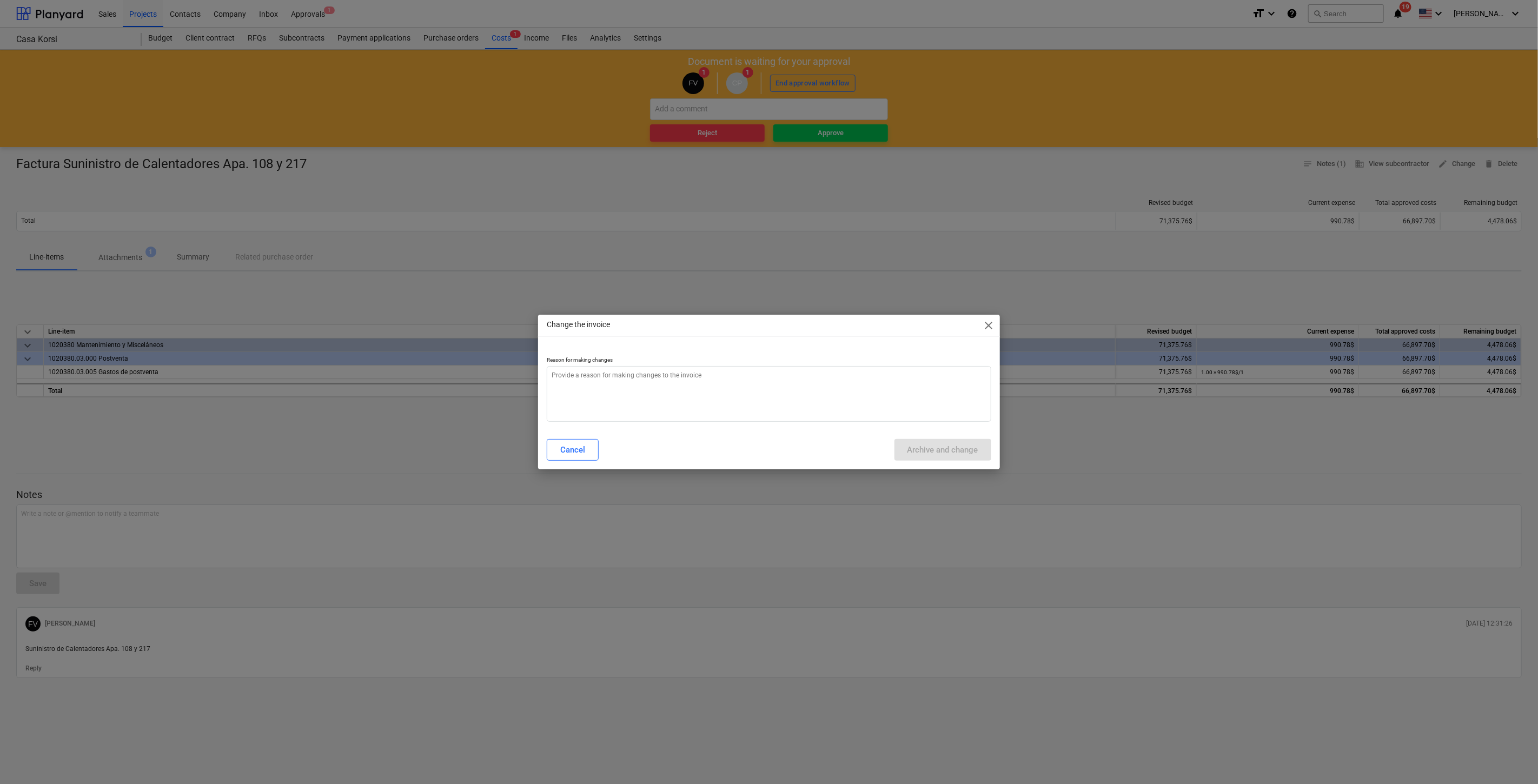
type textarea "x"
click at [696, 385] on textarea at bounding box center [769, 394] width 444 height 56
type textarea "c"
type textarea "x"
type textarea "ca"
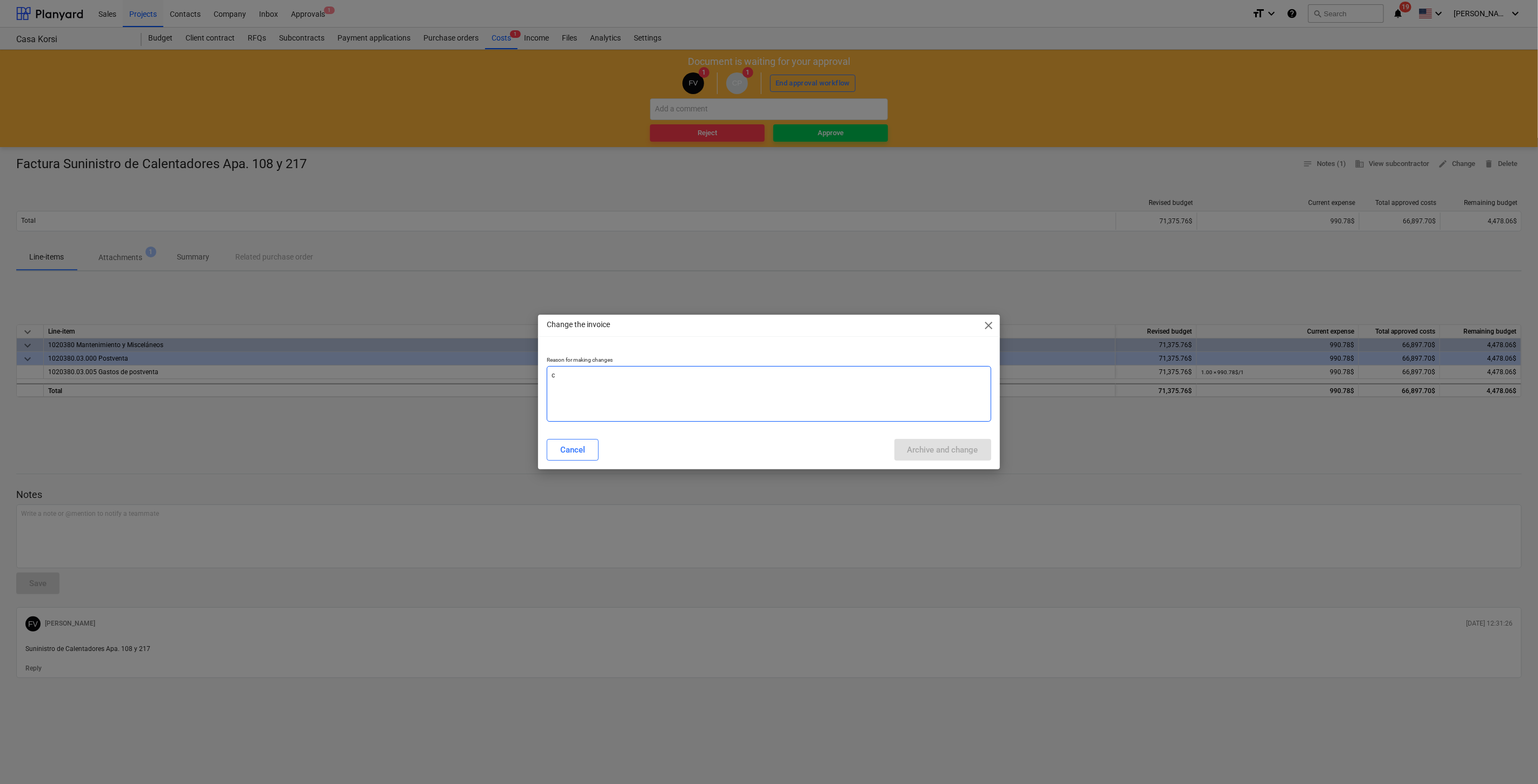
type textarea "x"
type textarea "cam"
type textarea "x"
type textarea "camb"
type textarea "x"
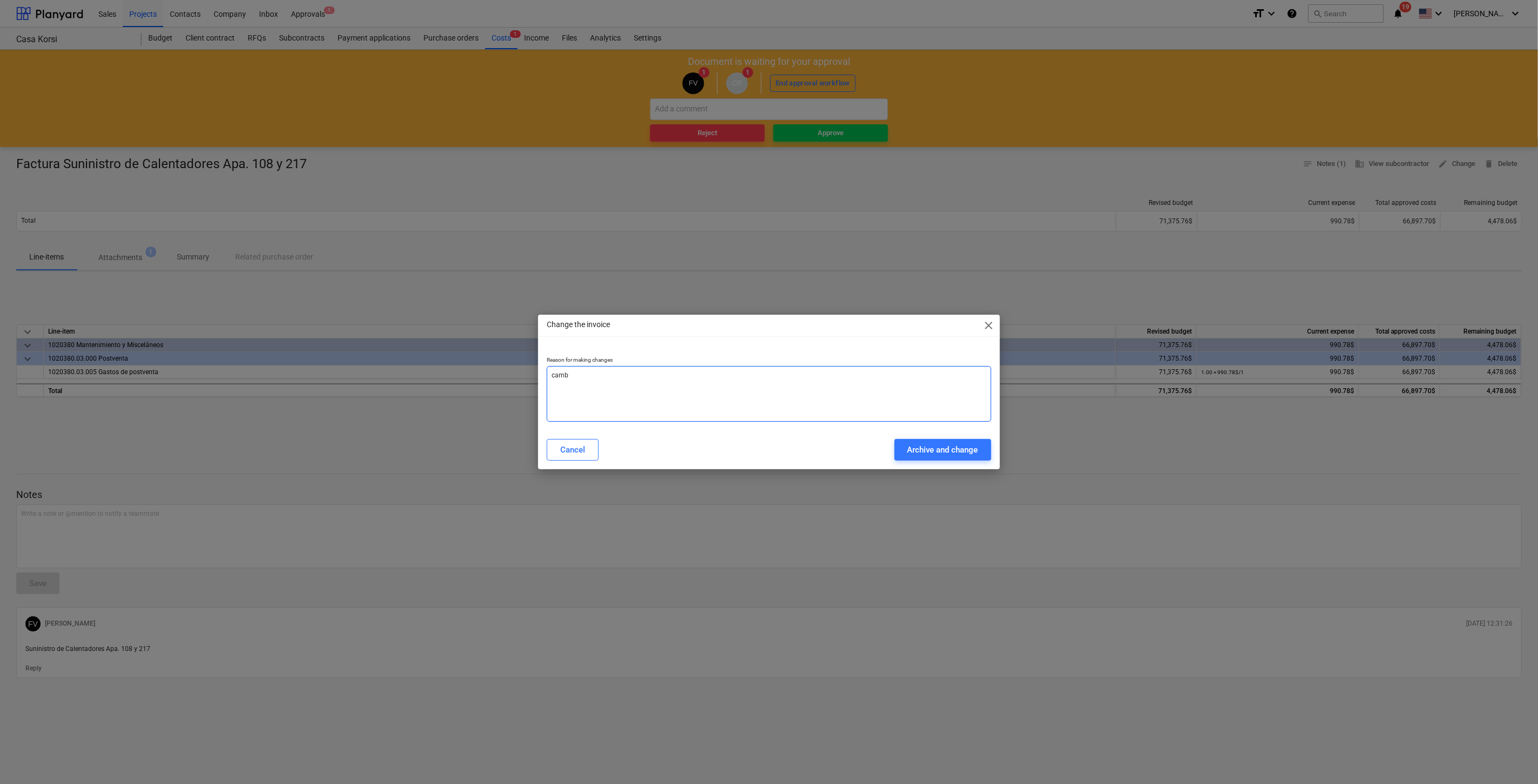
type textarea "cam"
type textarea "x"
type textarea "camb"
type textarea "x"
type textarea "cambi"
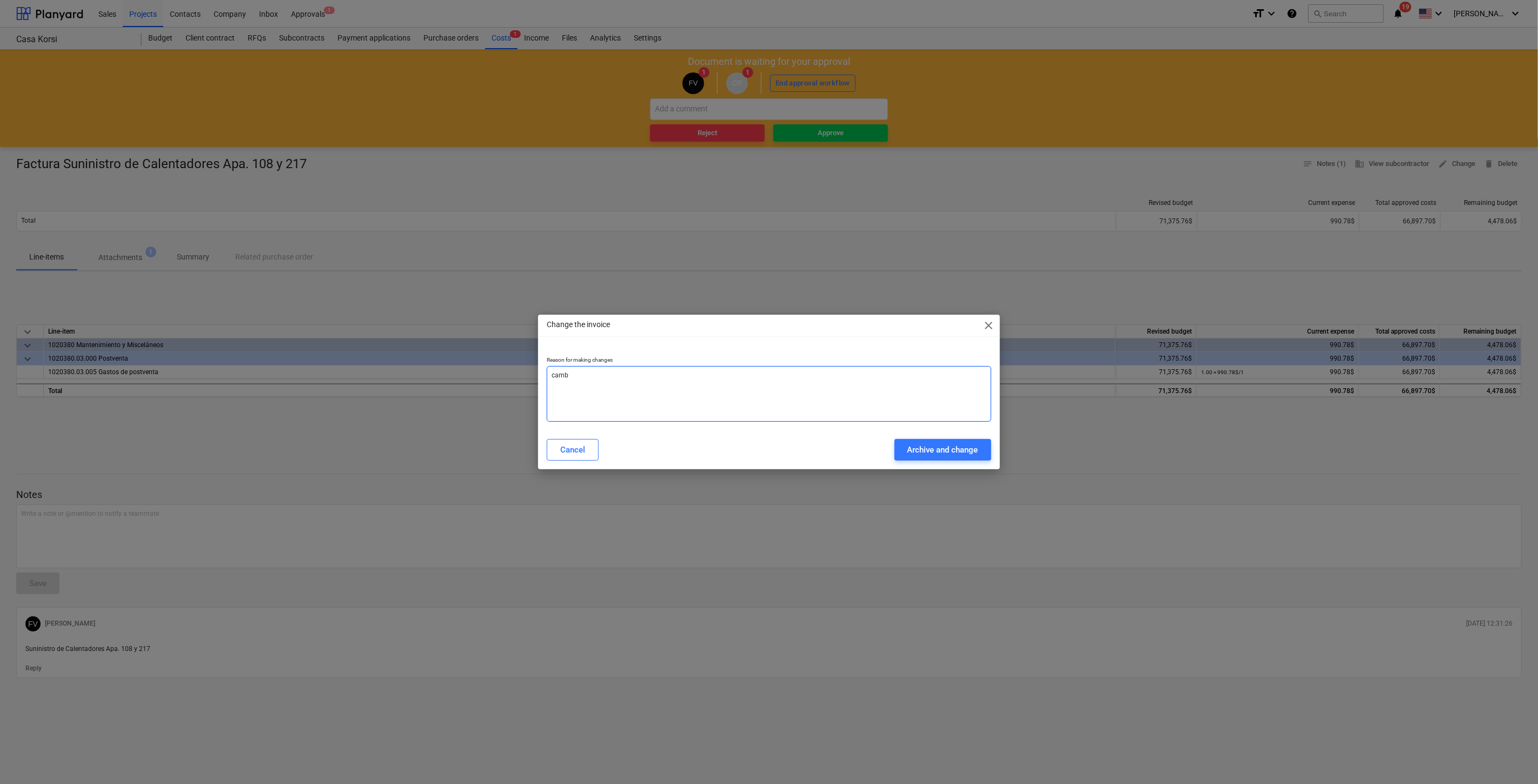
type textarea "x"
type textarea "cambio"
type textarea "x"
type textarea "cambio"
type textarea "x"
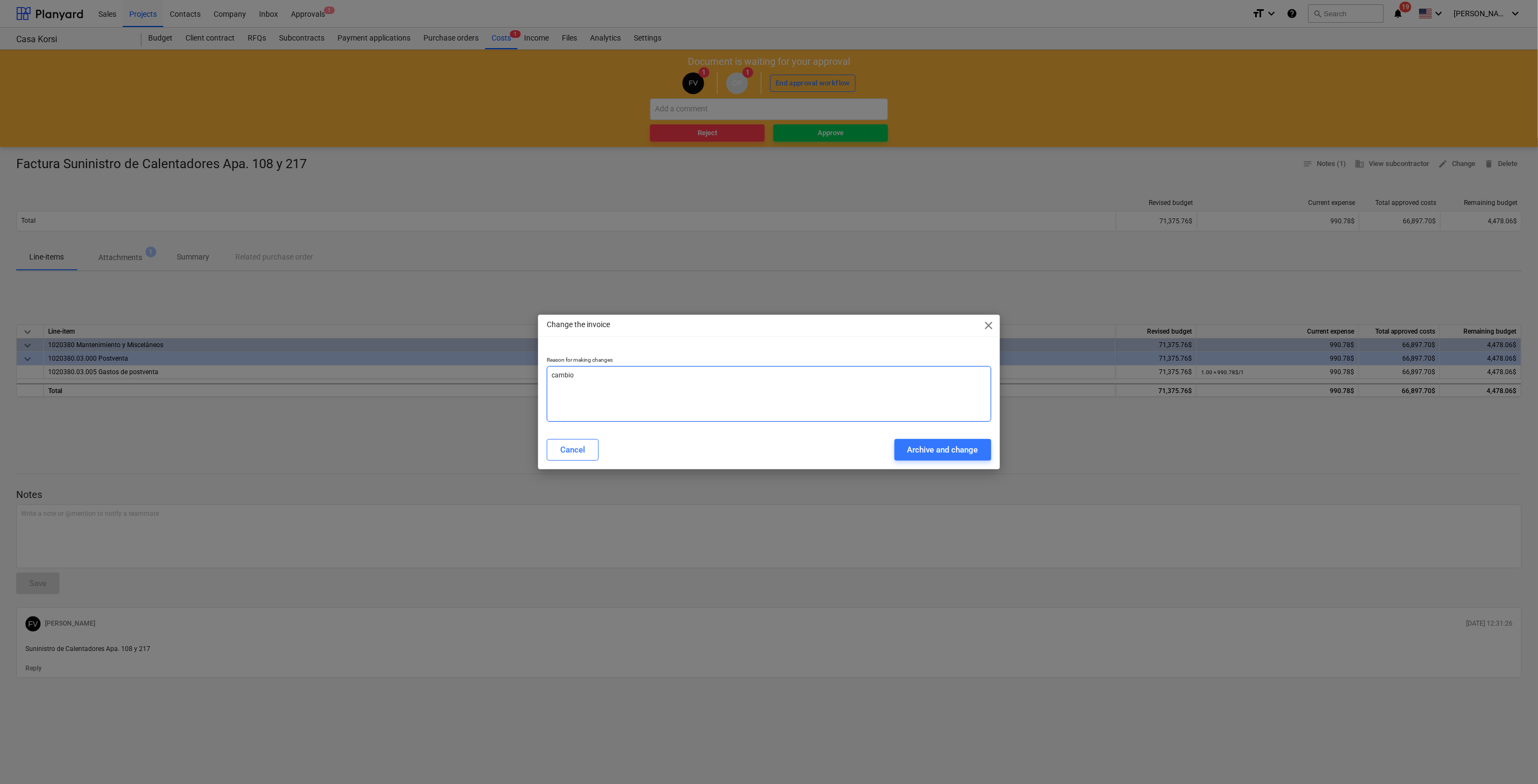
type textarea "cambio l"
type textarea "x"
type textarea "cambio li"
type textarea "x"
type textarea "cambio lin"
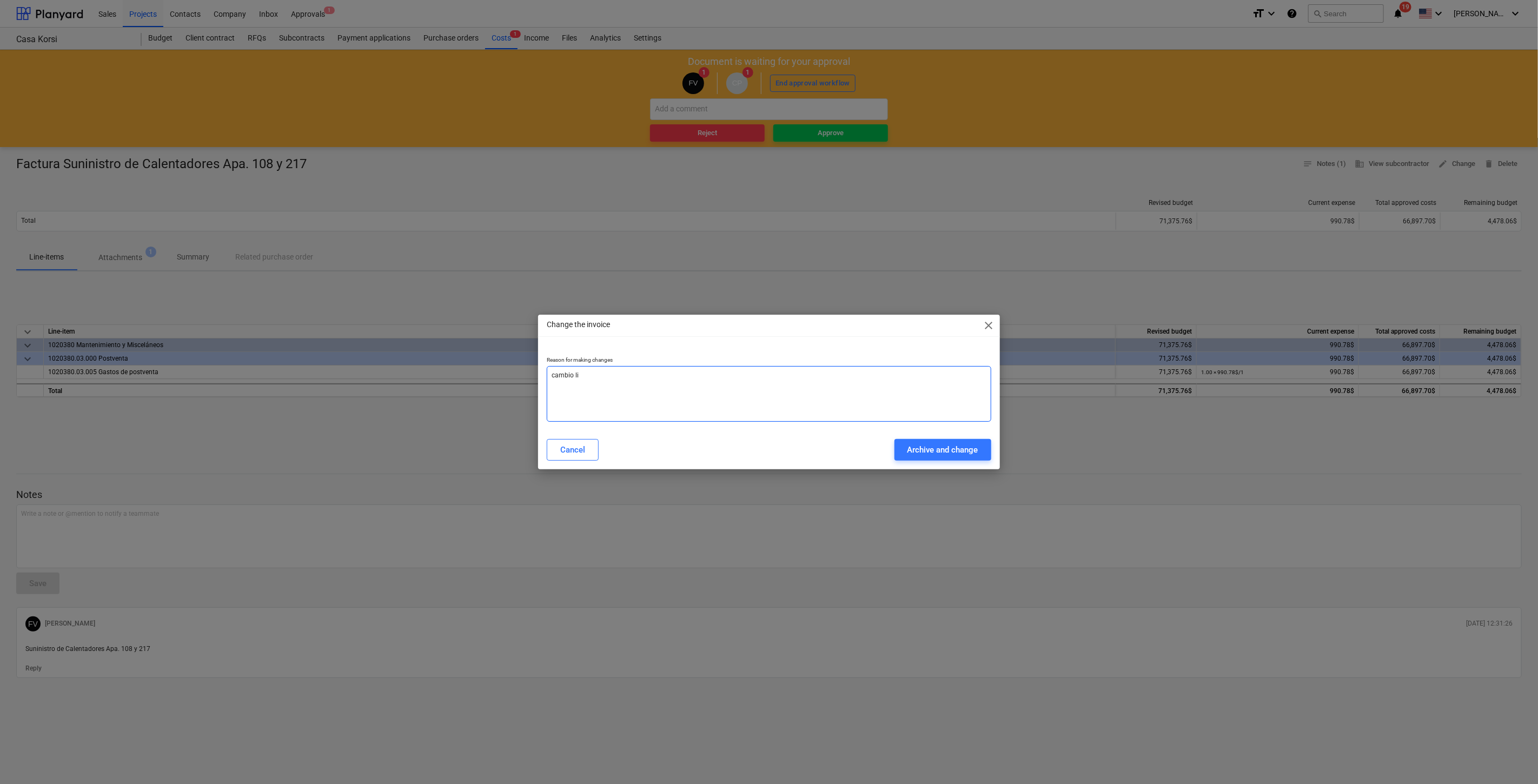
type textarea "x"
type textarea "cambio line"
type textarea "x"
type textarea "cambio linea"
type textarea "x"
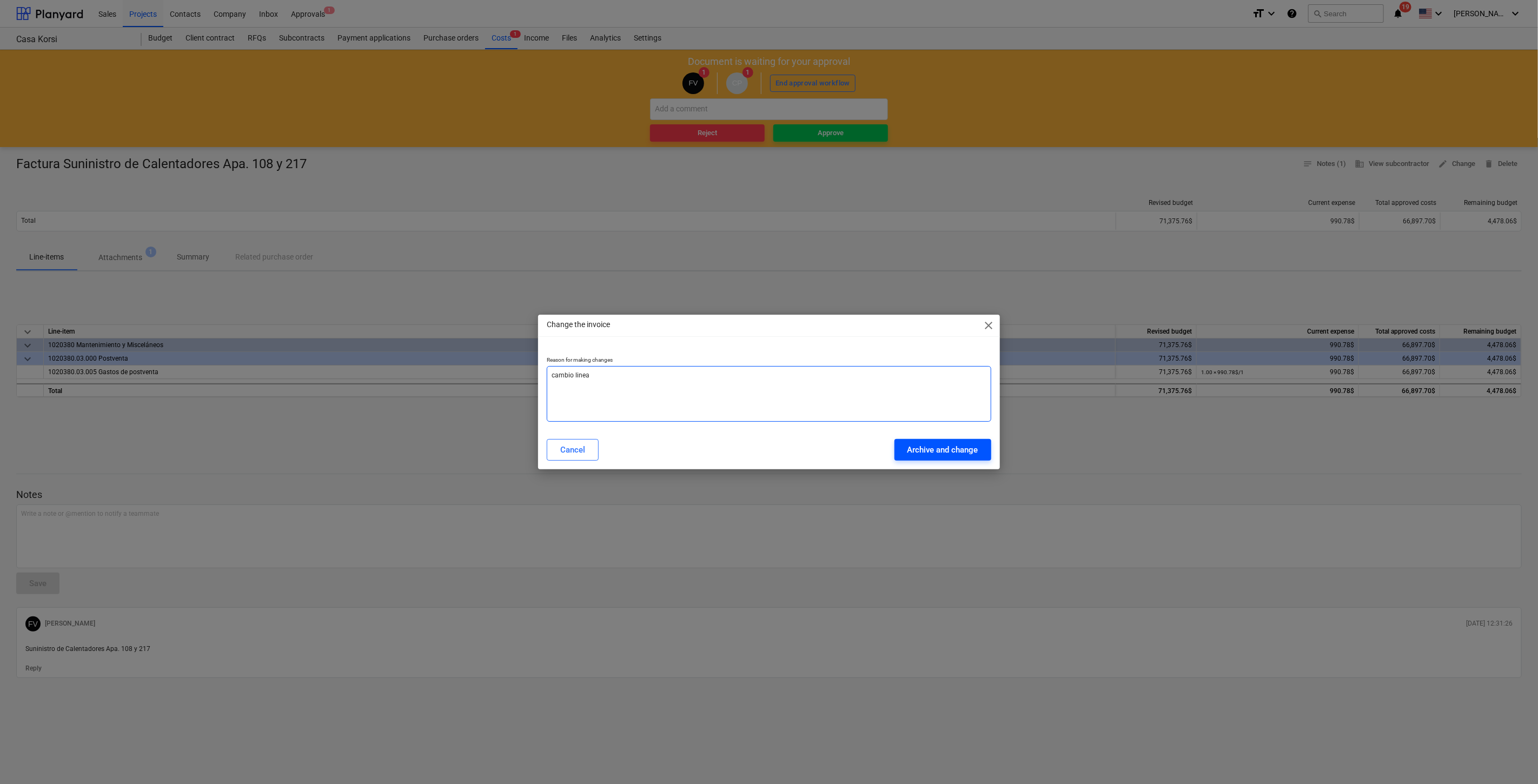
type textarea "cambio linea"
click at [930, 453] on div "Archive and change" at bounding box center [943, 449] width 71 height 14
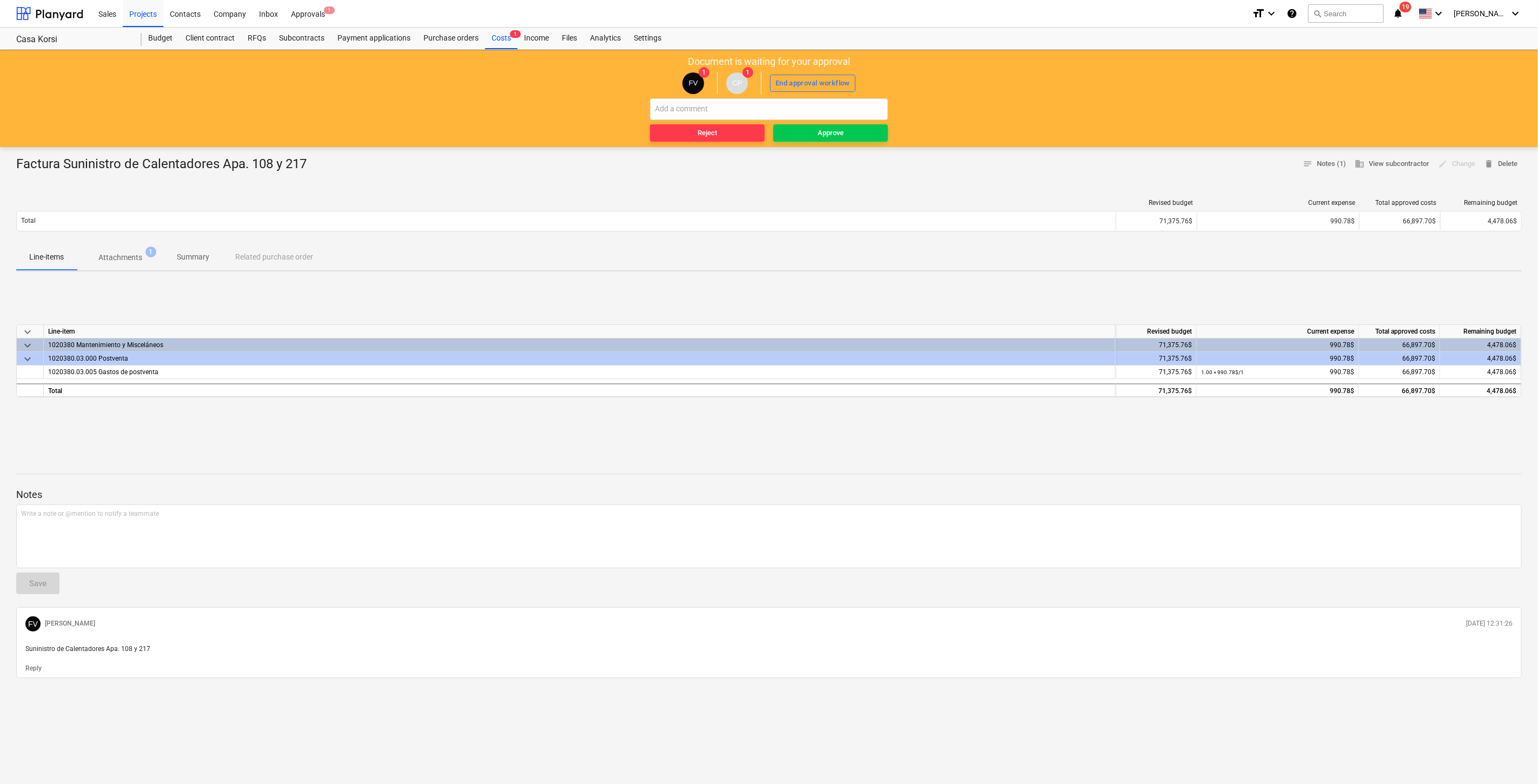
type textarea "x"
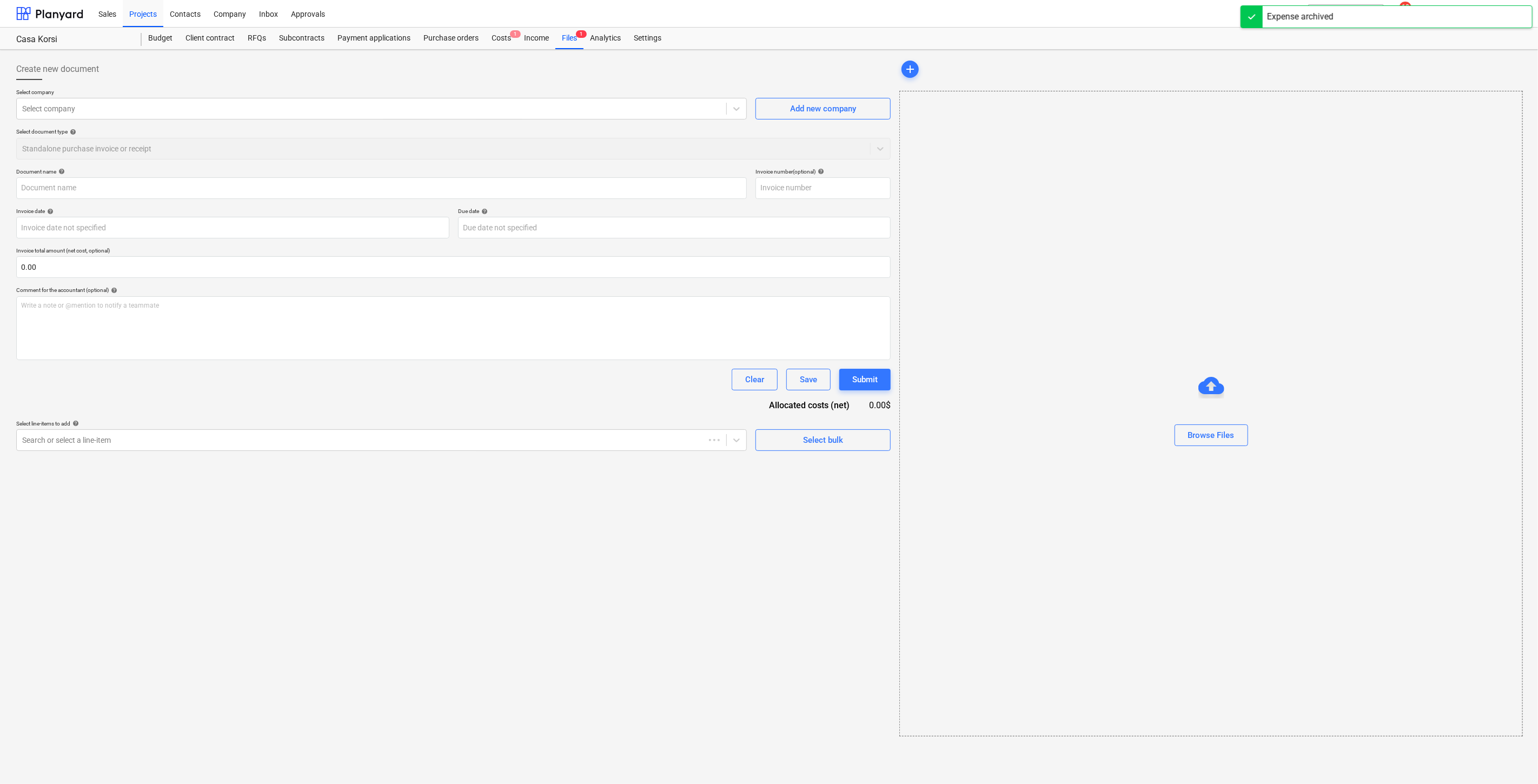
type input "Factura Suninistro de Calentadores Apa. 108 y 217"
type input "0200"
type input "[DATE]"
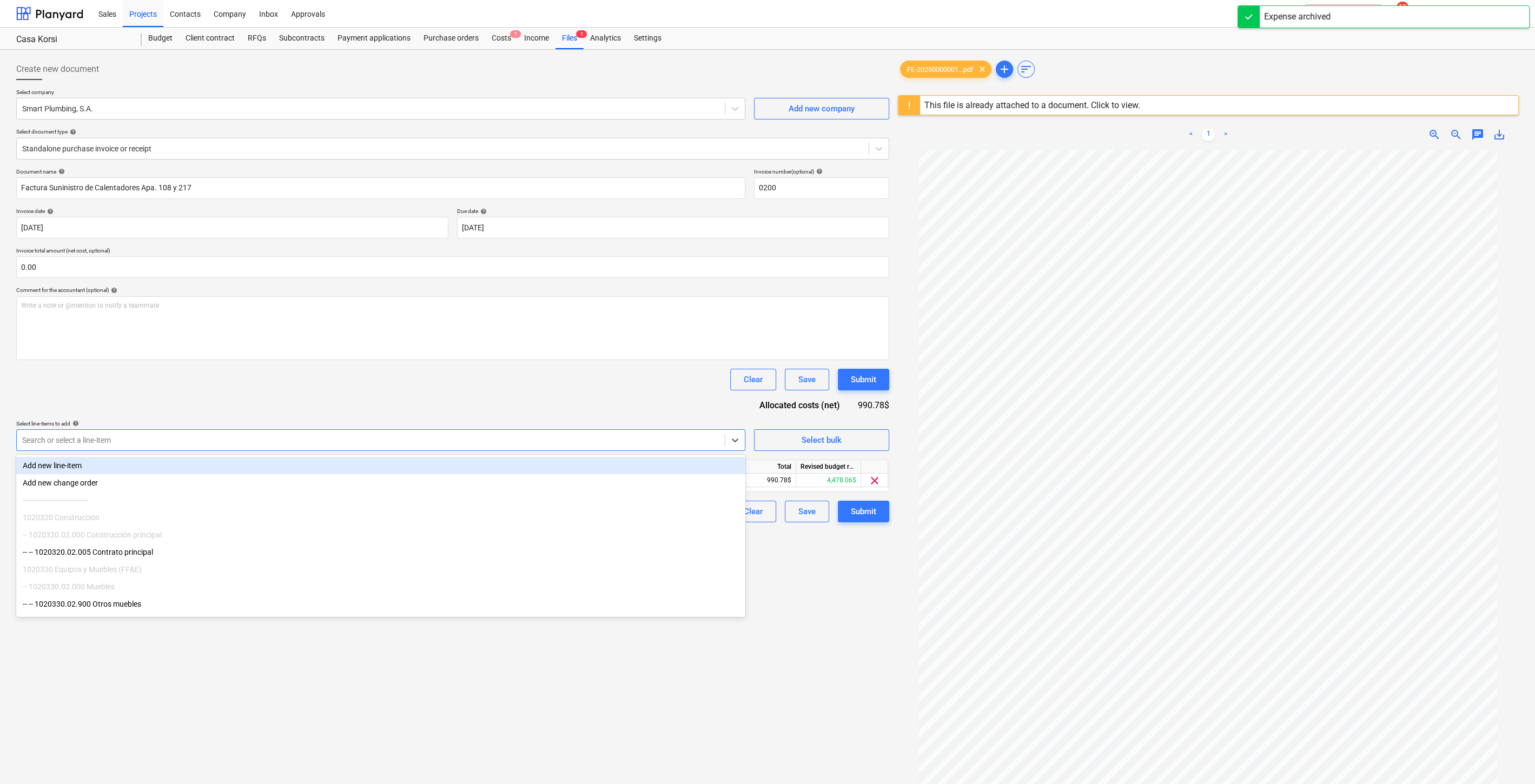
click at [485, 442] on div at bounding box center [371, 439] width 698 height 11
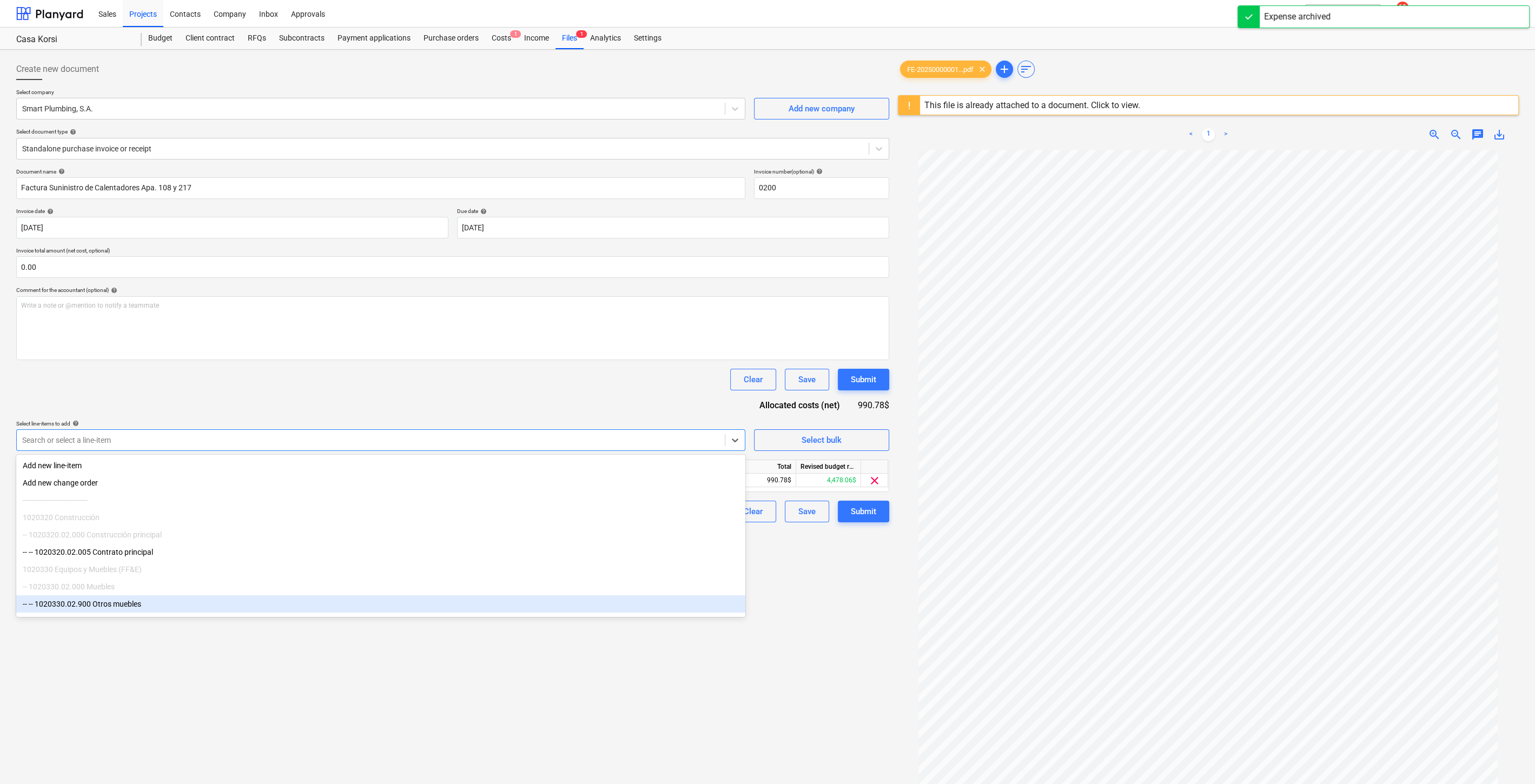
click at [141, 578] on div "-- -- 1020330.02.900 Otros muebles" at bounding box center [381, 604] width 729 height 17
click at [793, 578] on div "Create new document Select company Smart Plumbing, S.A. Add new company Select …" at bounding box center [453, 480] width 882 height 854
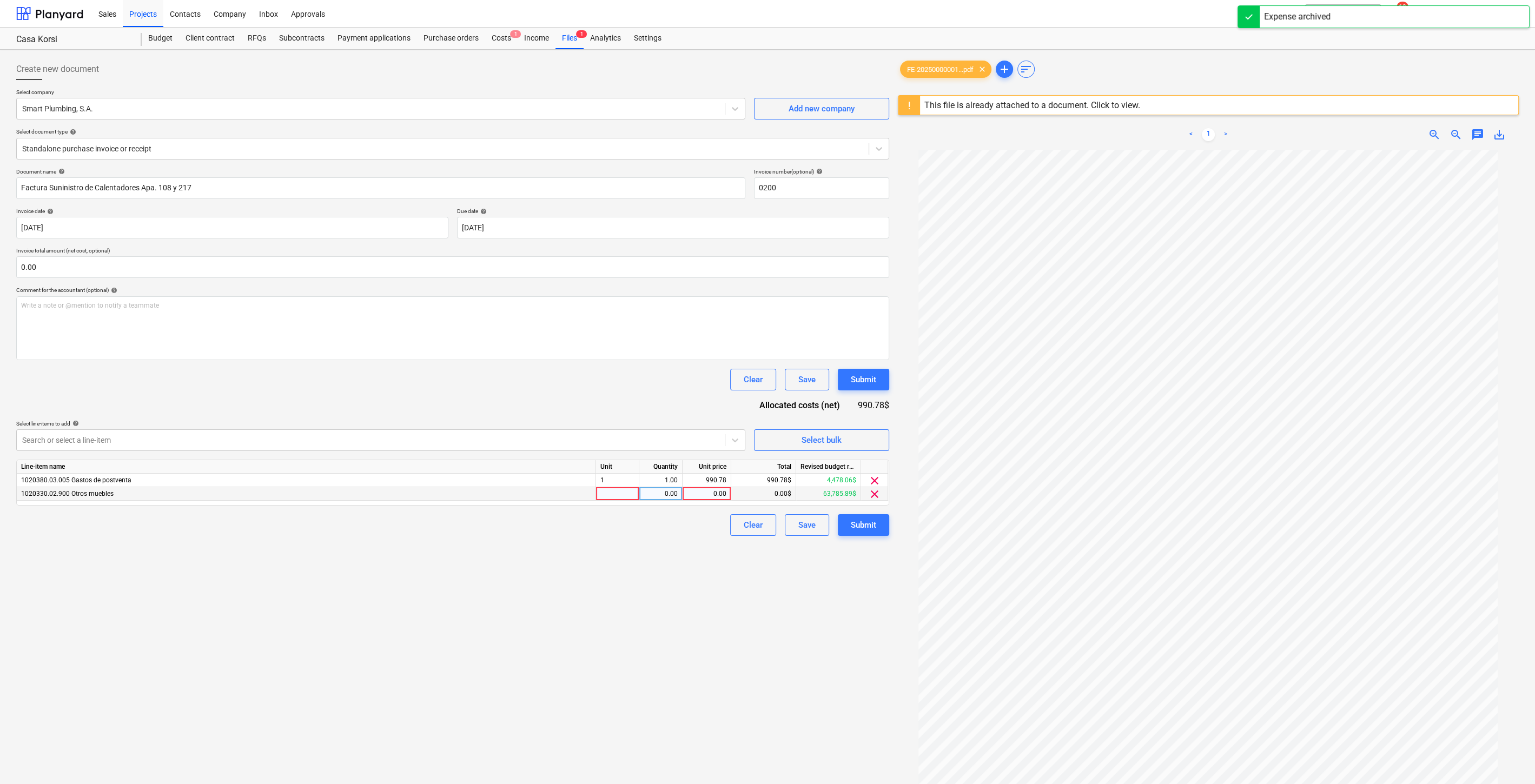
click at [724, 487] on div "0.00" at bounding box center [707, 493] width 39 height 14
type input "990.78"
drag, startPoint x: 800, startPoint y: 624, endPoint x: 815, endPoint y: 588, distance: 39.0
click at [801, 578] on div "Create new document Select company Smart Plumbing, S.A. Add new company Select …" at bounding box center [453, 480] width 882 height 854
click at [872, 478] on span "clear" at bounding box center [875, 481] width 13 height 13
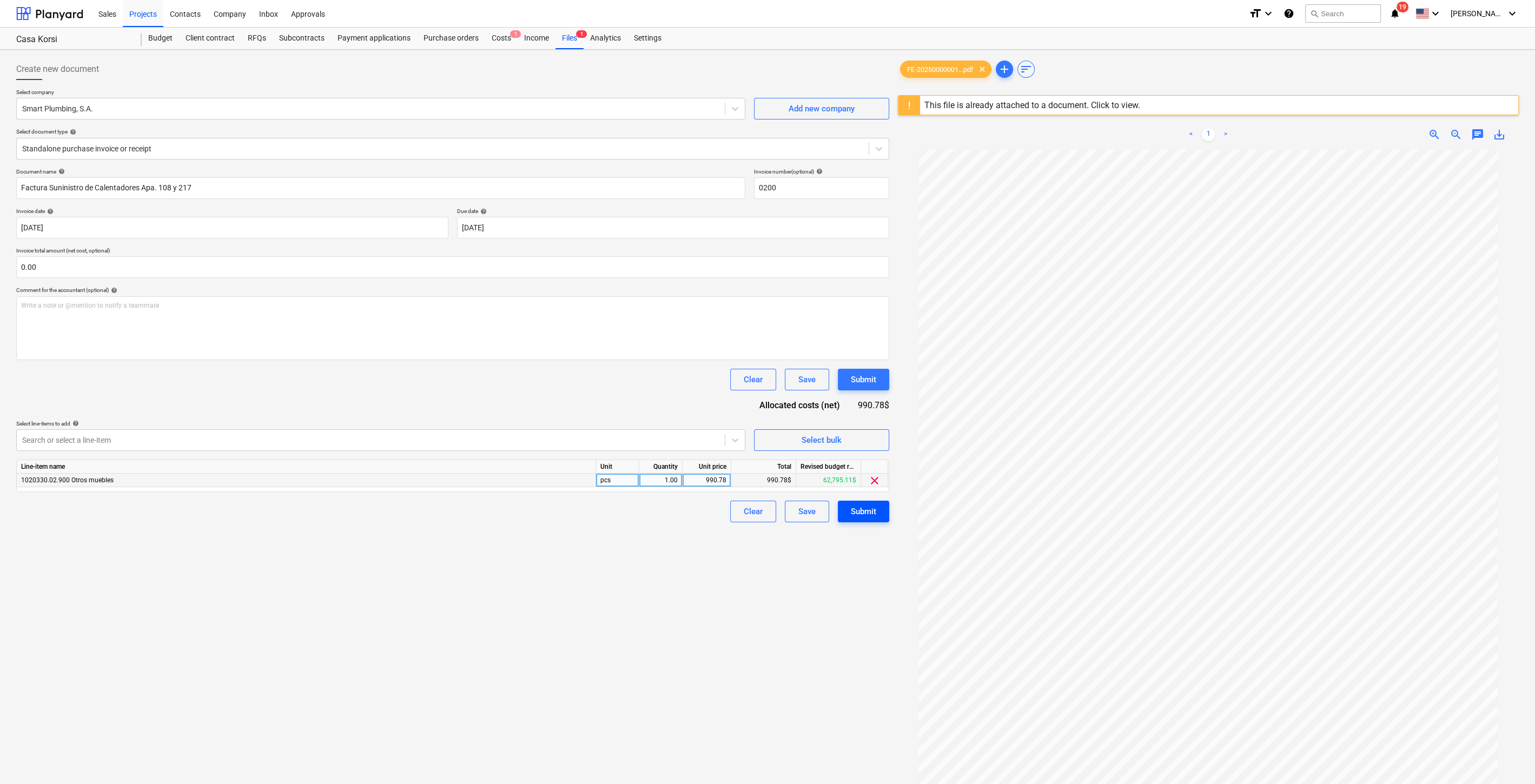
click at [864, 507] on div "Submit" at bounding box center [863, 511] width 25 height 14
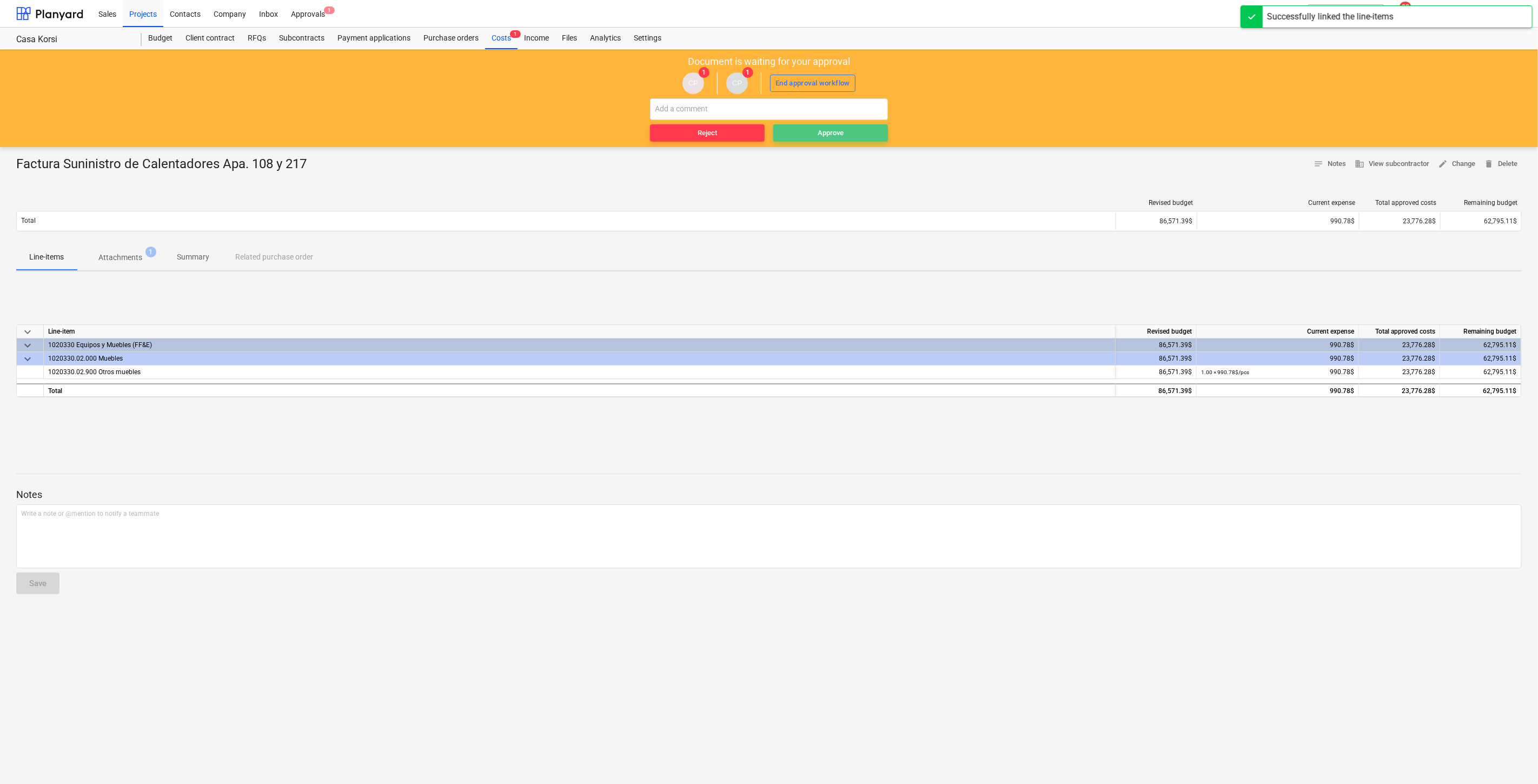
click at [830, 132] on div "Approve" at bounding box center [831, 133] width 26 height 12
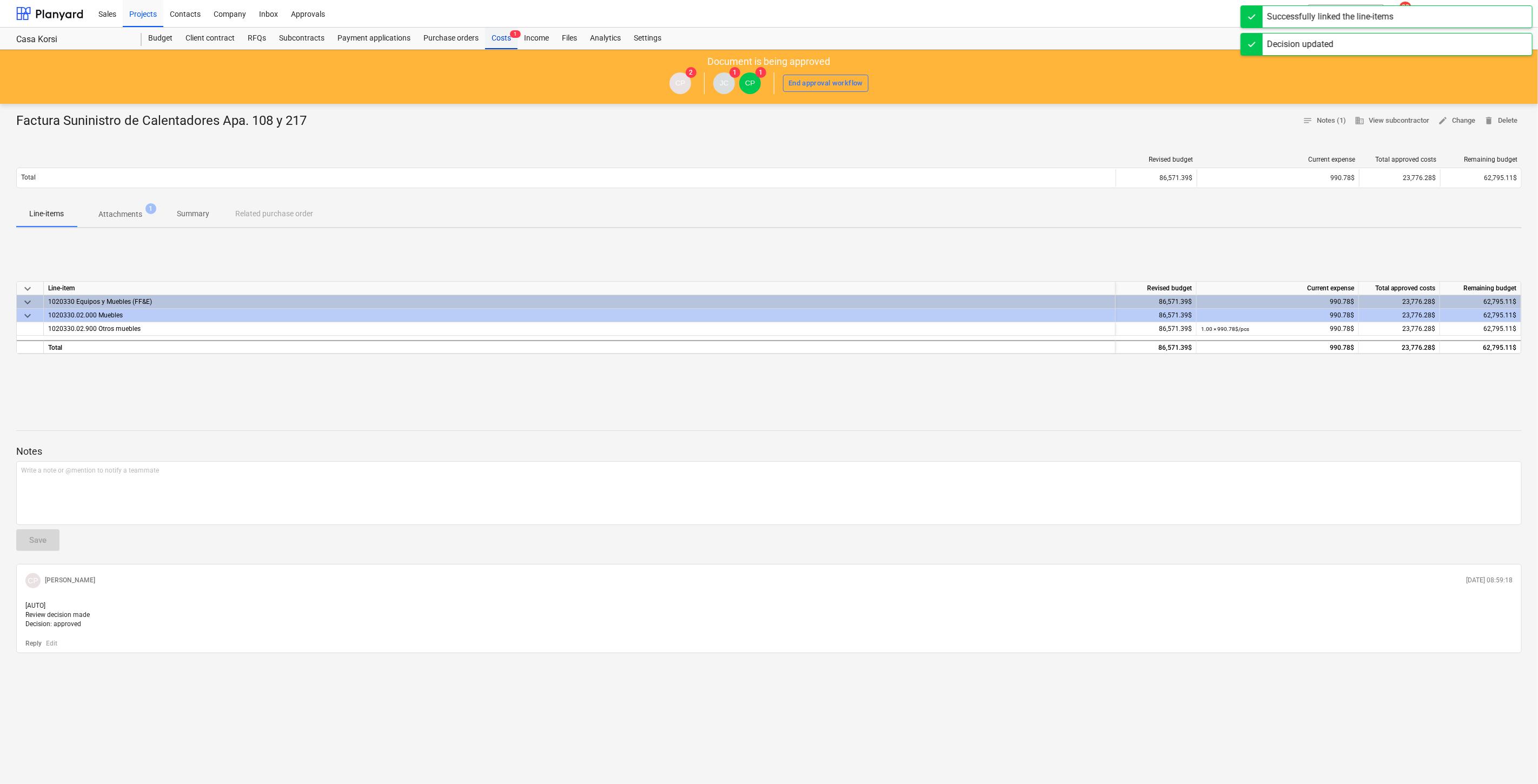
click at [506, 34] on div "Costs 1" at bounding box center [502, 38] width 33 height 21
